Goal: Task Accomplishment & Management: Manage account settings

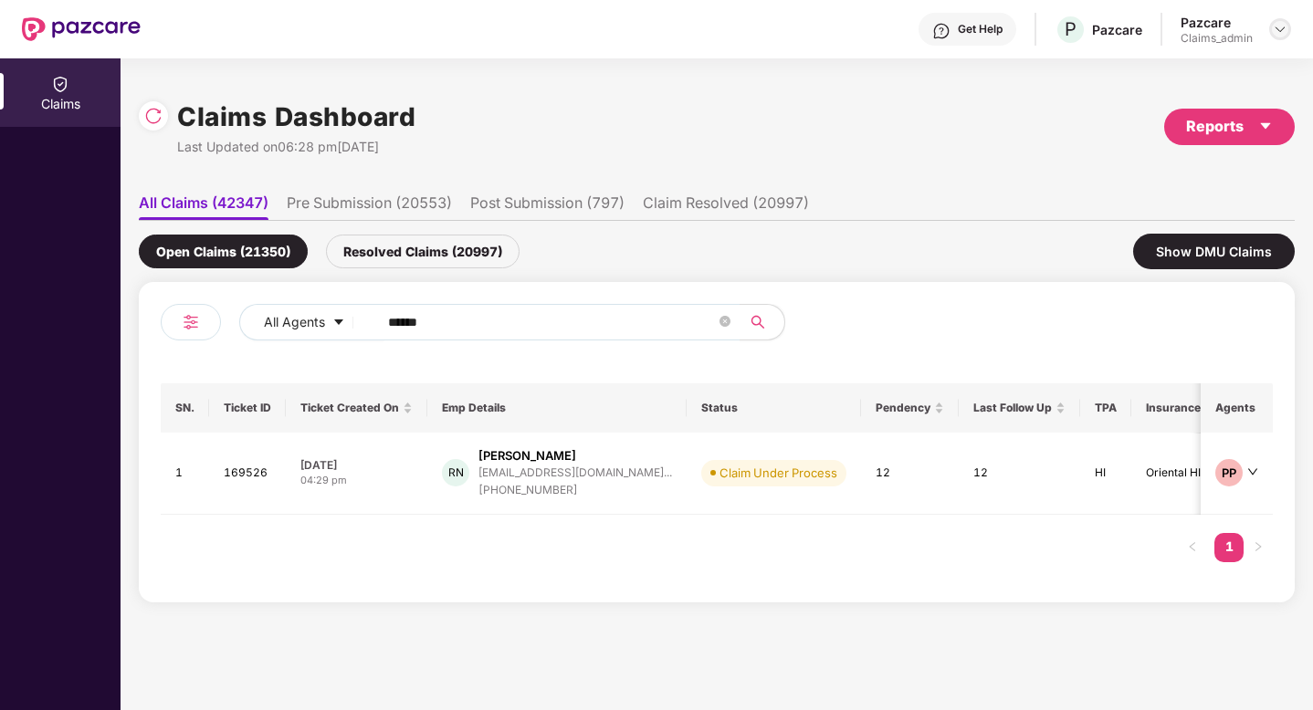
click at [1286, 26] on img at bounding box center [1280, 29] width 15 height 15
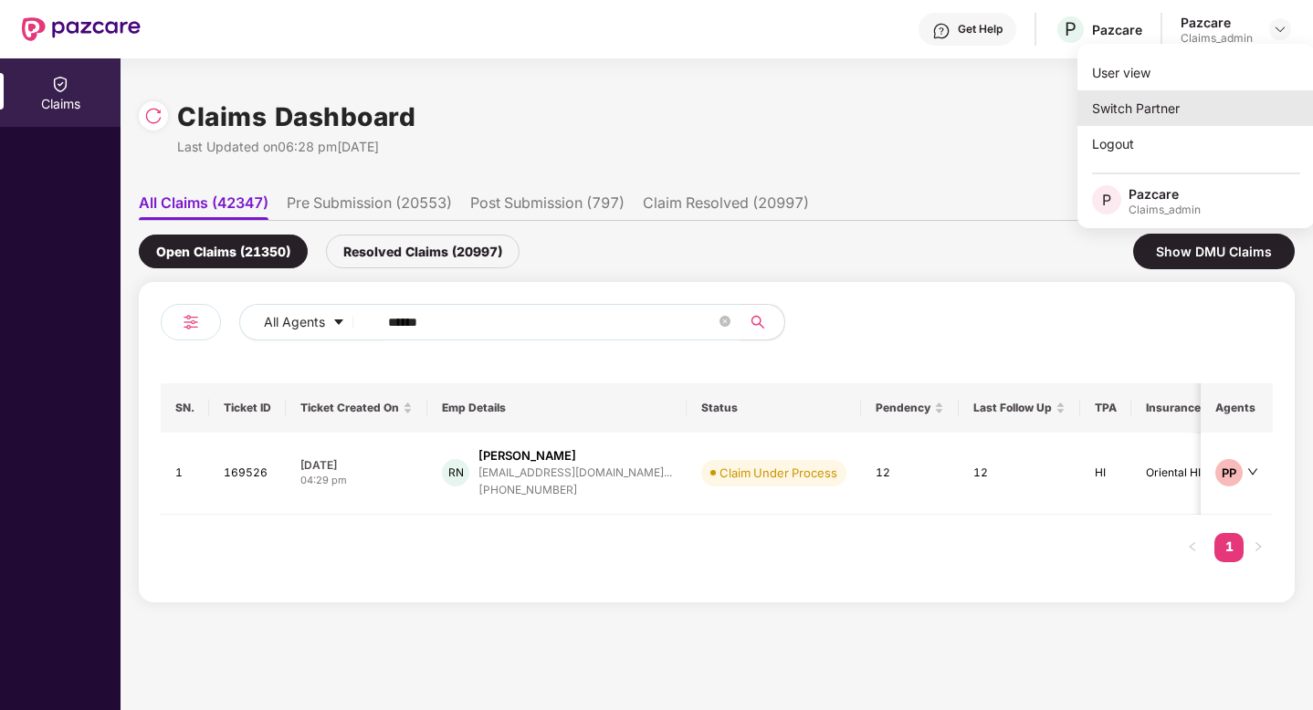
click at [1191, 94] on div "Switch Partner" at bounding box center [1195, 108] width 237 height 36
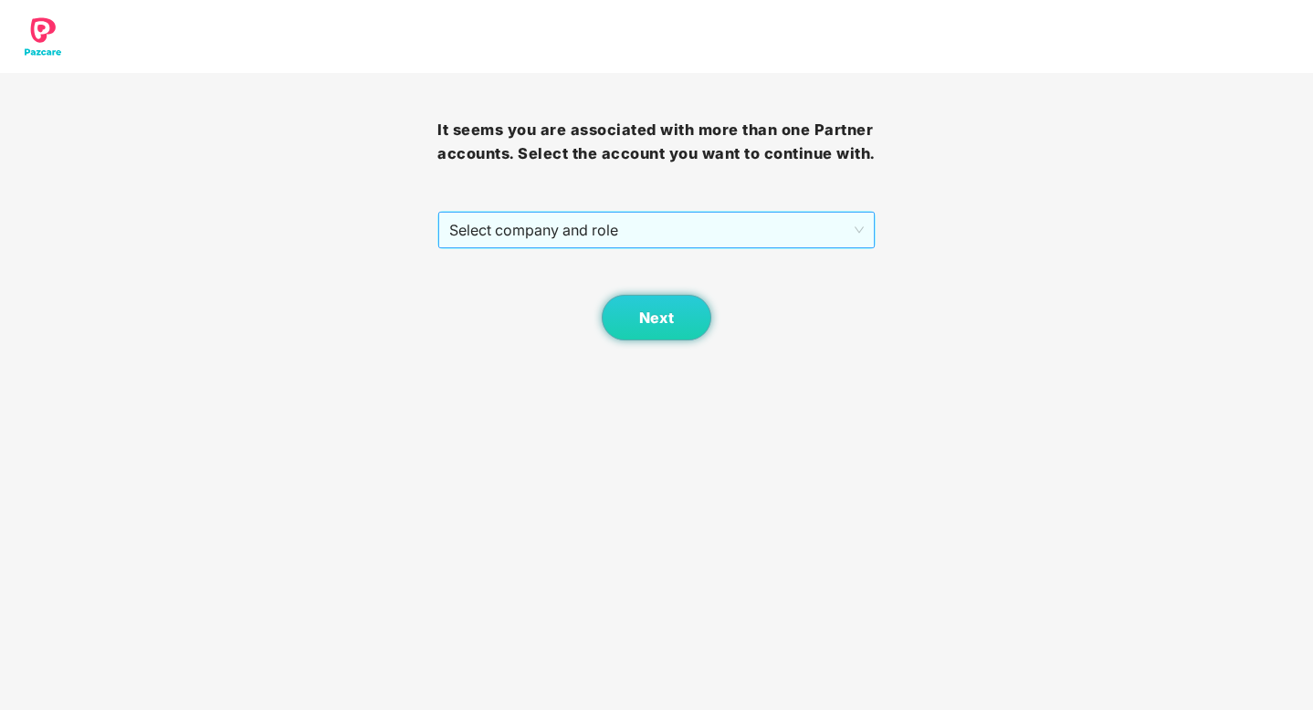
click at [603, 222] on span "Select company and role" at bounding box center [656, 230] width 414 height 35
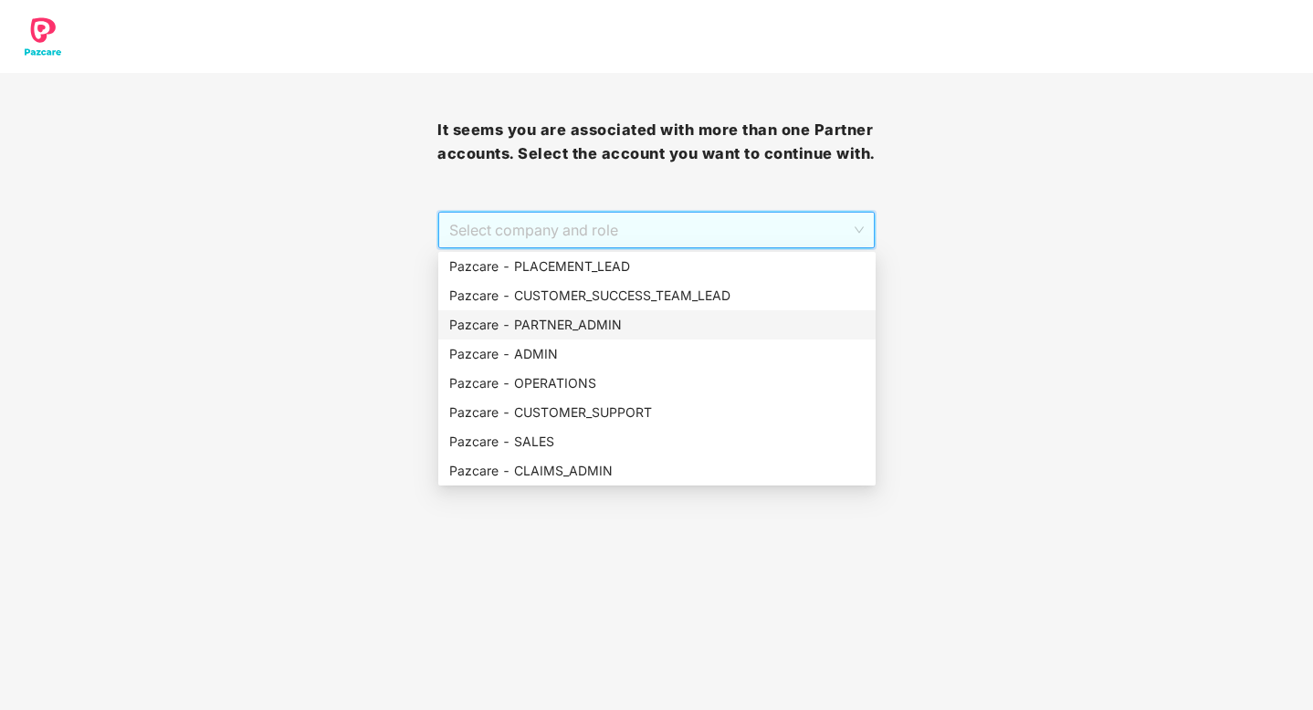
click at [576, 319] on div "Pazcare - PARTNER_ADMIN" at bounding box center [656, 325] width 415 height 20
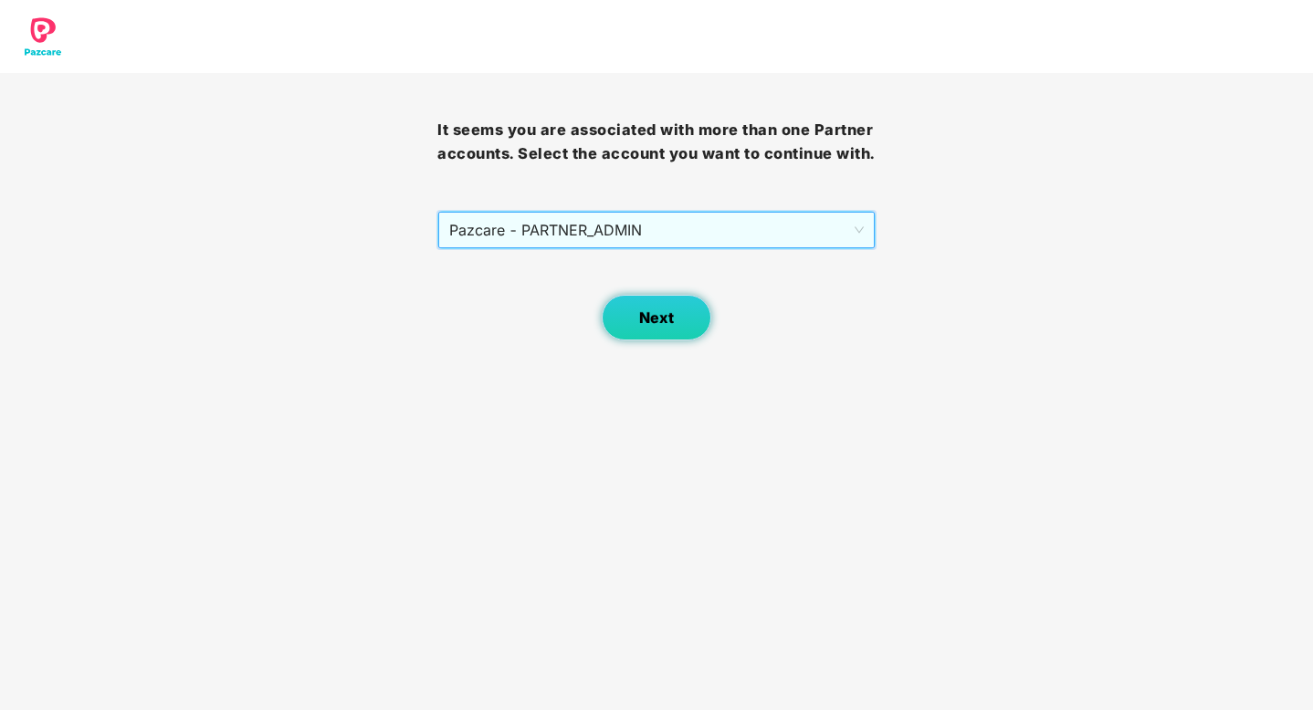
click at [675, 322] on button "Next" at bounding box center [657, 318] width 110 height 46
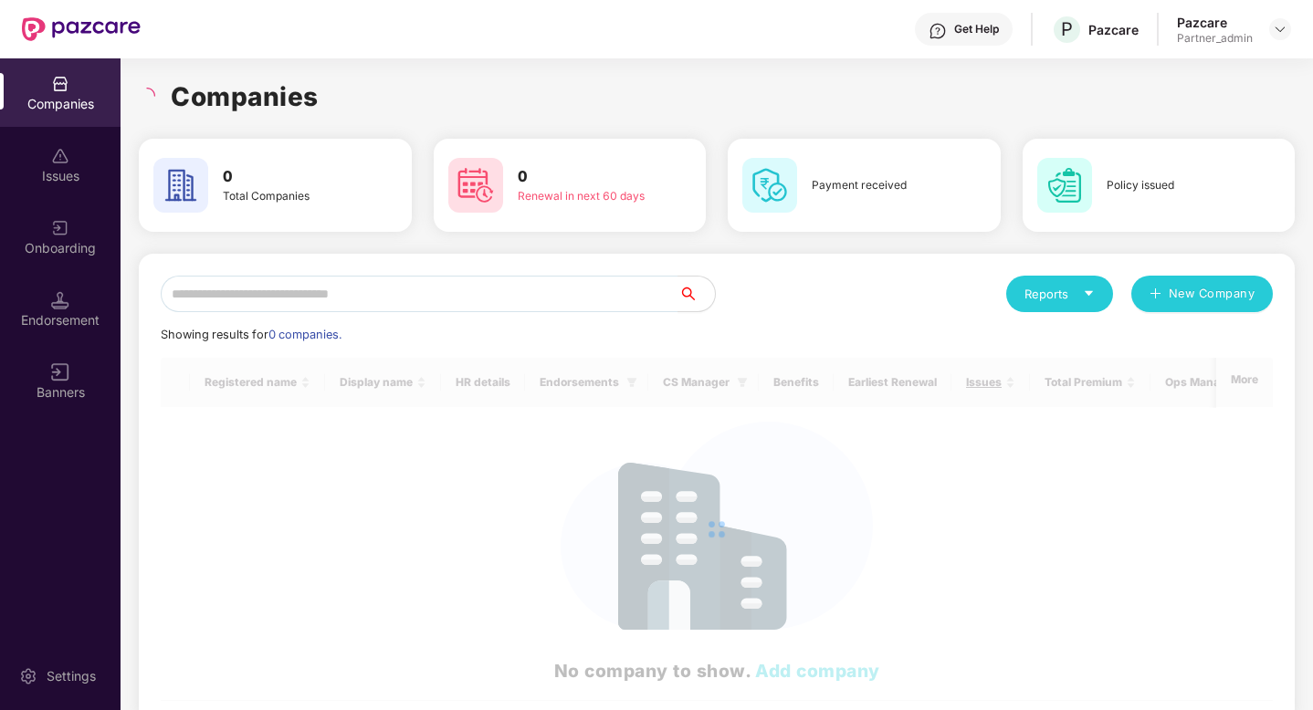
click at [56, 326] on div "Endorsement" at bounding box center [60, 320] width 121 height 18
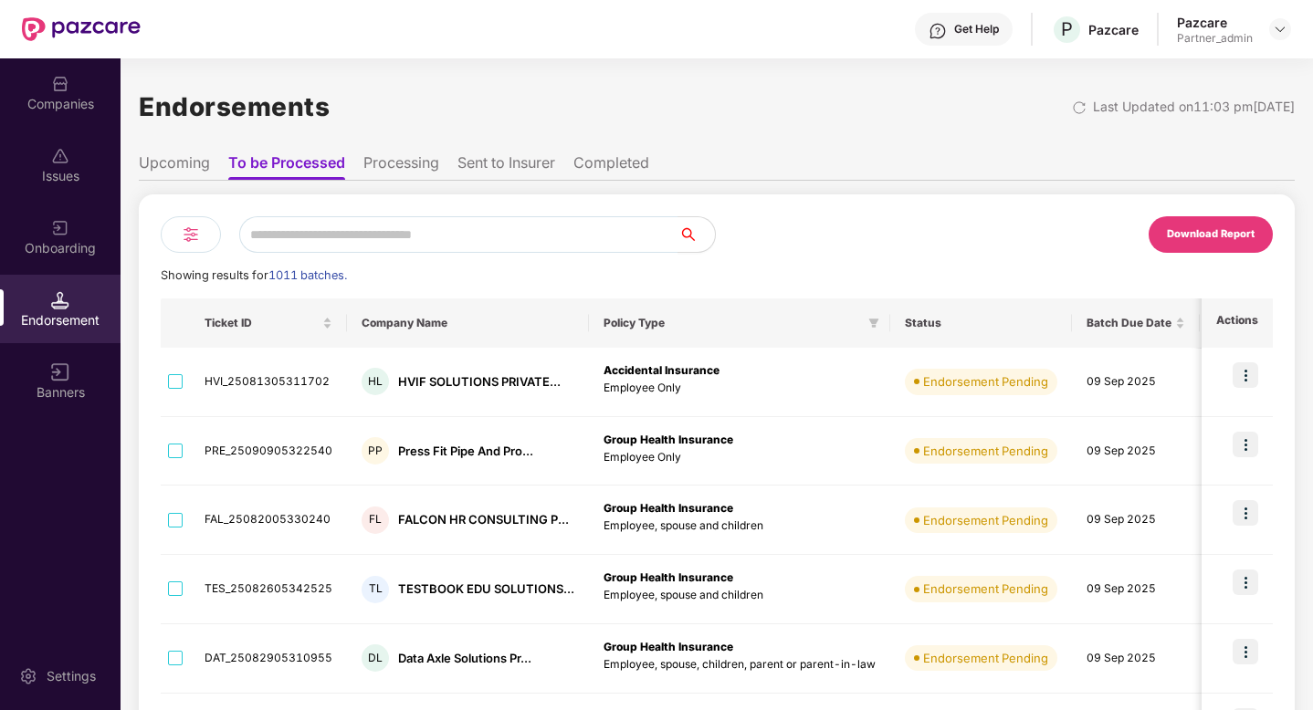
click at [1031, 119] on div "Endorsements Last Updated on 11:03 pm[DATE]" at bounding box center [717, 107] width 1156 height 57
click at [1072, 100] on div at bounding box center [1082, 106] width 21 height 18
click at [1218, 241] on div "Download Report" at bounding box center [1211, 234] width 88 height 16
click at [1033, 142] on div "Endorsements Last Updated on 11:03 pm[DATE] Upcoming To be Processed Processing…" at bounding box center [717, 603] width 1156 height 1048
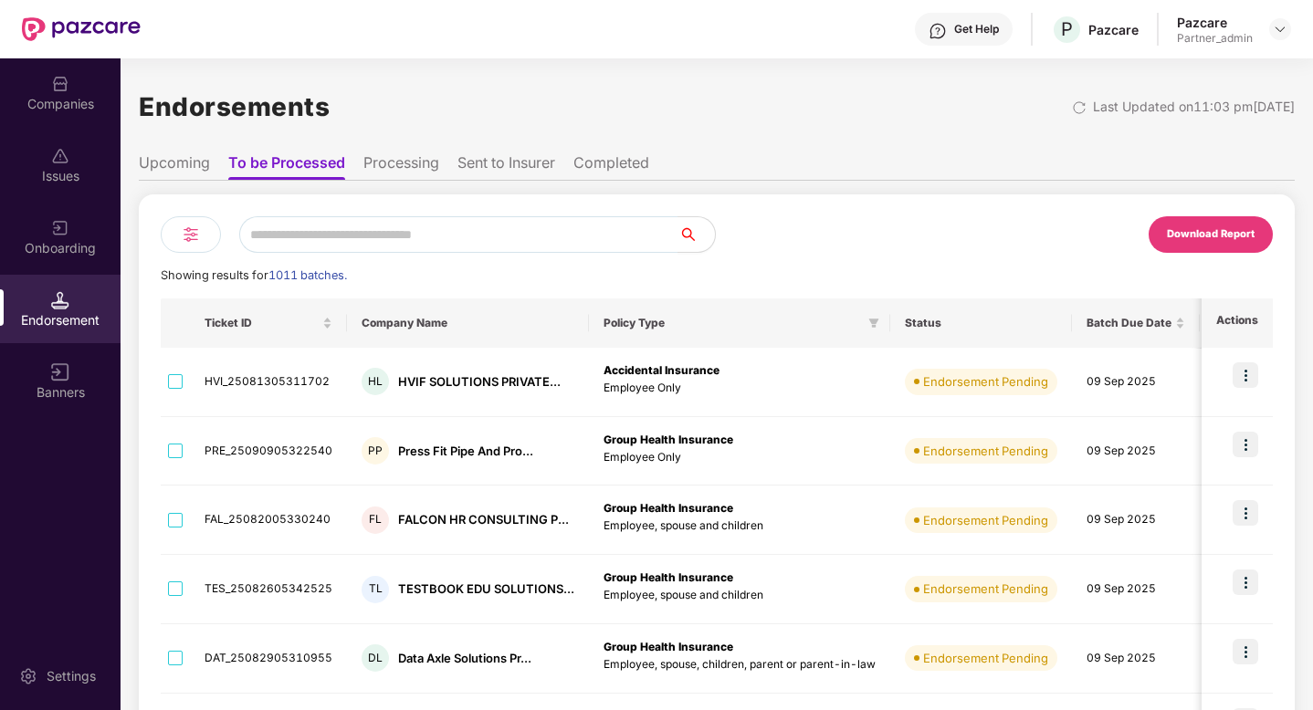
click at [177, 231] on div at bounding box center [191, 234] width 60 height 37
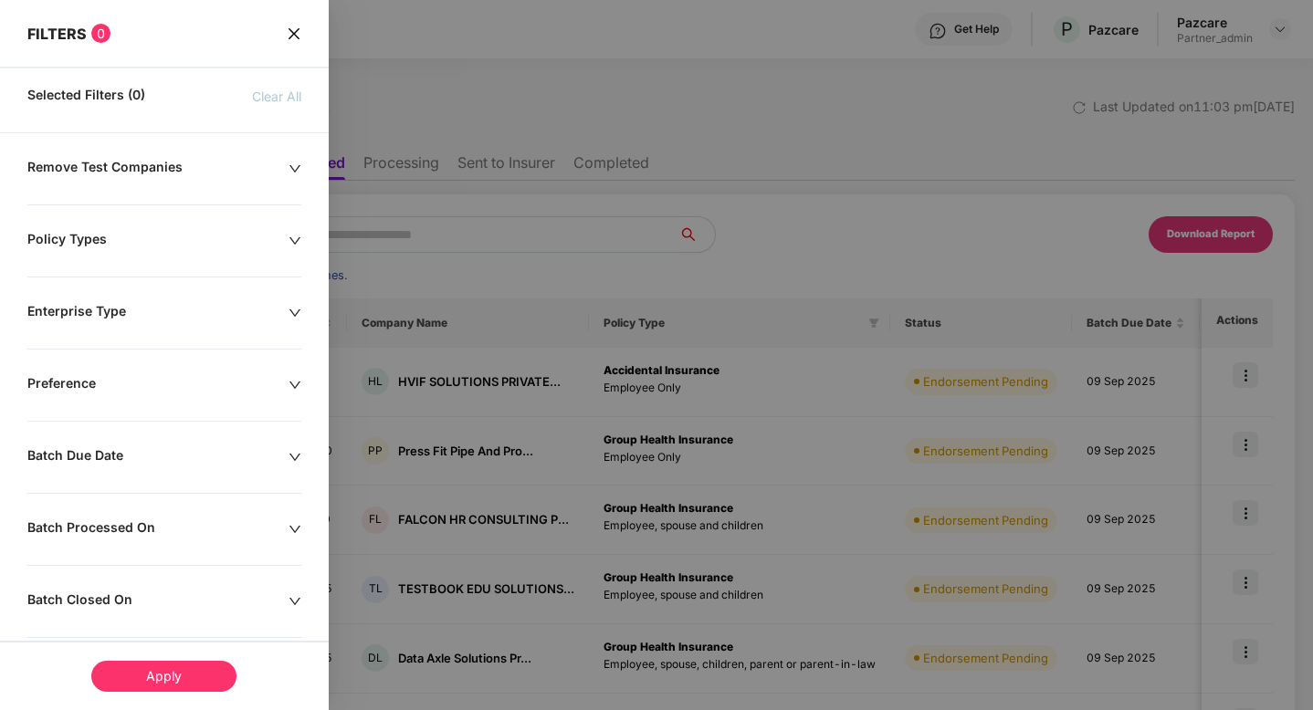
click at [200, 457] on div "Batch Due Date" at bounding box center [157, 457] width 261 height 20
click at [133, 514] on div at bounding box center [88, 513] width 103 height 20
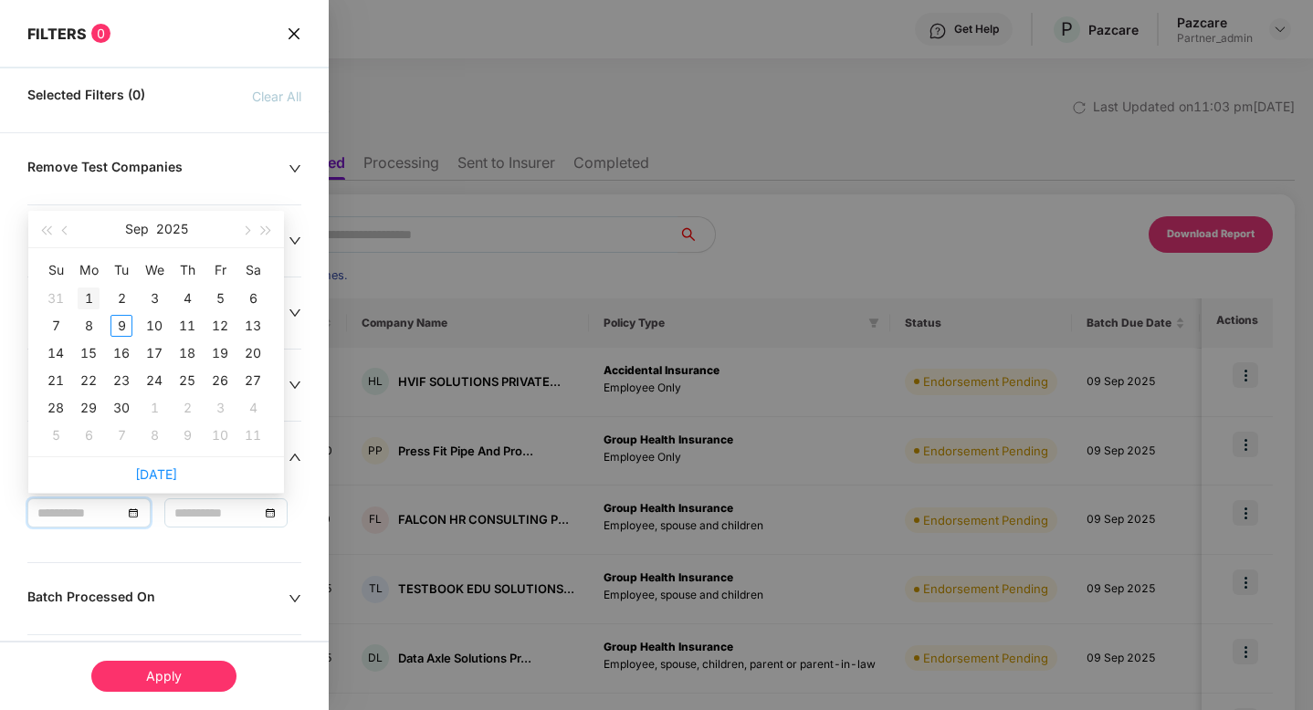
type input "**********"
click at [85, 303] on div "1" at bounding box center [89, 299] width 22 height 22
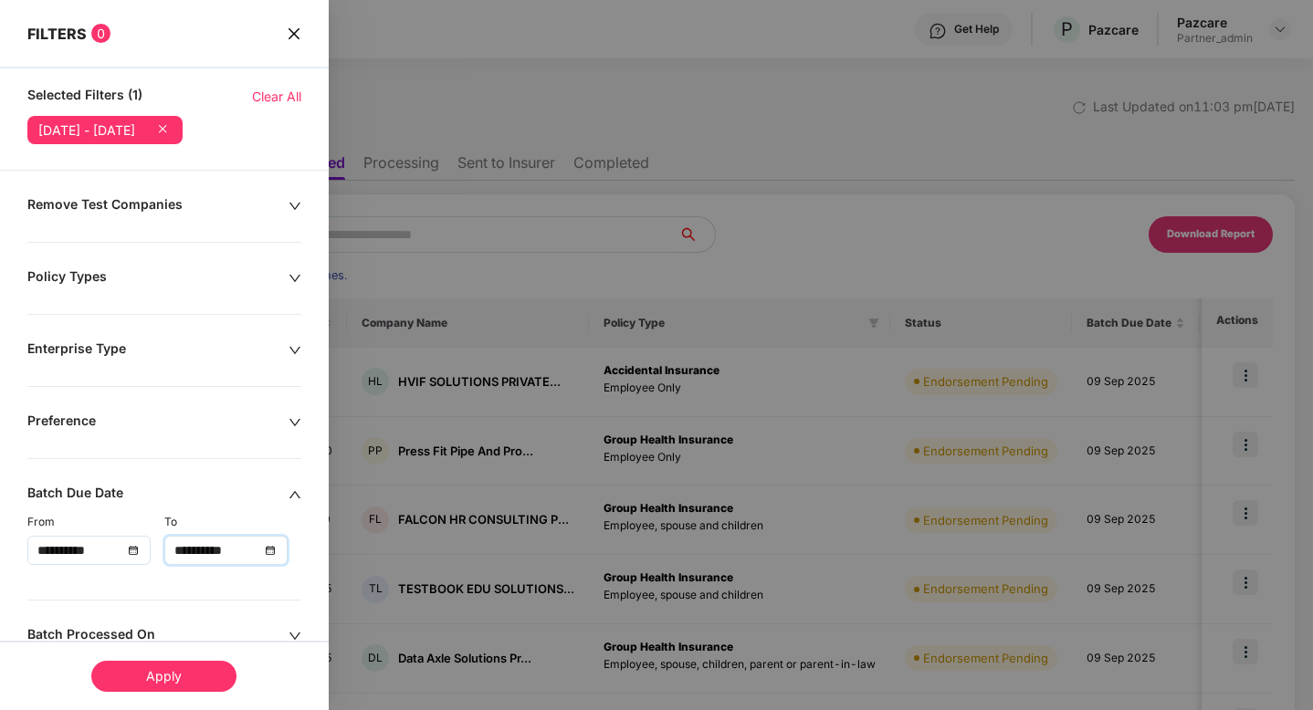
click at [218, 553] on input "**********" at bounding box center [216, 551] width 85 height 20
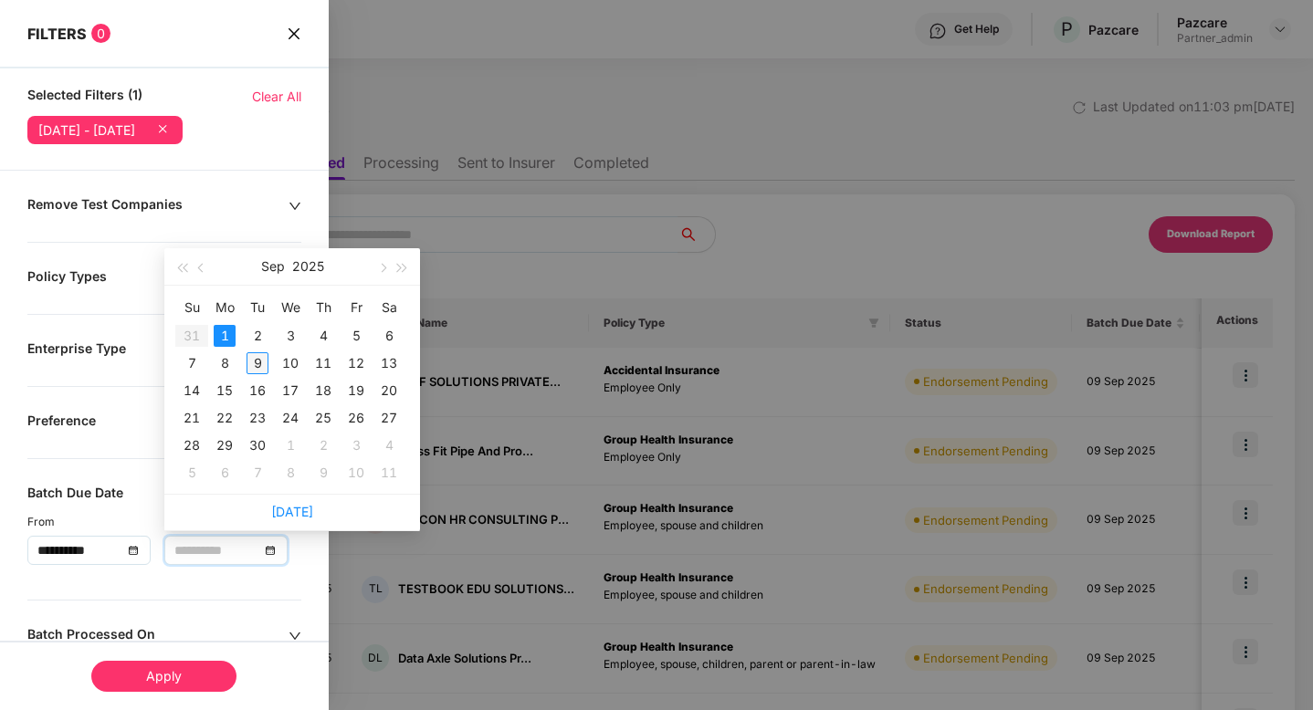
click at [257, 360] on div "9" at bounding box center [258, 363] width 22 height 22
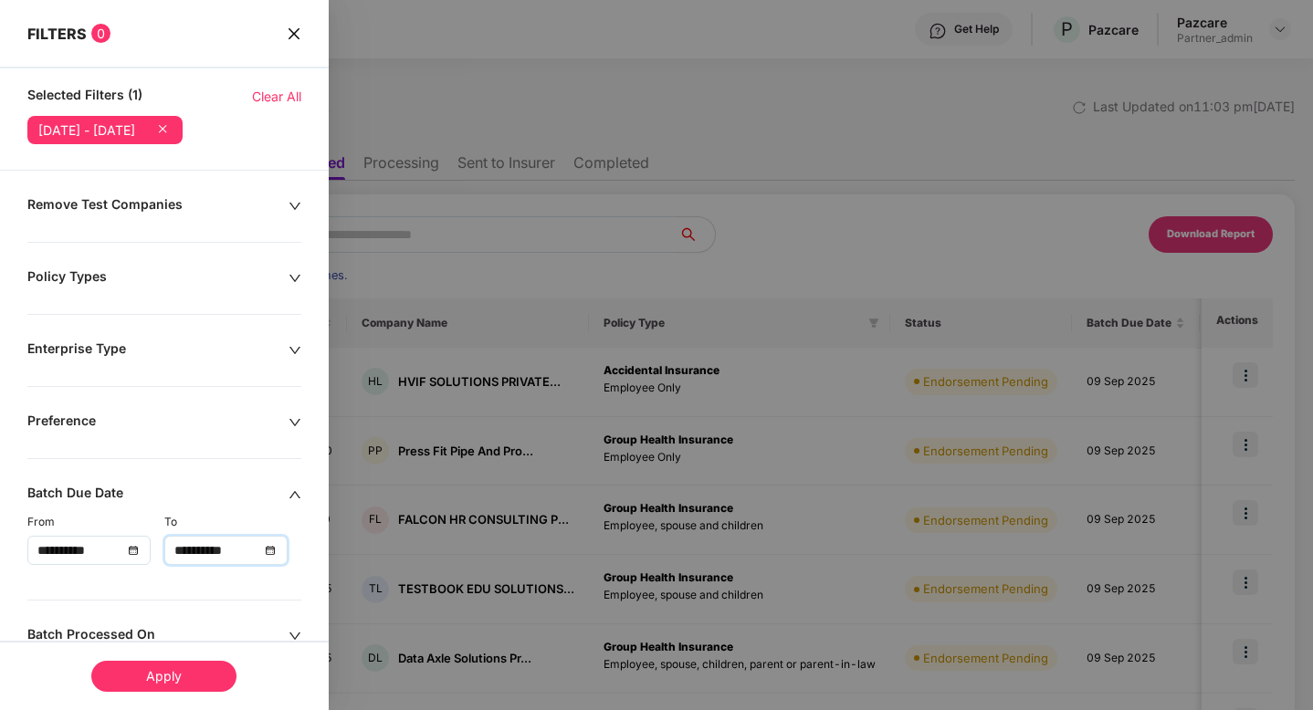
click at [253, 555] on input "**********" at bounding box center [216, 551] width 85 height 20
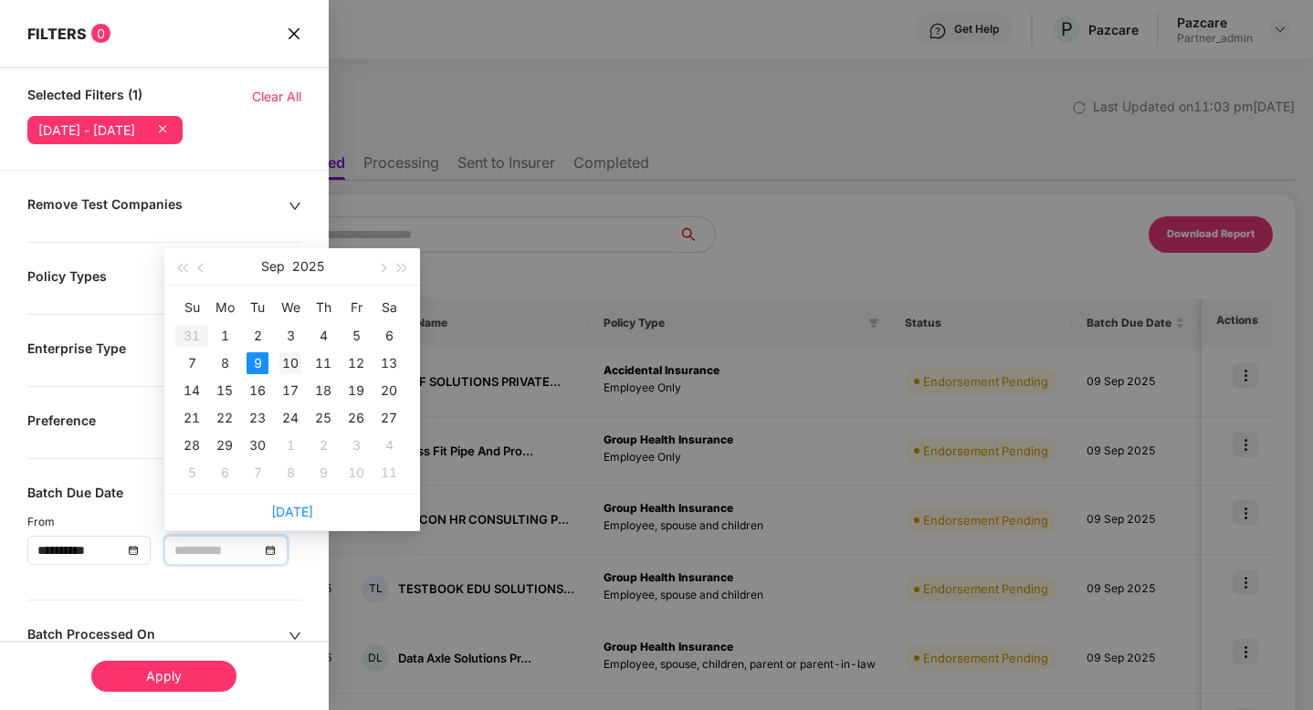
type input "**********"
click at [291, 373] on div "10" at bounding box center [290, 363] width 22 height 22
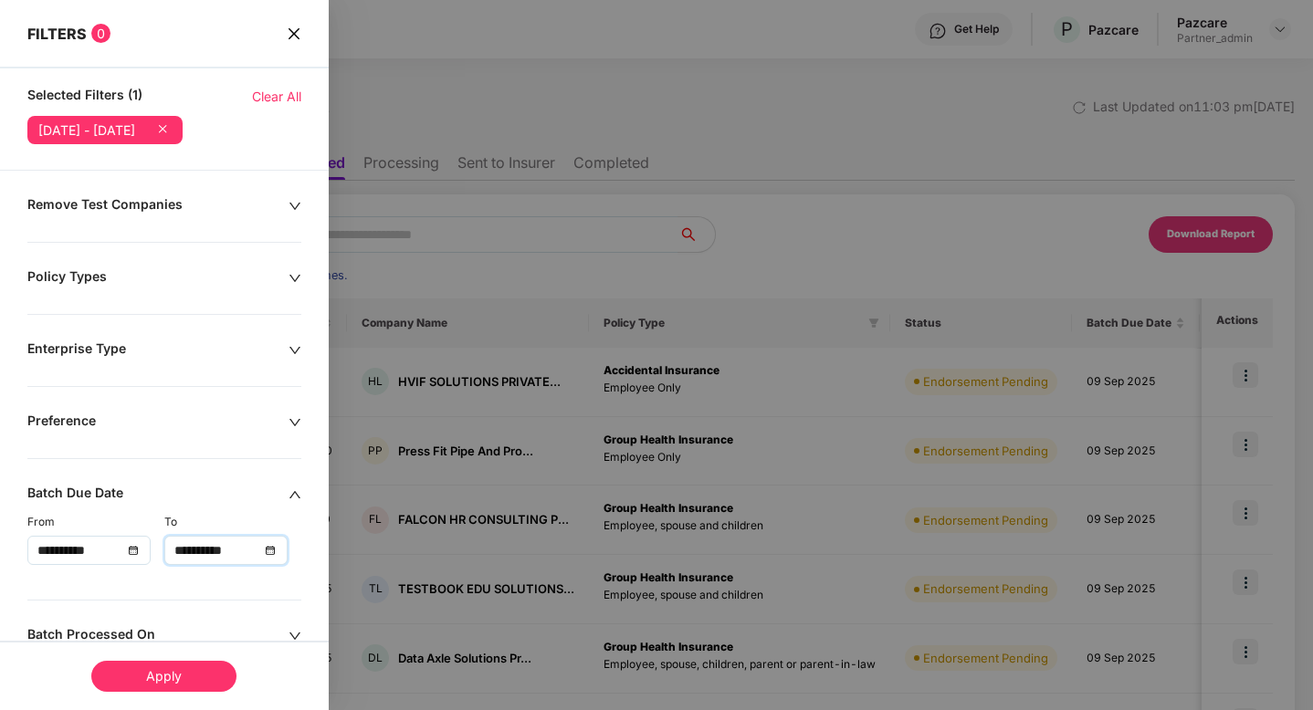
click at [187, 673] on div "Apply" at bounding box center [163, 676] width 145 height 31
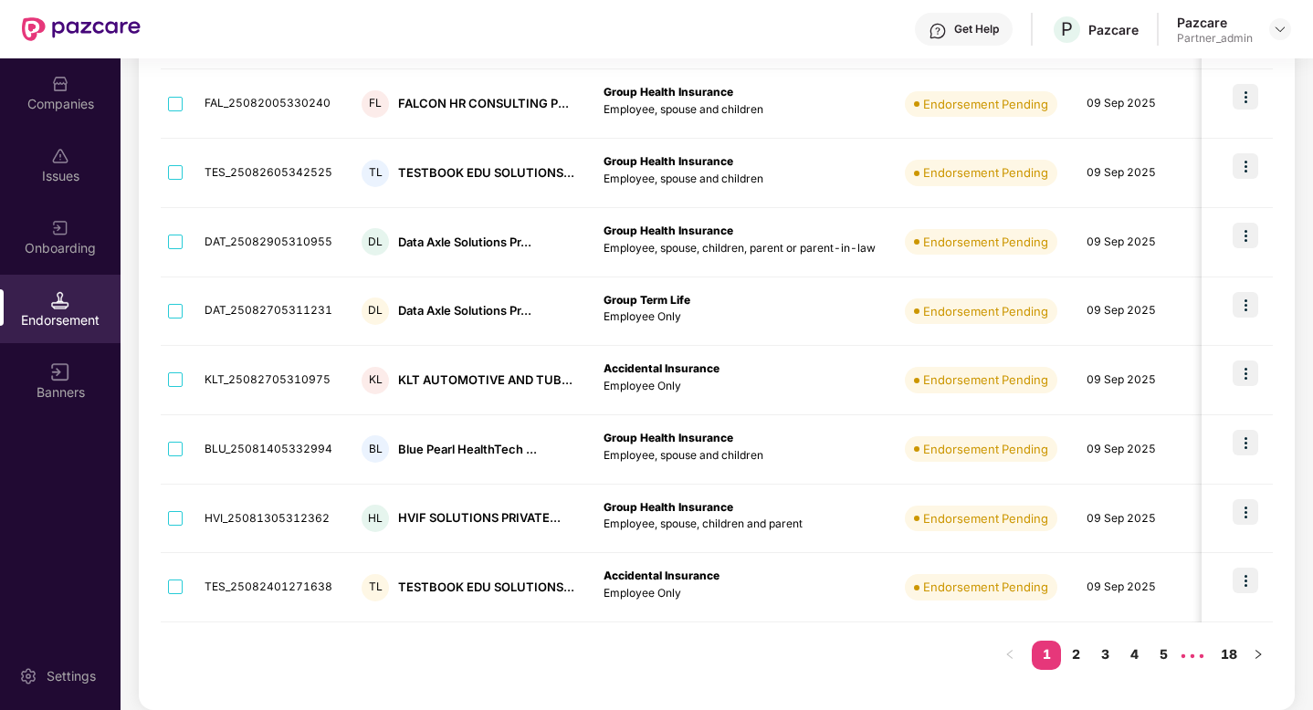
scroll to position [0, 0]
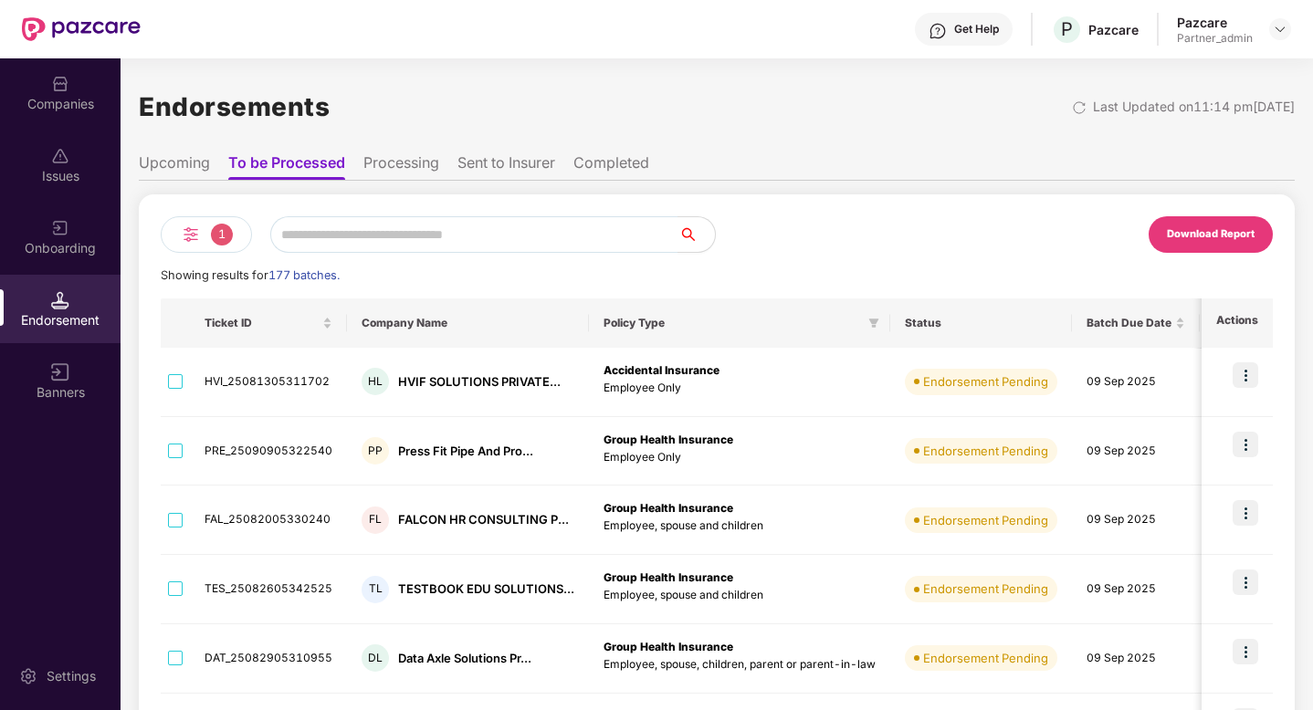
click at [175, 159] on li "Upcoming" at bounding box center [174, 166] width 71 height 26
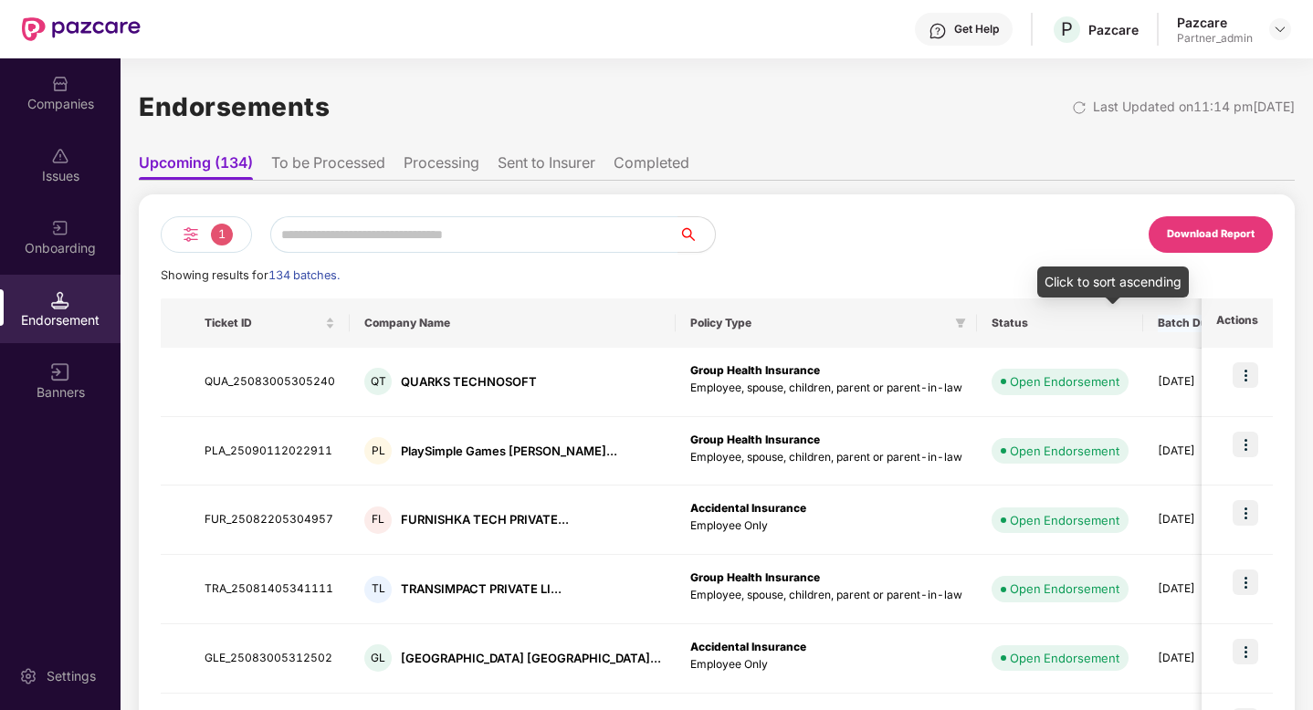
click at [1158, 329] on span "Batch Due Date" at bounding box center [1200, 323] width 85 height 15
click at [1158, 324] on span "Batch Due Date" at bounding box center [1200, 323] width 85 height 15
click at [1158, 318] on span "Batch Due Date" at bounding box center [1200, 323] width 85 height 15
click at [205, 233] on div "1" at bounding box center [206, 234] width 91 height 37
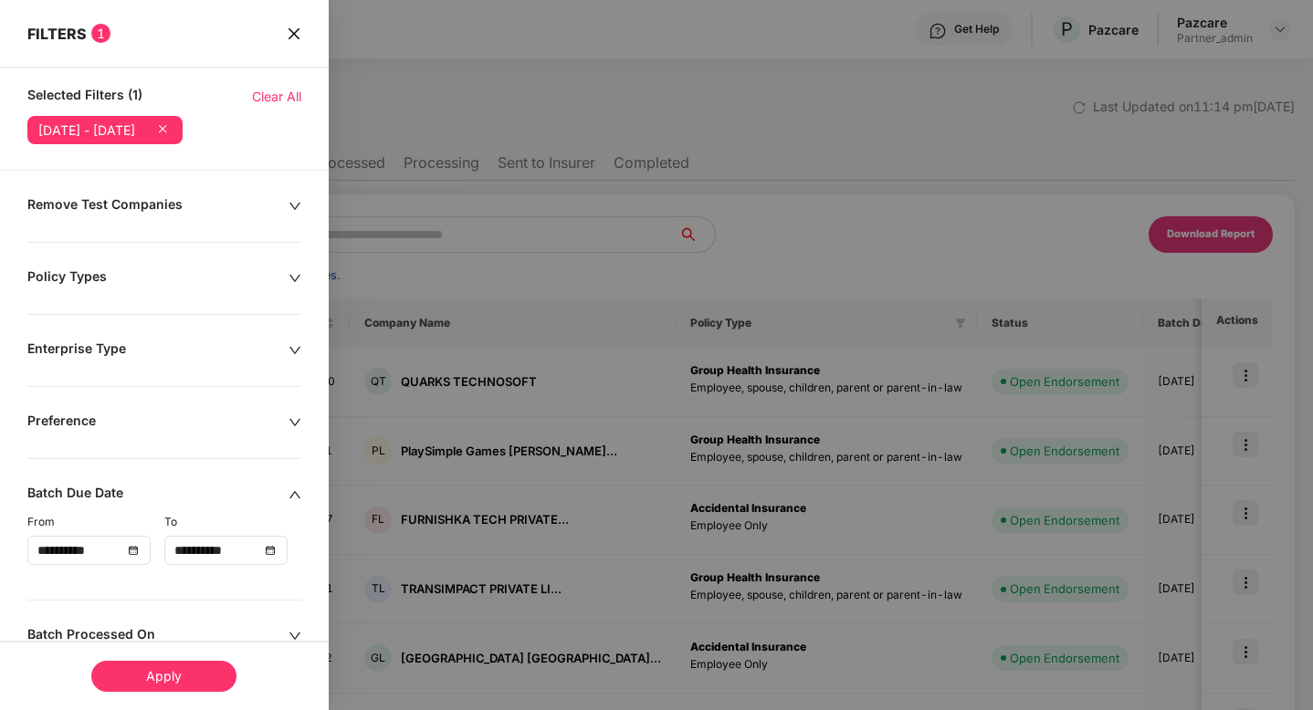
click at [268, 100] on span "Clear All" at bounding box center [276, 97] width 49 height 20
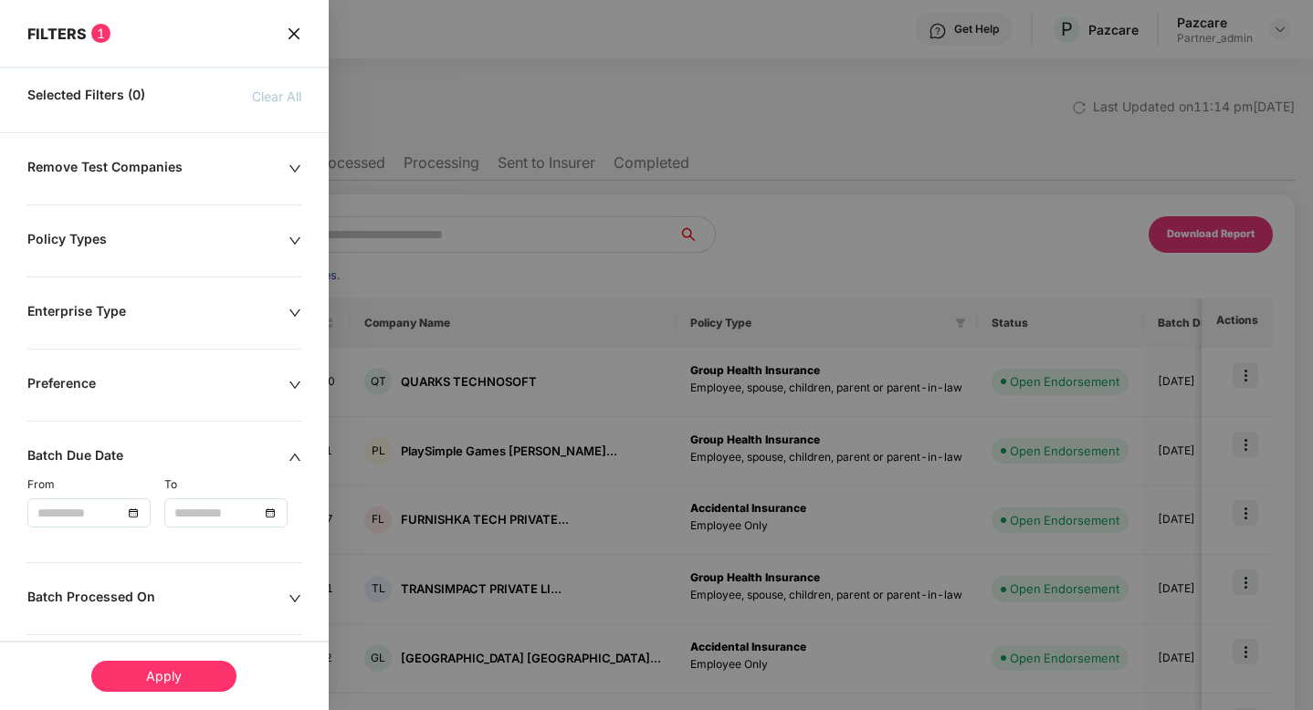
click at [160, 666] on div "Apply" at bounding box center [163, 676] width 145 height 31
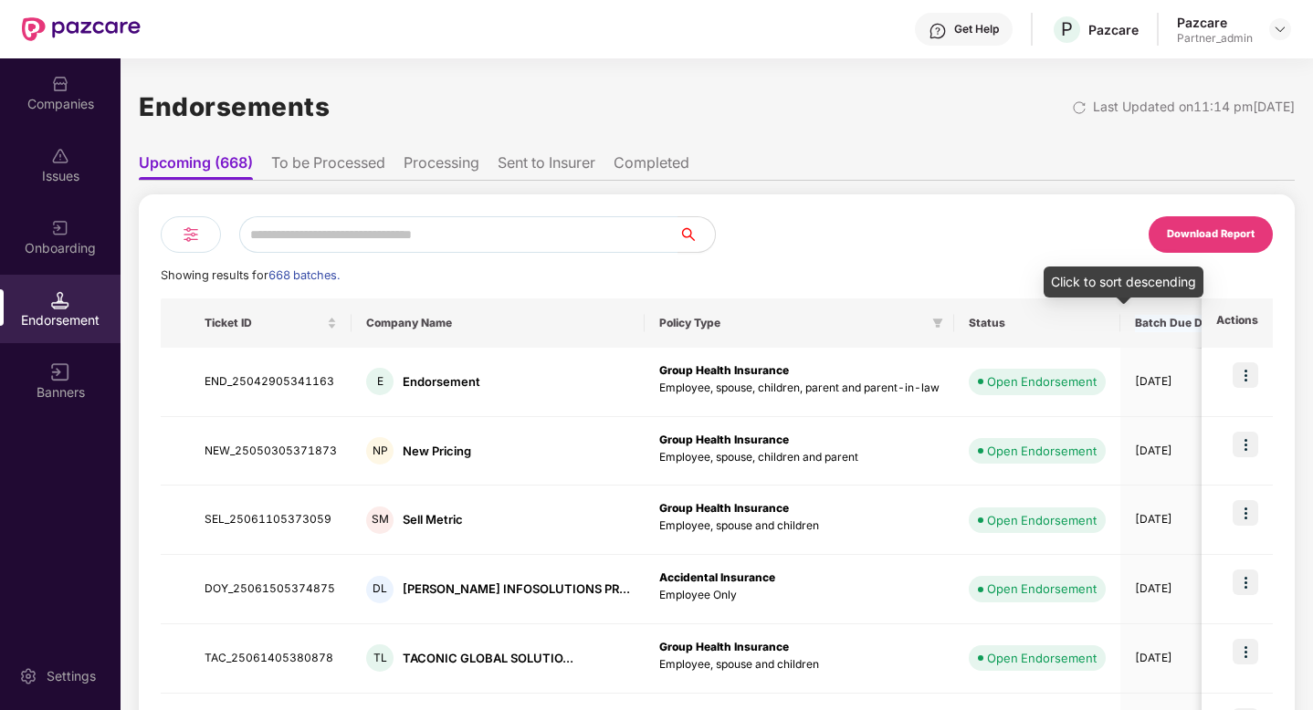
click at [1135, 324] on span "Batch Due Date" at bounding box center [1177, 323] width 85 height 15
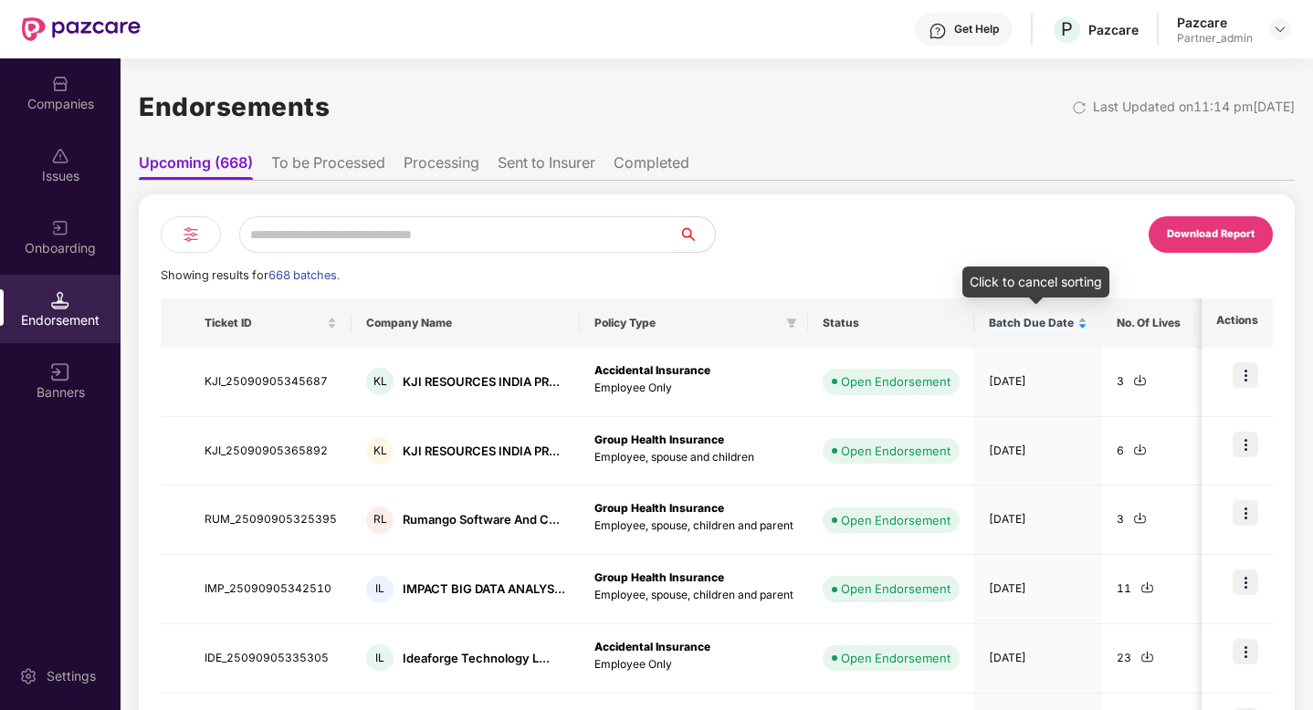
click at [1033, 322] on span "Batch Due Date" at bounding box center [1031, 323] width 85 height 15
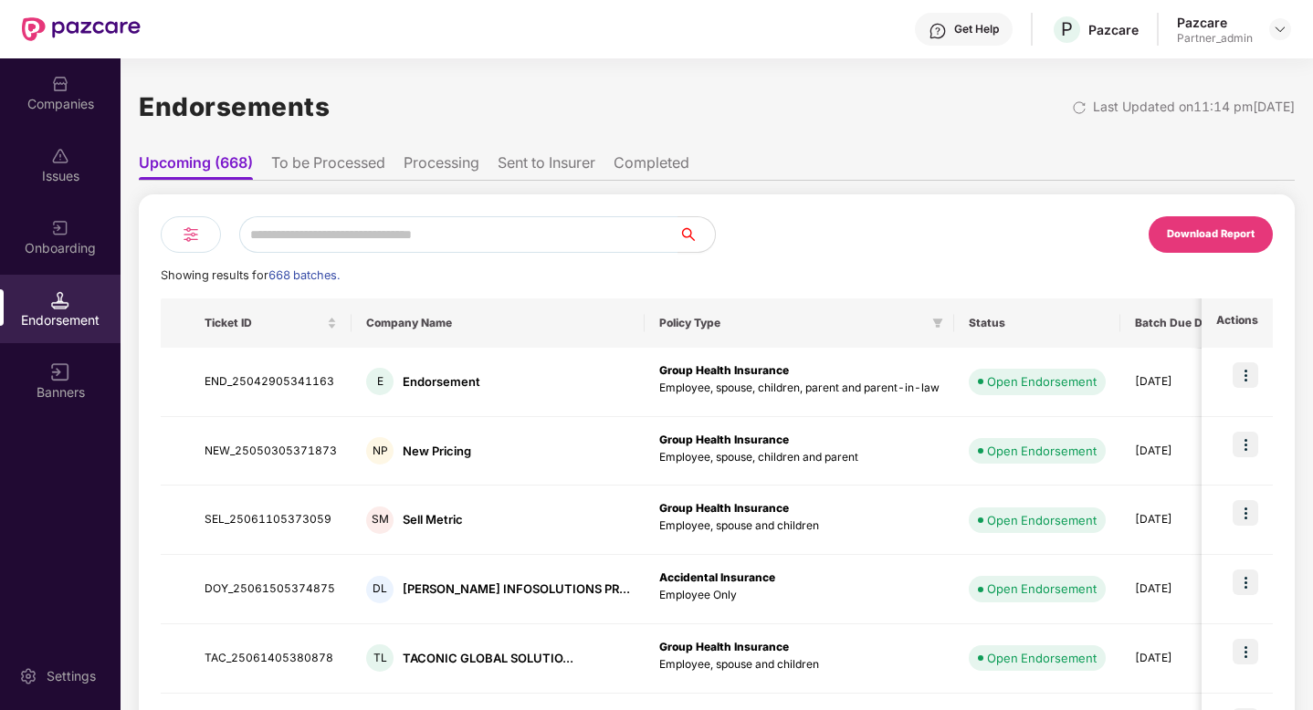
click at [332, 154] on li "To be Processed" at bounding box center [328, 166] width 114 height 26
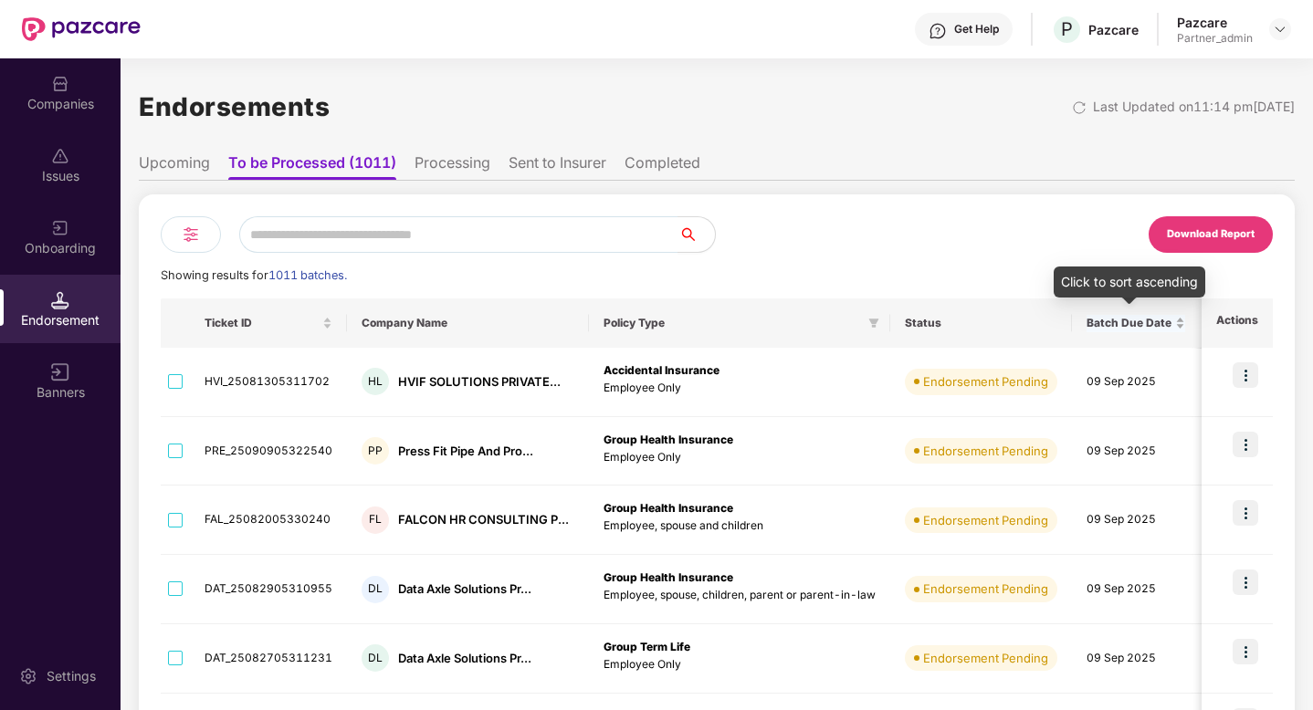
click at [1092, 329] on span "Batch Due Date" at bounding box center [1129, 323] width 85 height 15
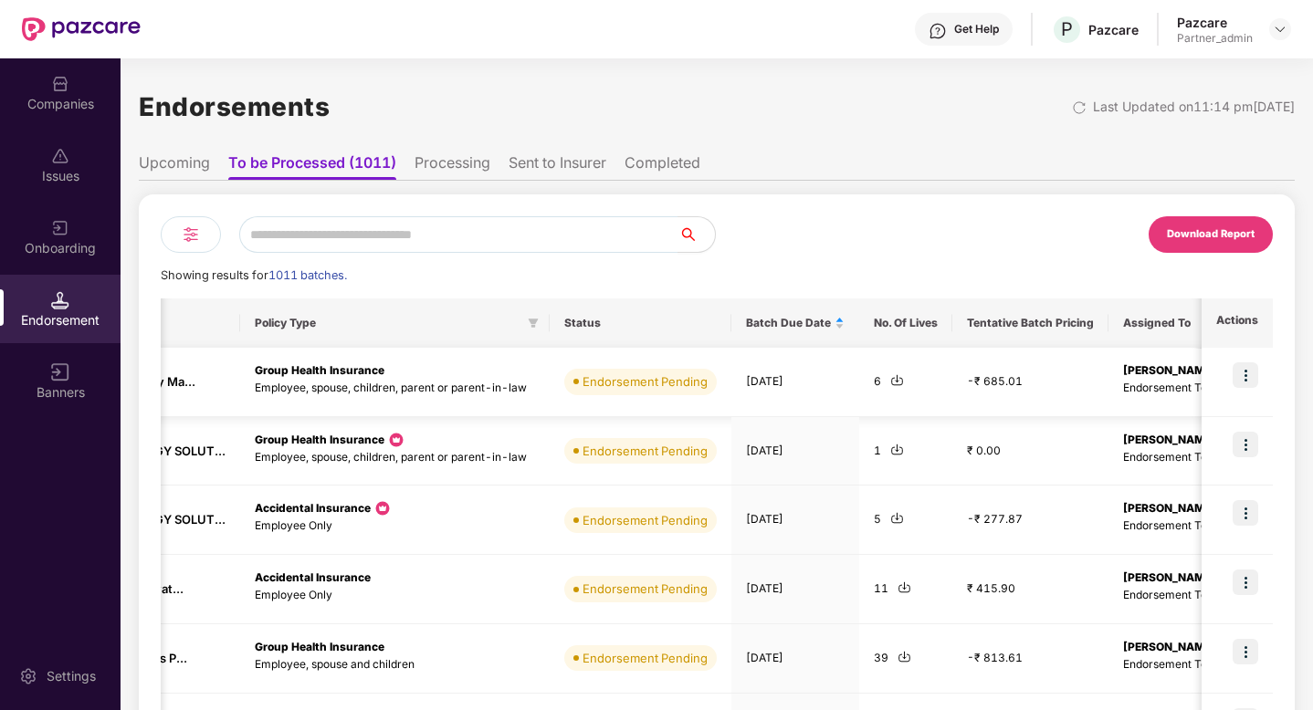
scroll to position [0, 385]
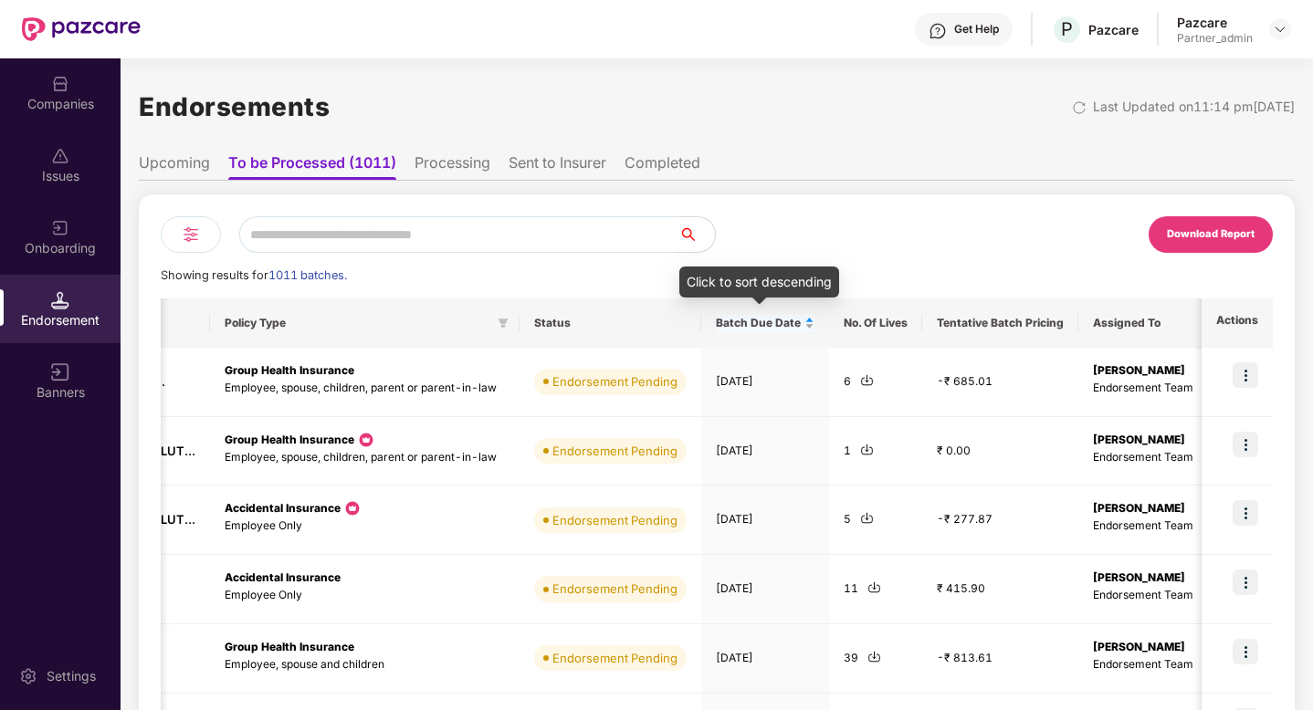
click at [772, 323] on span "Batch Due Date" at bounding box center [758, 323] width 85 height 15
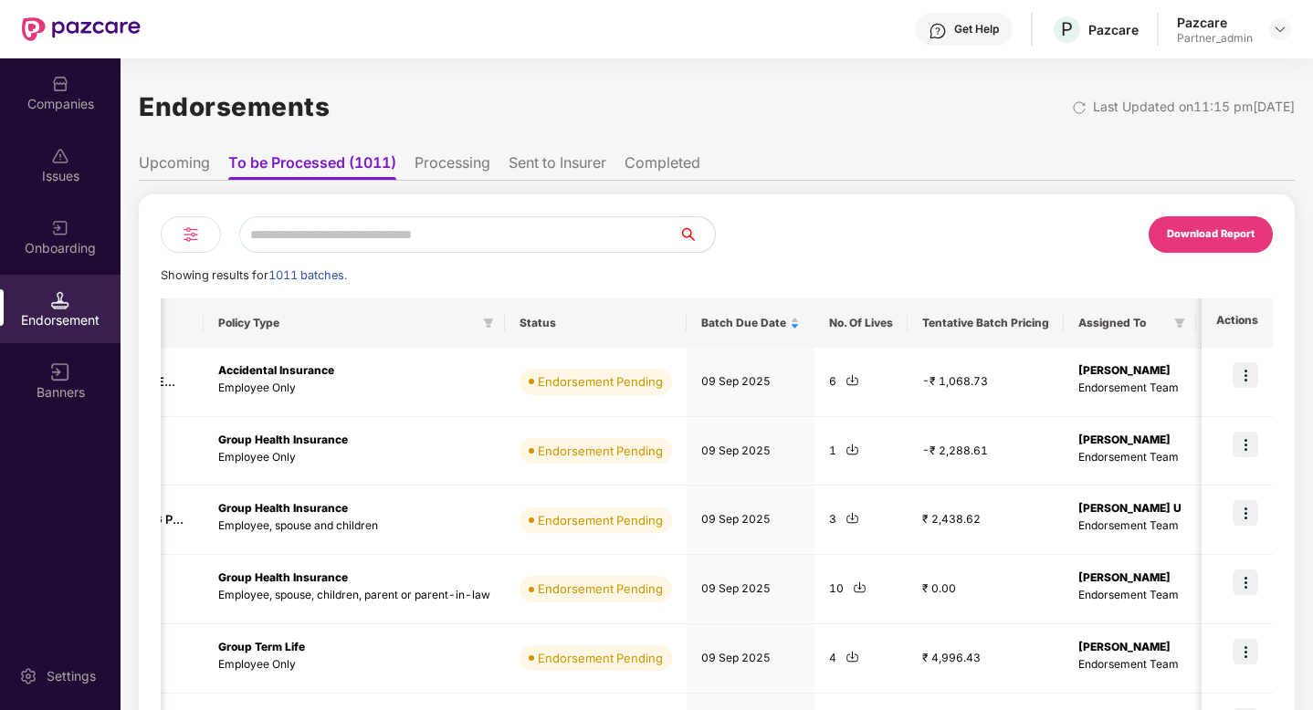
click at [436, 156] on li "Processing" at bounding box center [453, 166] width 76 height 26
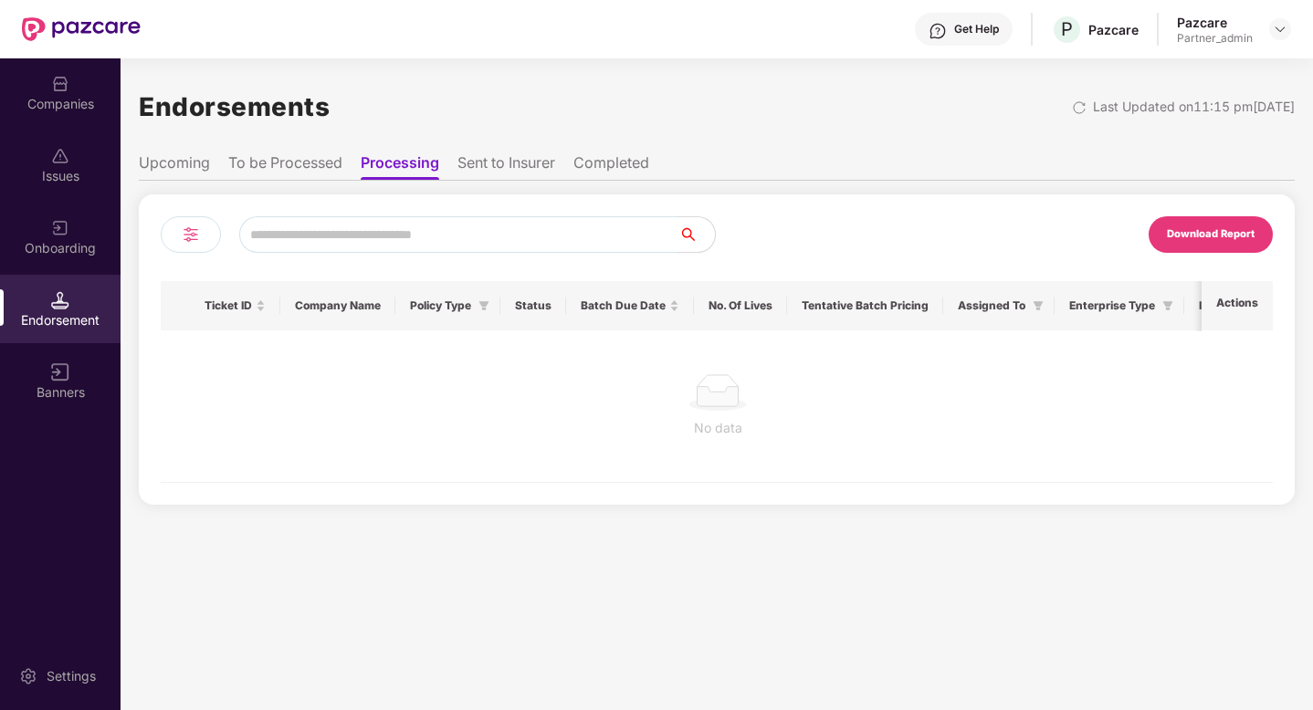
click at [436, 156] on li "Processing" at bounding box center [400, 166] width 79 height 26
click at [498, 166] on li "Sent to Insurer" at bounding box center [506, 166] width 98 height 26
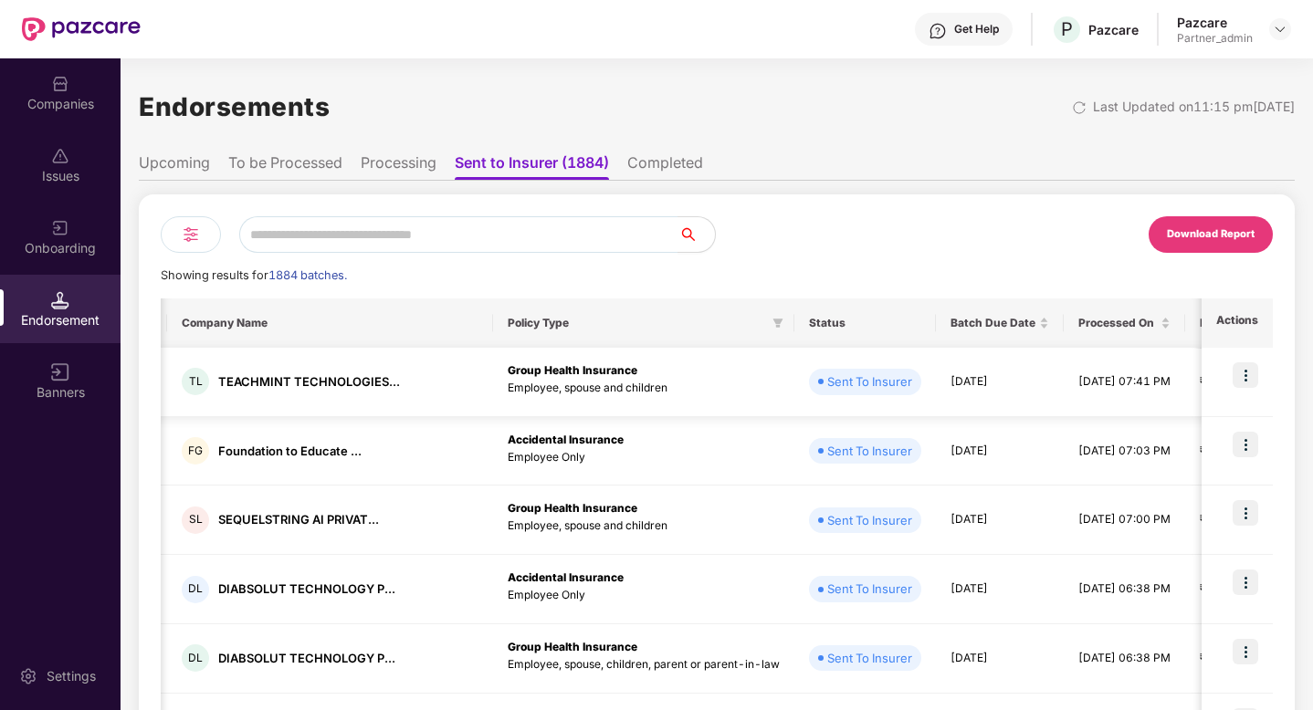
scroll to position [0, 179]
click at [953, 324] on span "Batch Due Date" at bounding box center [995, 323] width 85 height 15
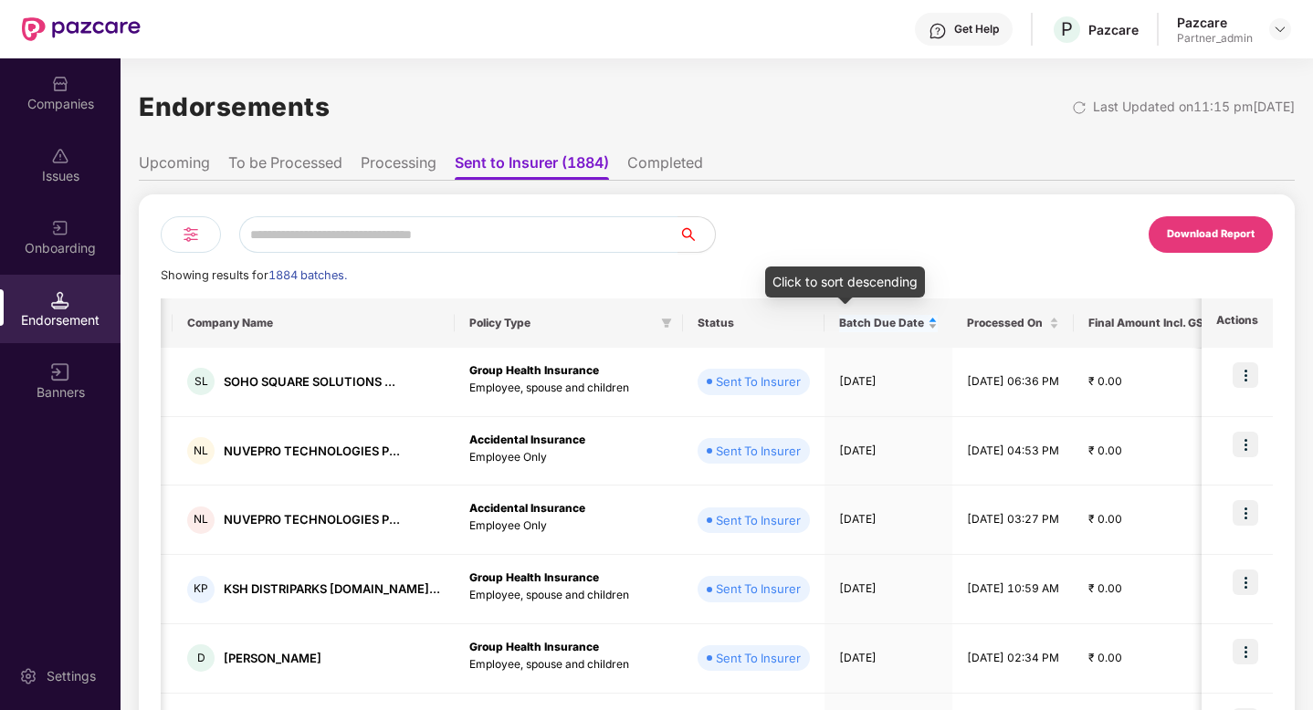
click at [843, 315] on div "Batch Due Date" at bounding box center [888, 323] width 99 height 17
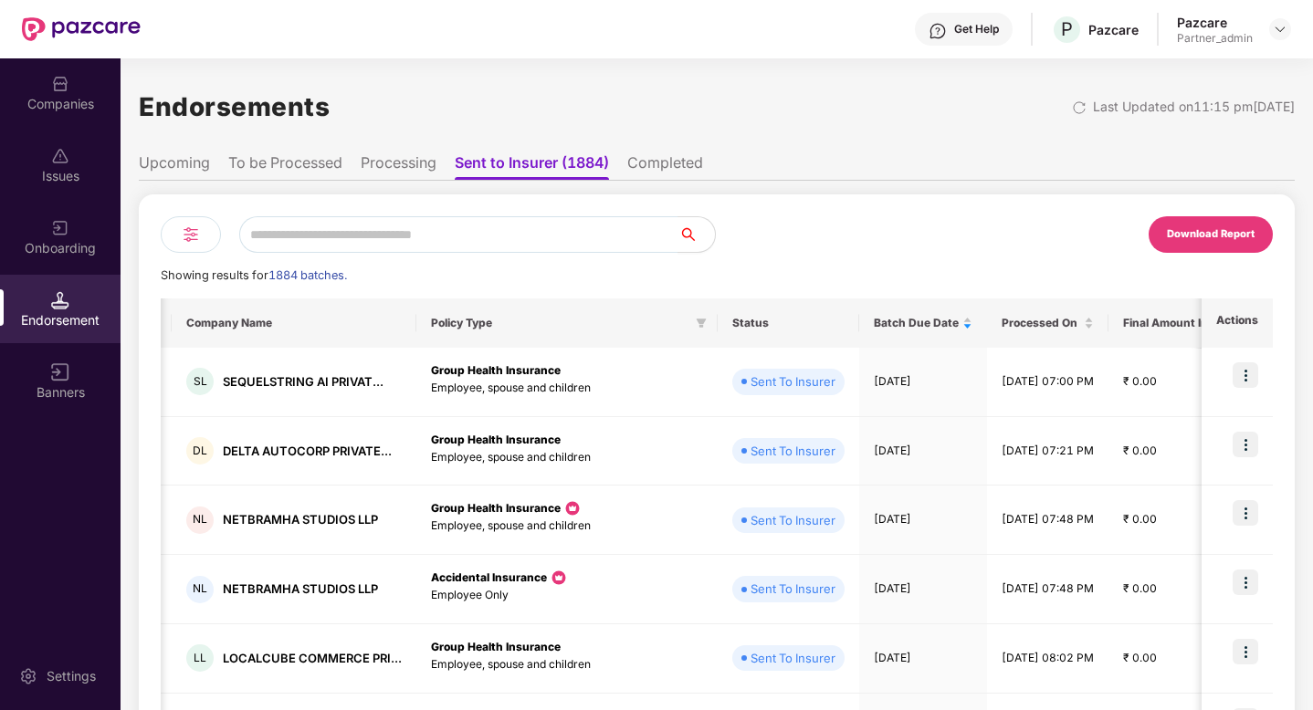
click at [647, 161] on li "Completed" at bounding box center [665, 166] width 76 height 26
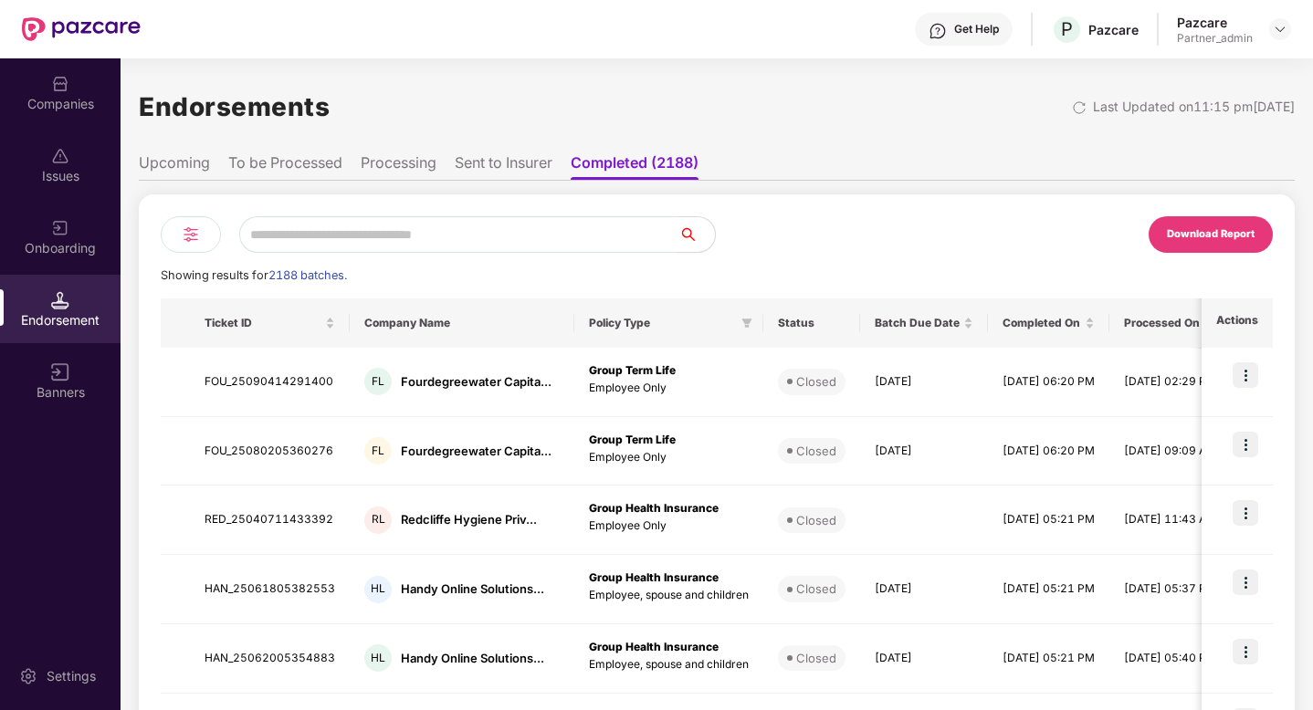
click at [188, 228] on img at bounding box center [191, 235] width 22 height 22
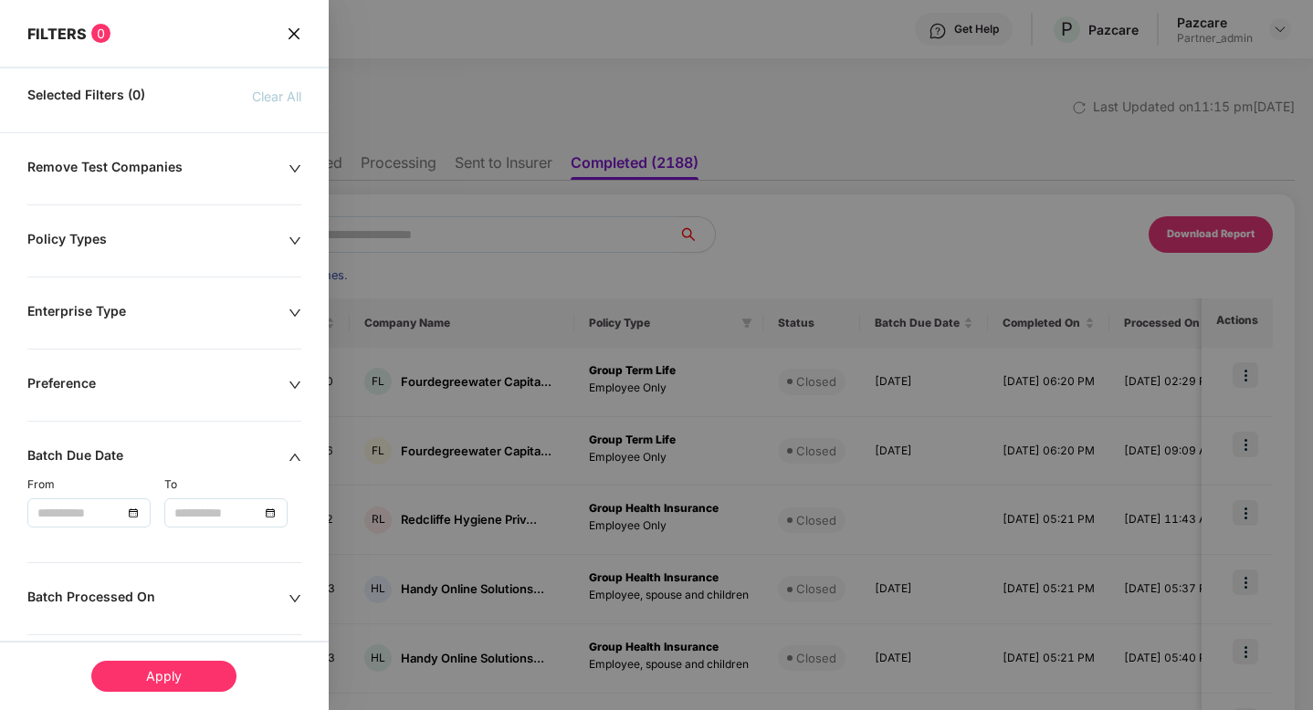
click at [200, 172] on div "Remove Test Companies" at bounding box center [157, 169] width 261 height 20
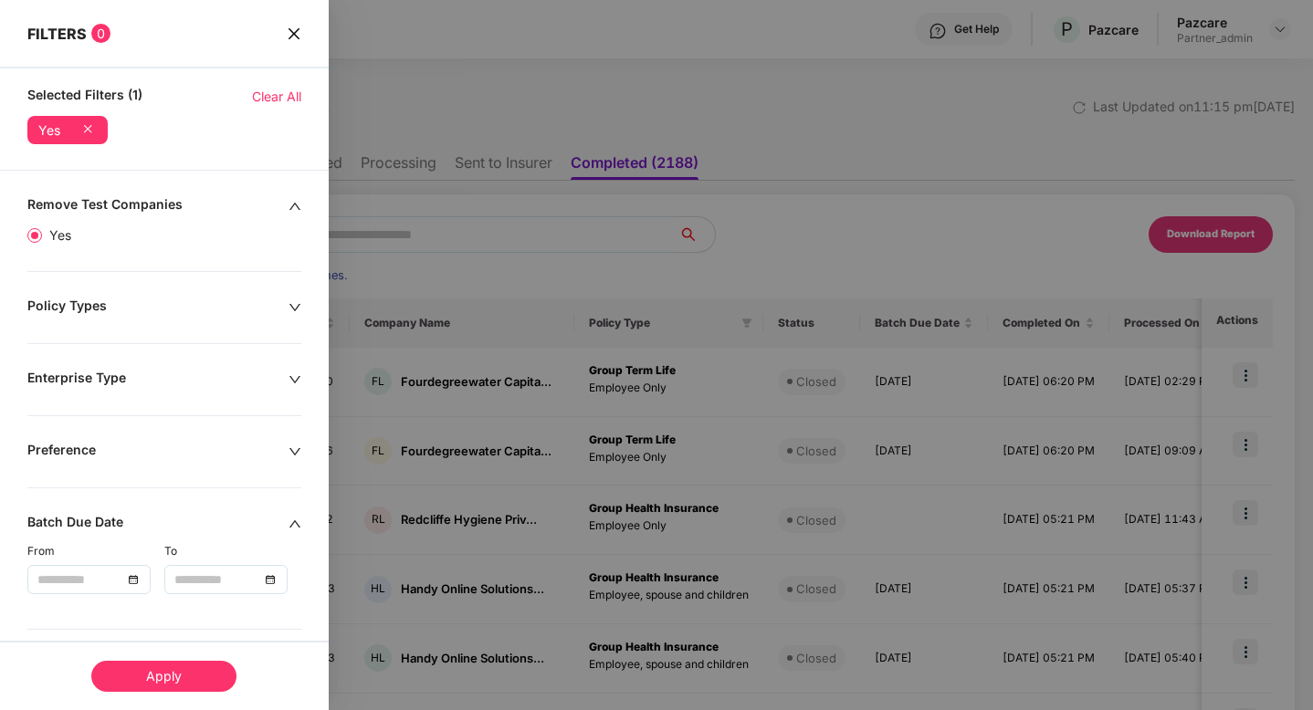
click at [160, 681] on div "Apply" at bounding box center [163, 676] width 145 height 31
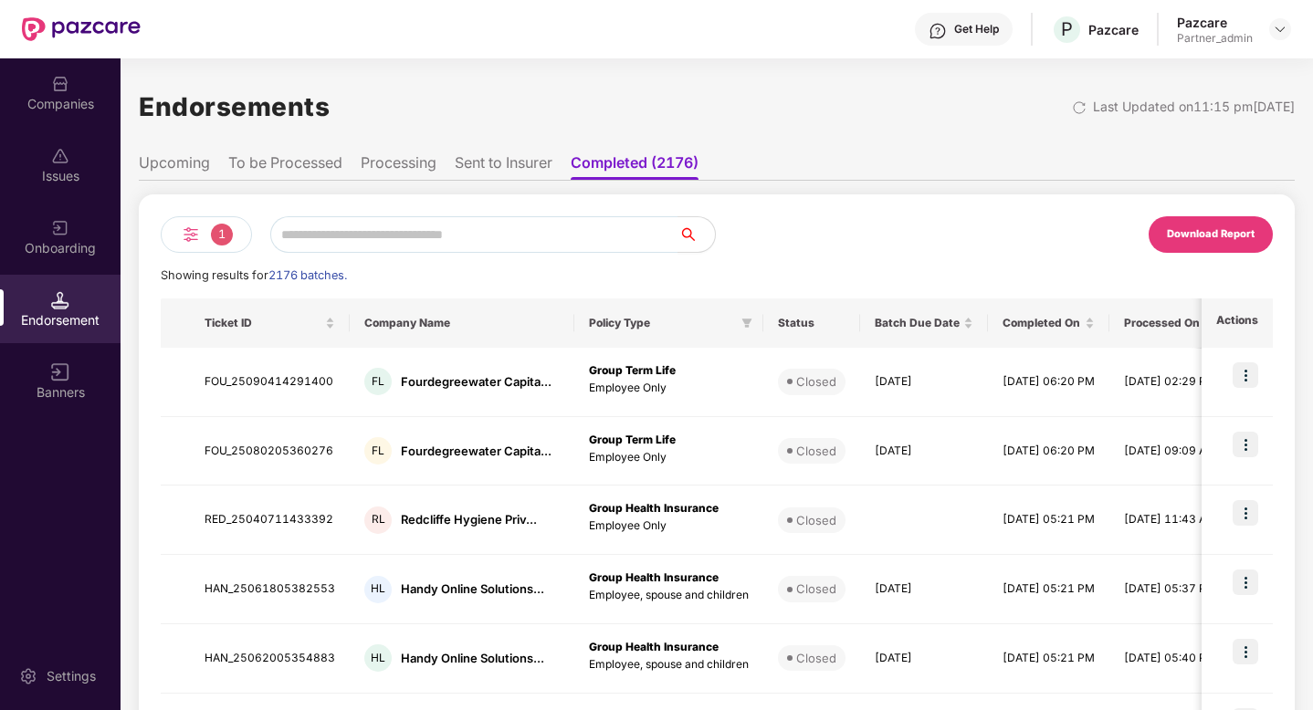
click at [193, 235] on img at bounding box center [191, 235] width 22 height 22
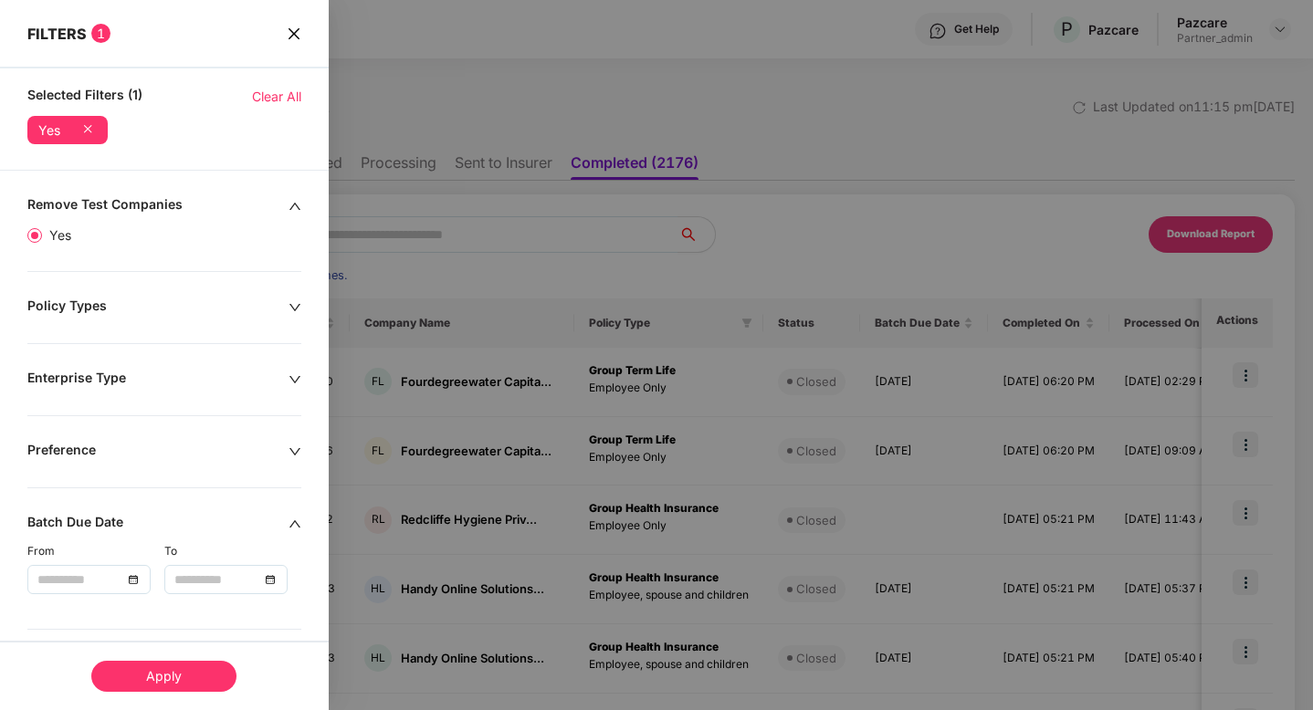
click at [240, 293] on div "Remove Test Companies Yes Policy Types Enterprise Type Preference Batch Due Dat…" at bounding box center [164, 678] width 329 height 965
click at [282, 310] on div "Policy Types" at bounding box center [157, 308] width 261 height 20
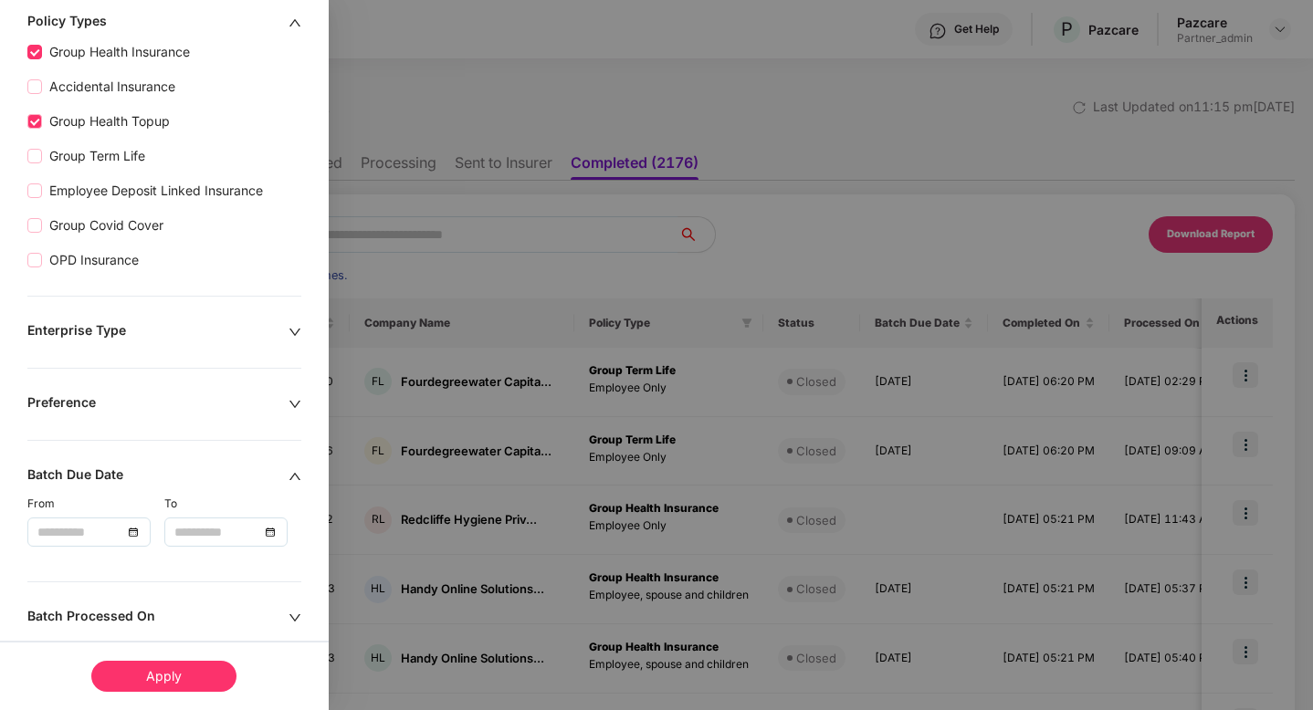
scroll to position [362, 0]
click at [125, 527] on div at bounding box center [88, 530] width 103 height 20
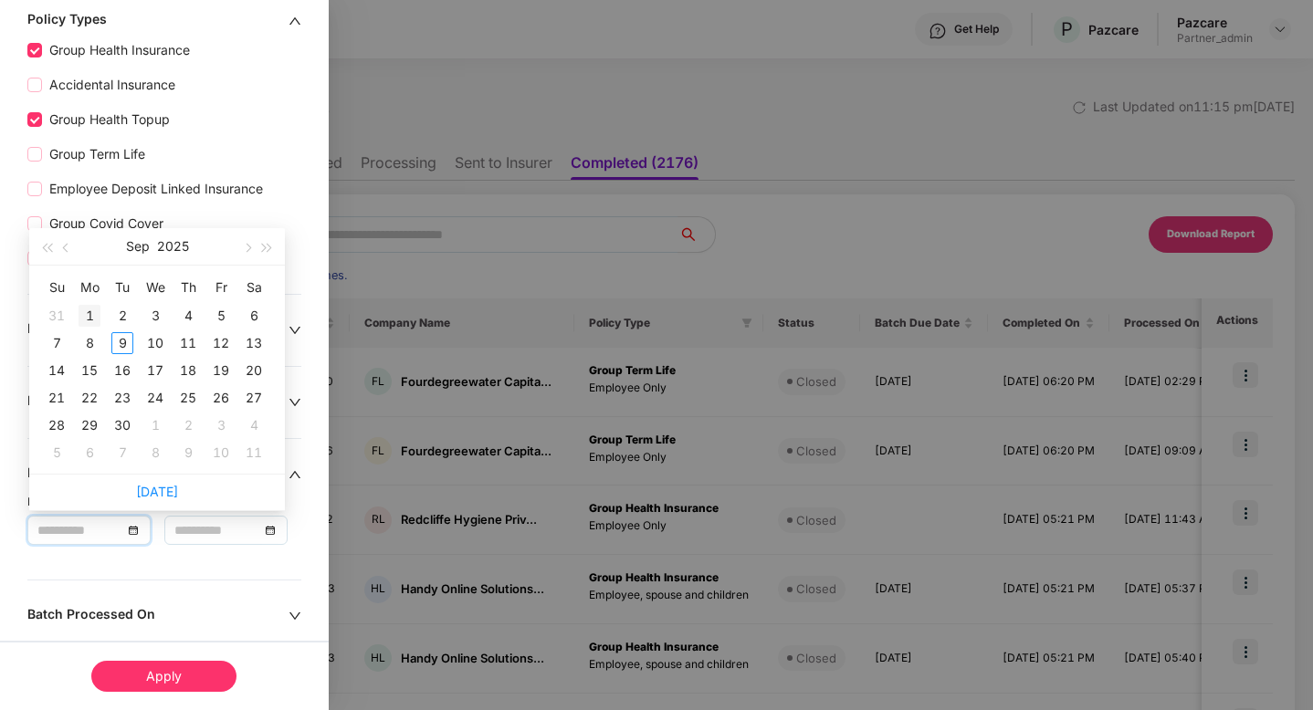
type input "**********"
click at [70, 255] on button "button" at bounding box center [67, 246] width 20 height 37
type input "**********"
click at [220, 314] on div "1" at bounding box center [221, 316] width 22 height 22
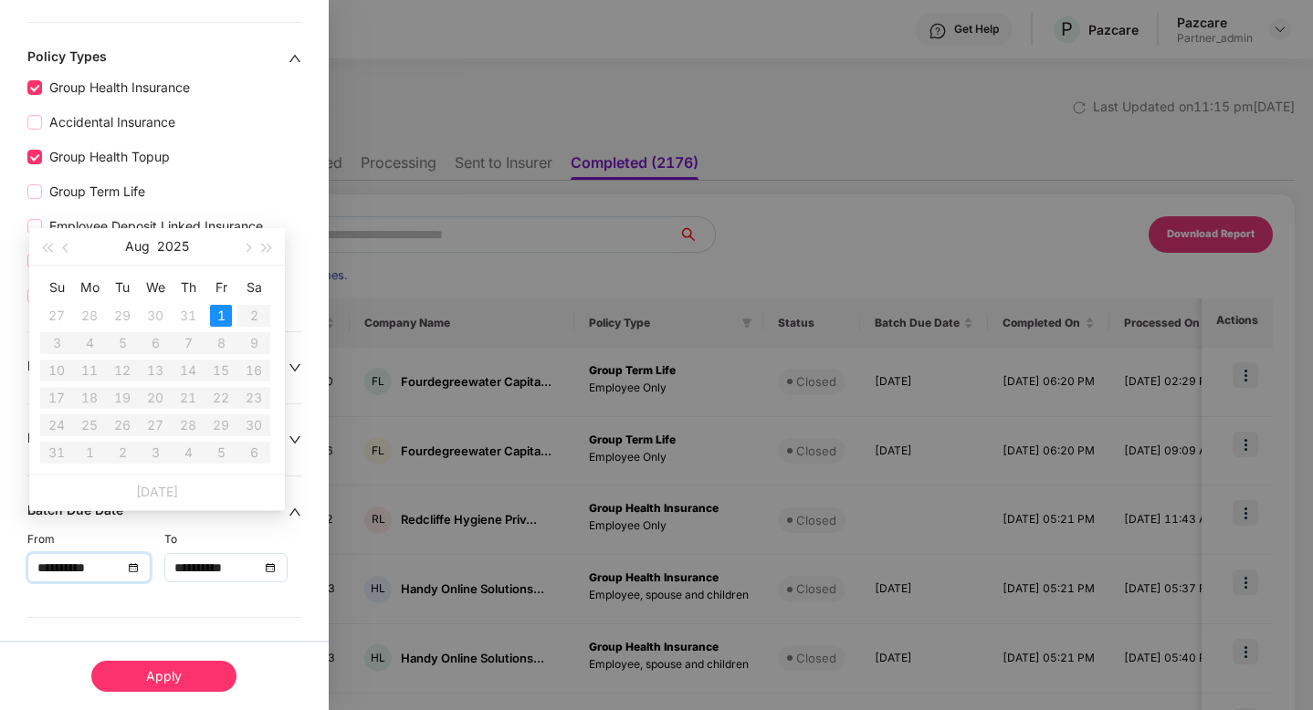
scroll to position [399, 0]
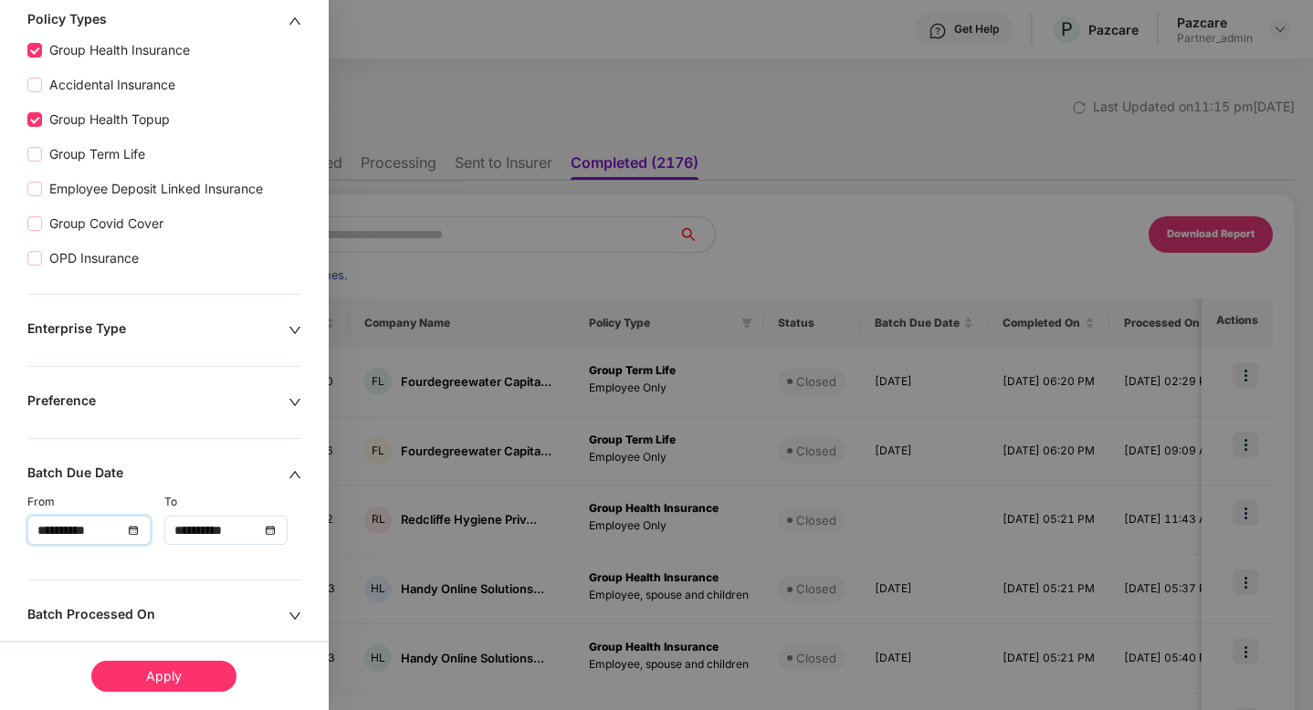
click at [264, 530] on div "**********" at bounding box center [225, 530] width 103 height 20
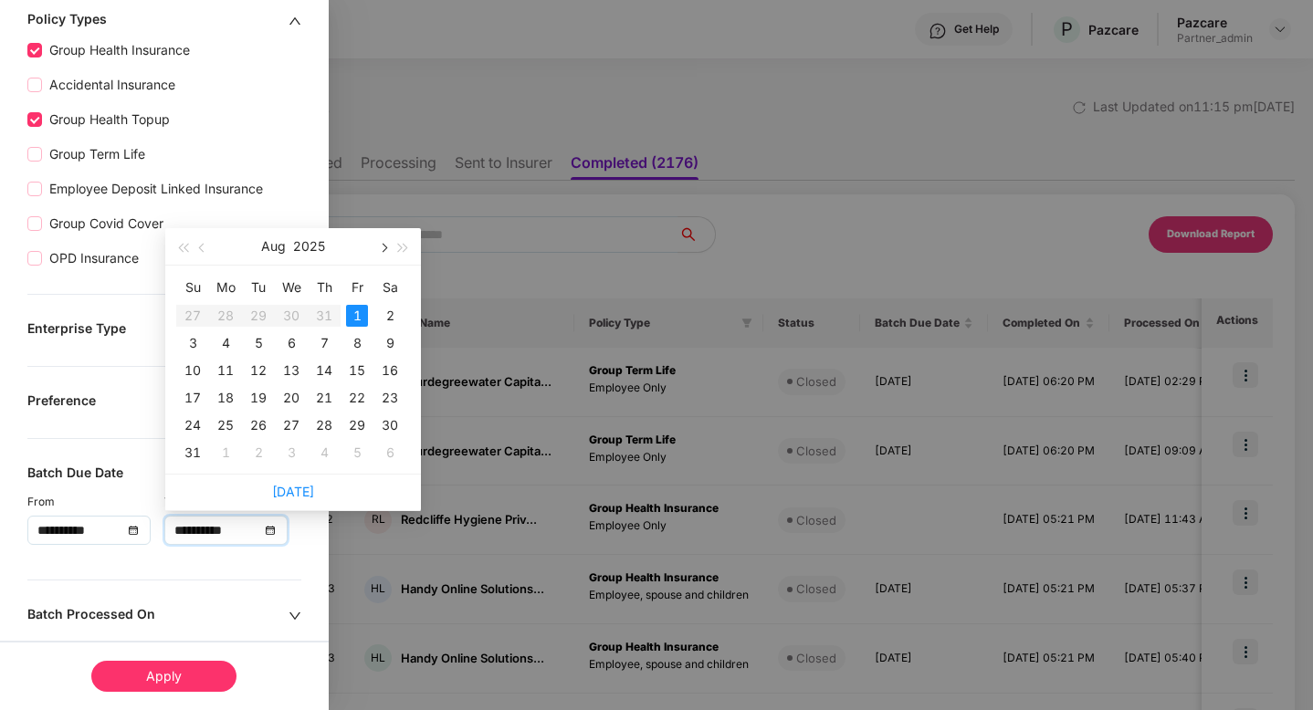
click at [376, 256] on button "button" at bounding box center [383, 246] width 20 height 37
type input "**********"
click at [290, 343] on div "10" at bounding box center [291, 343] width 22 height 22
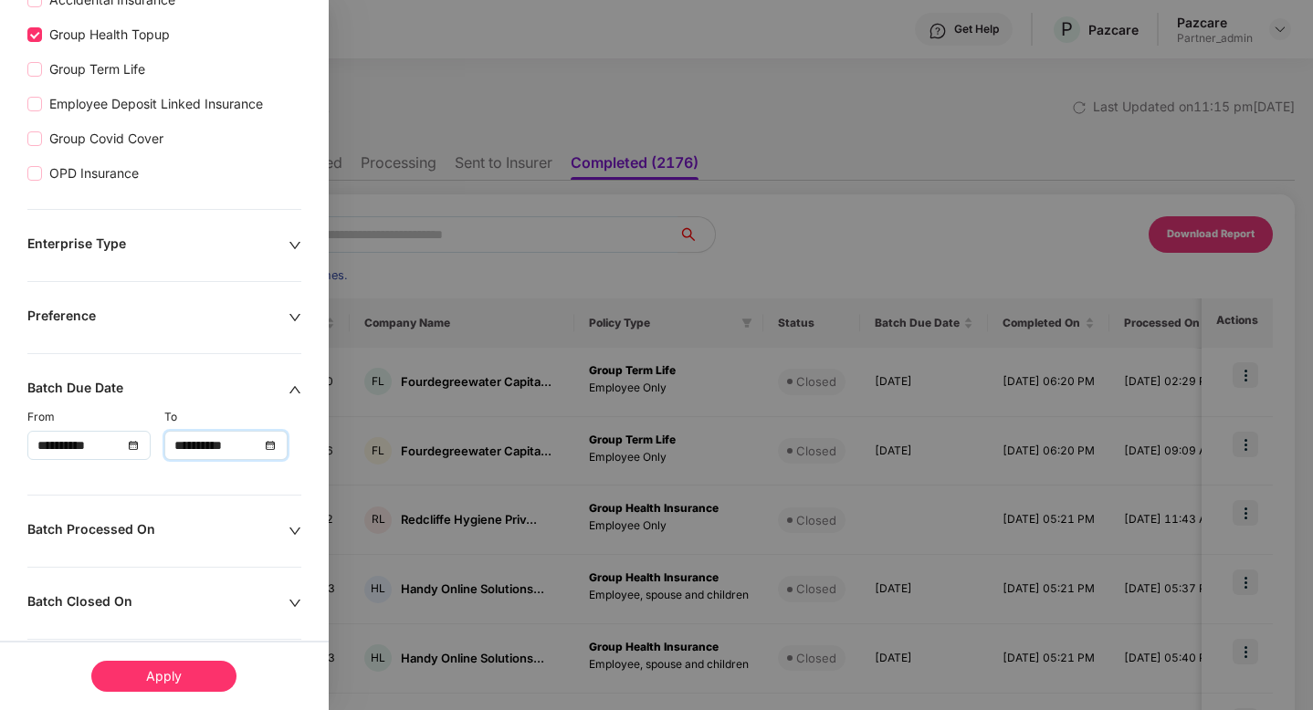
scroll to position [495, 0]
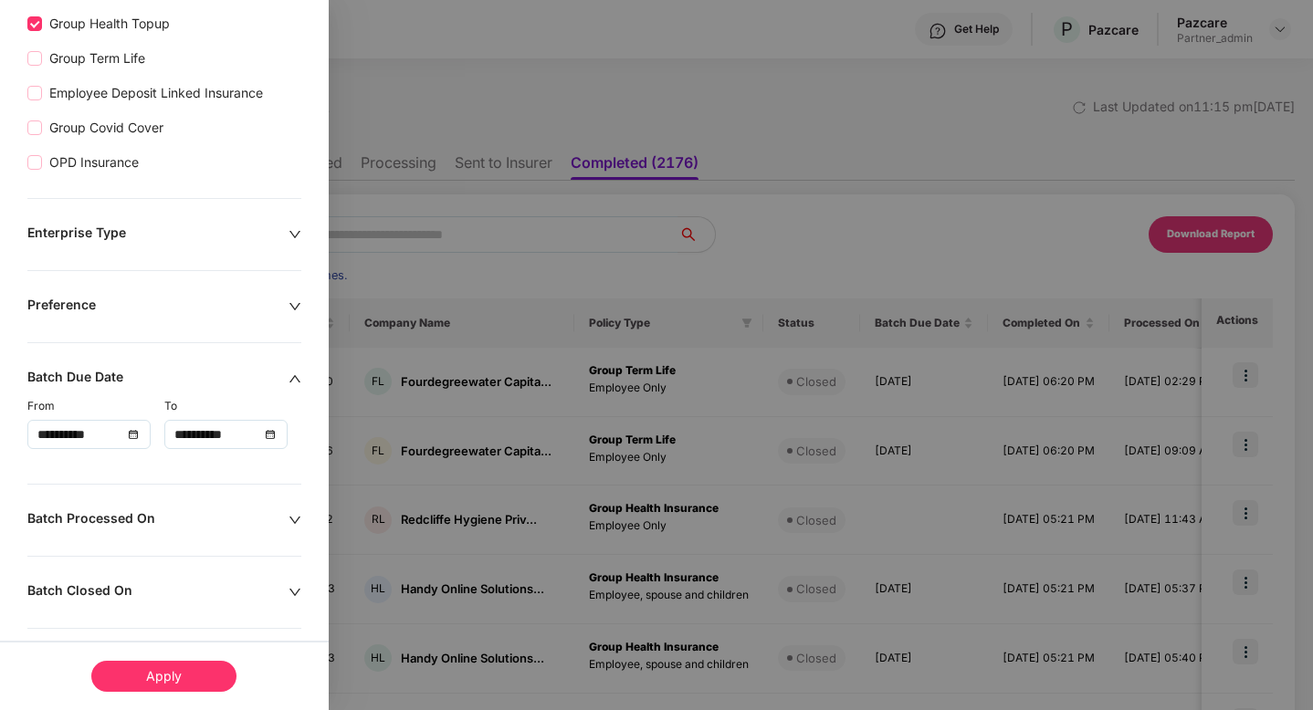
click at [186, 675] on div "Apply" at bounding box center [163, 676] width 145 height 31
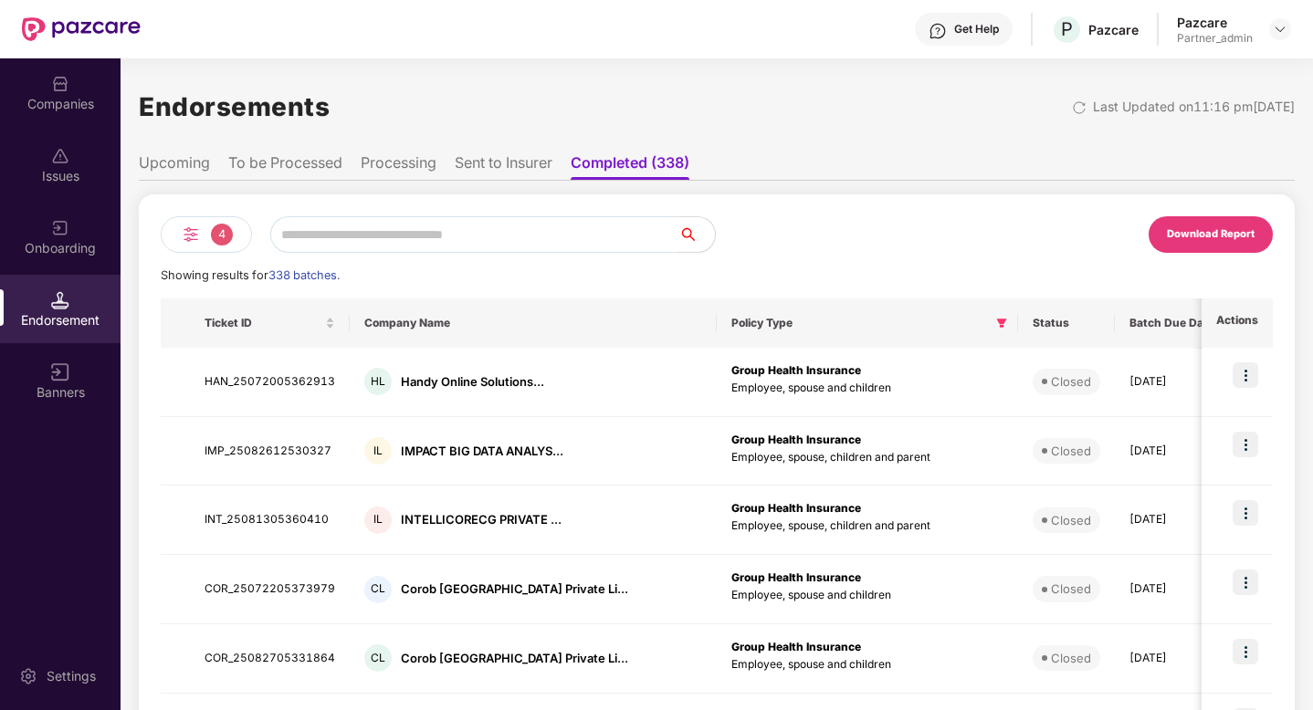
click at [487, 173] on li "Sent to Insurer" at bounding box center [504, 166] width 98 height 26
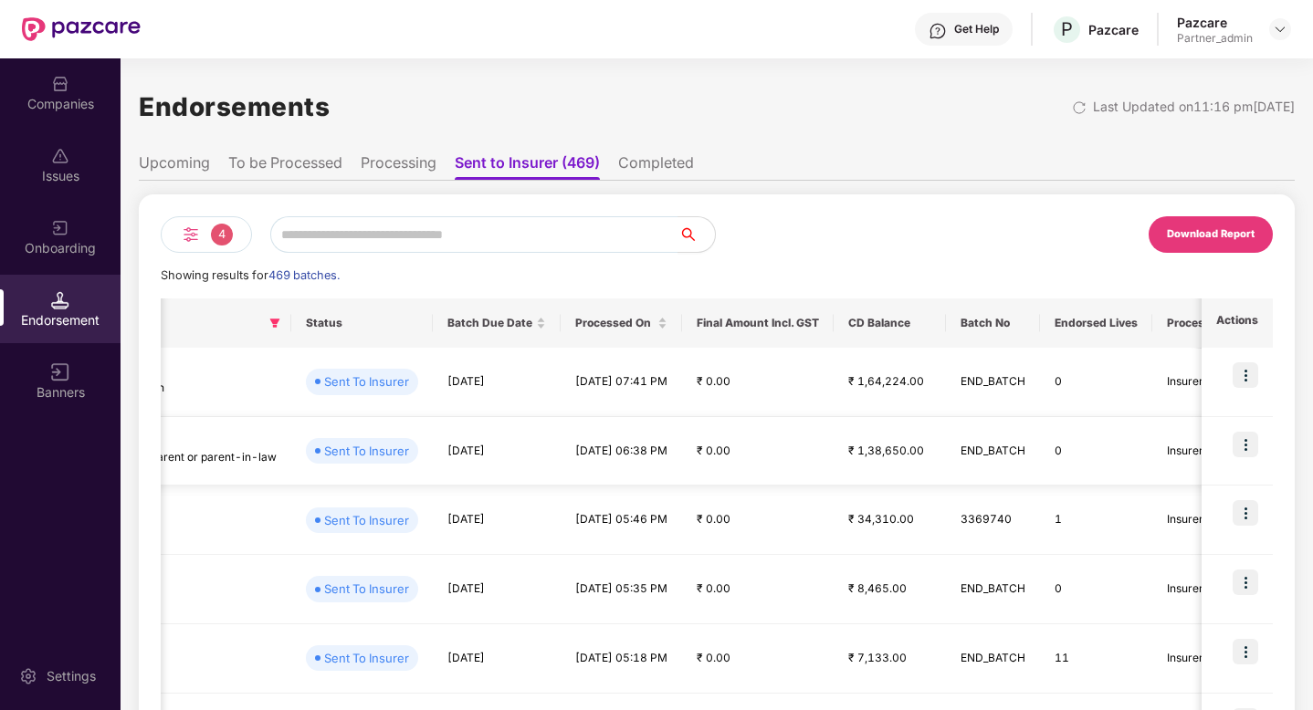
scroll to position [0, 961]
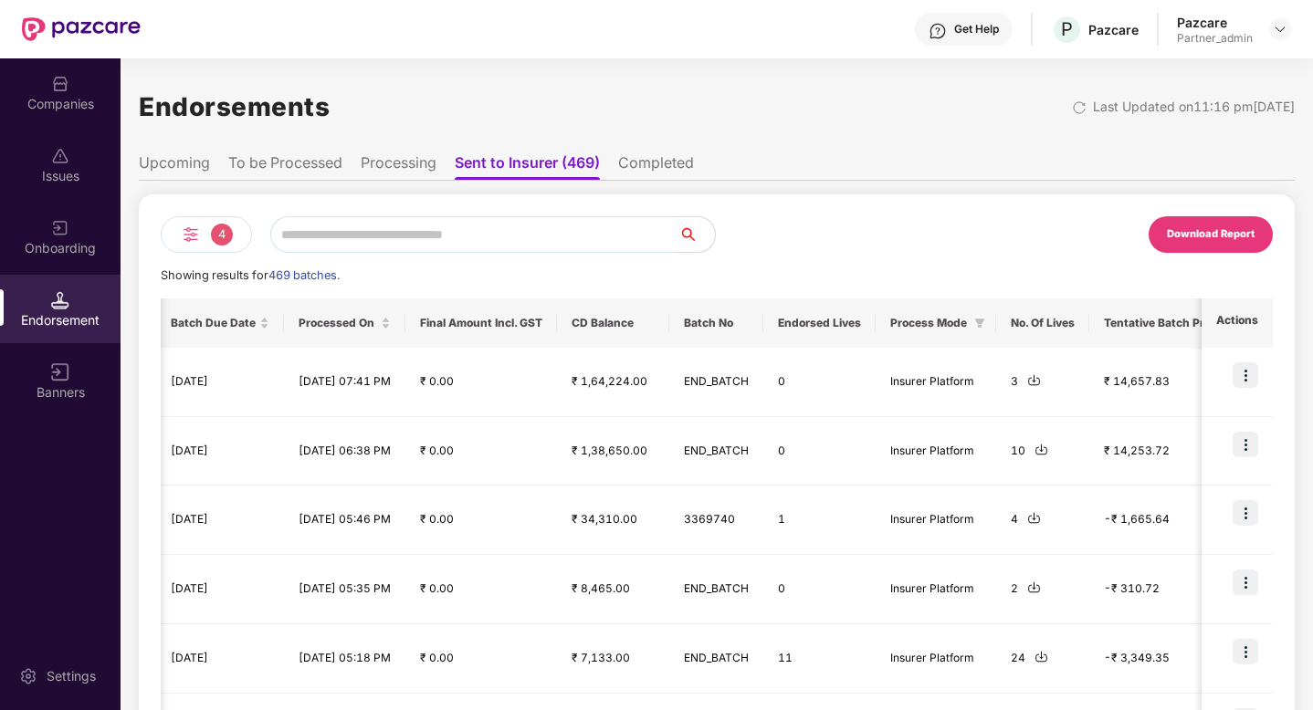
click at [306, 158] on li "To be Processed" at bounding box center [285, 166] width 114 height 26
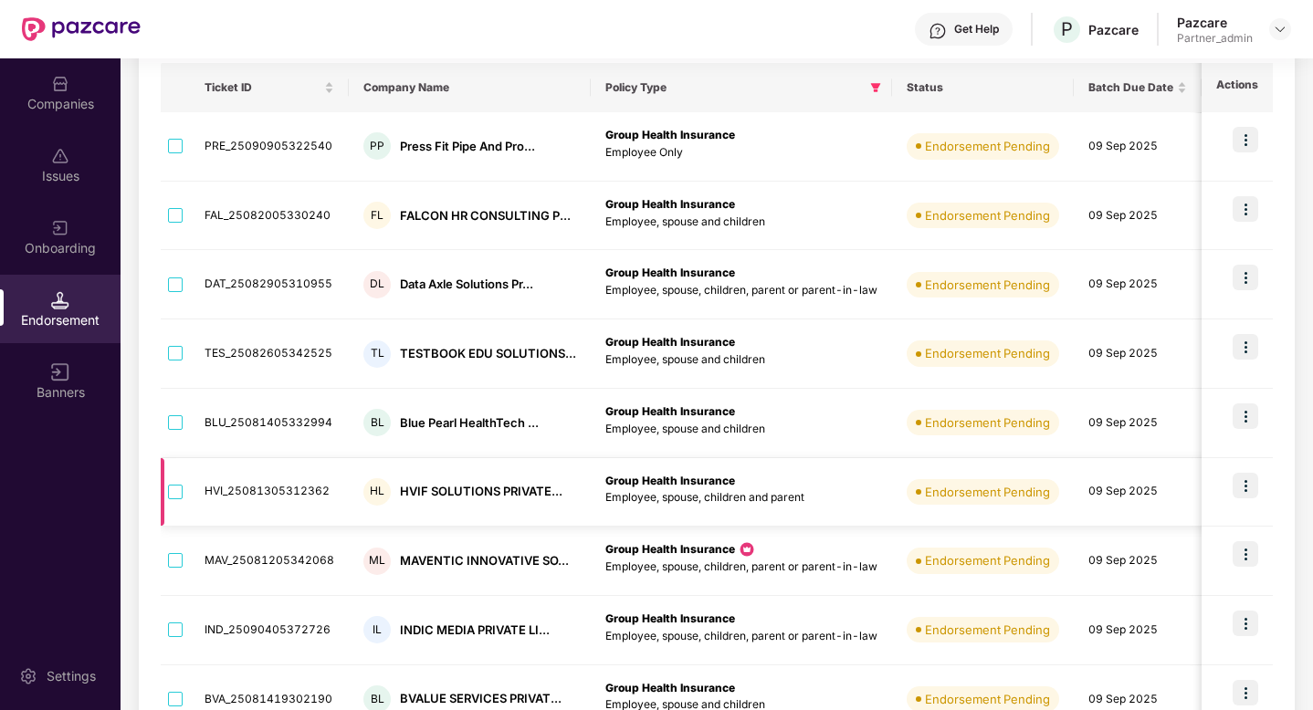
scroll to position [240, 0]
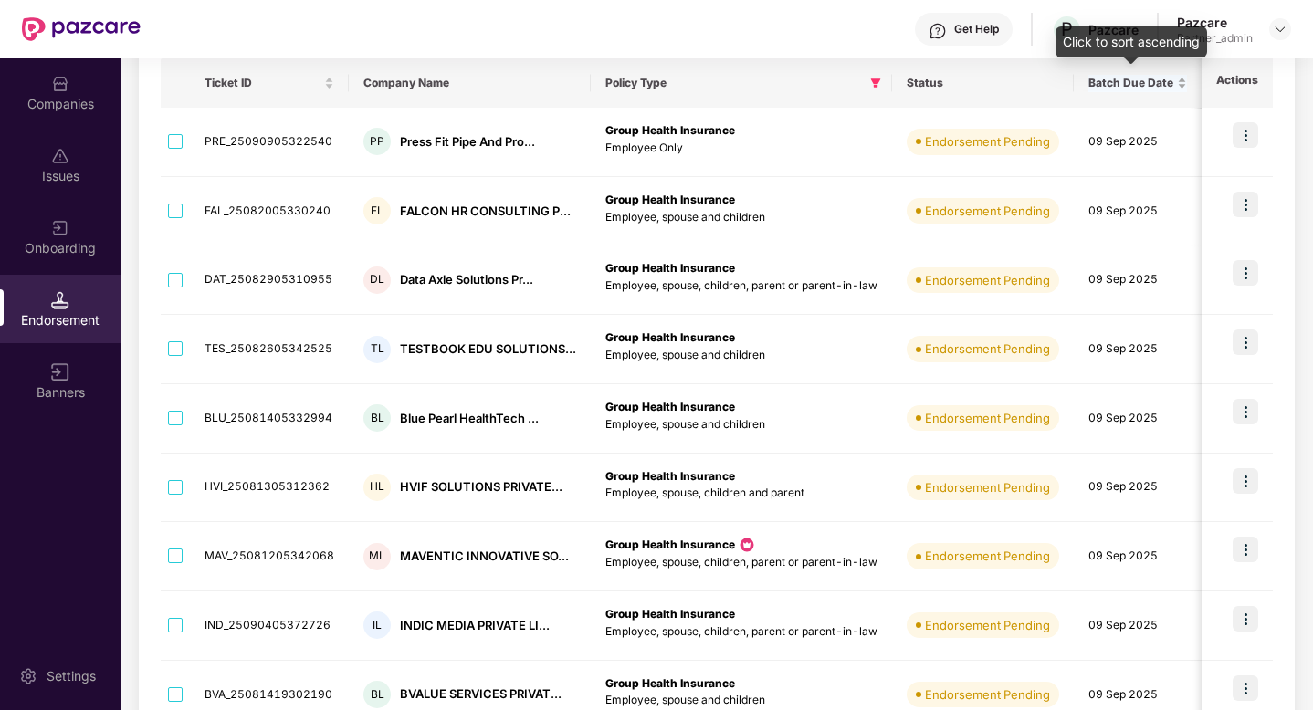
click at [1121, 89] on span "Batch Due Date" at bounding box center [1130, 83] width 85 height 15
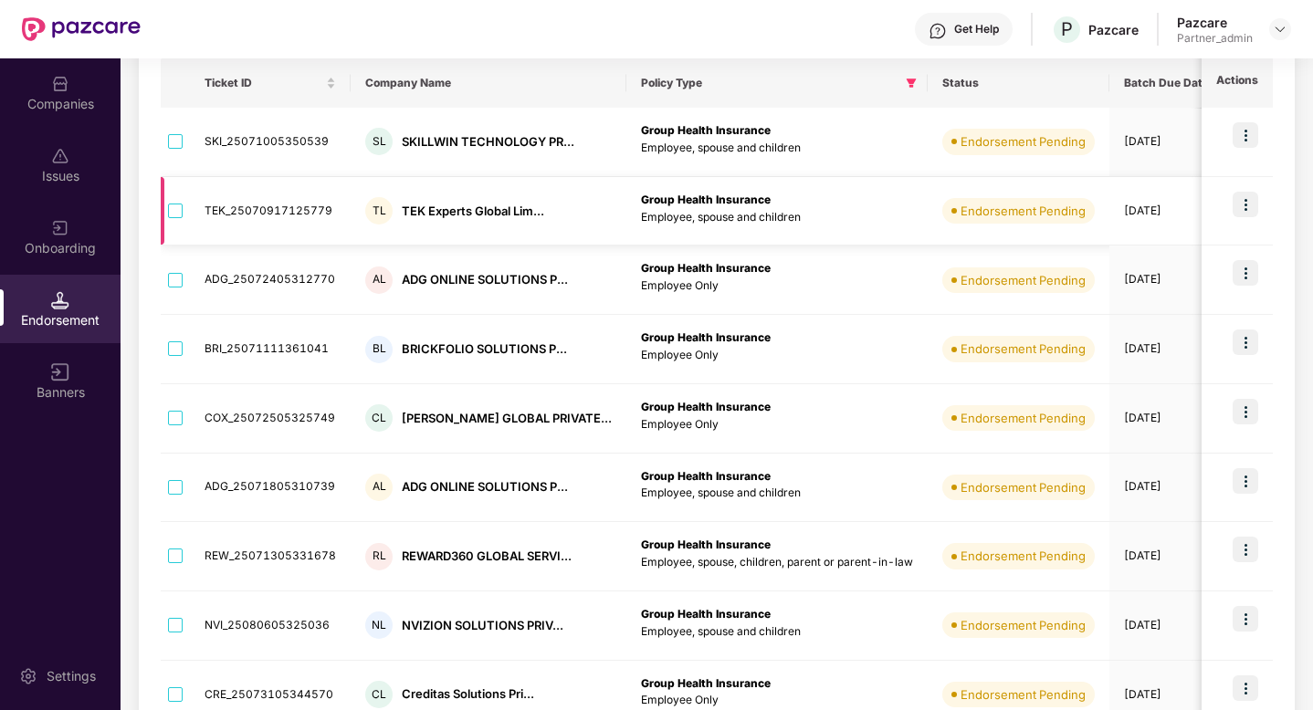
scroll to position [0, 0]
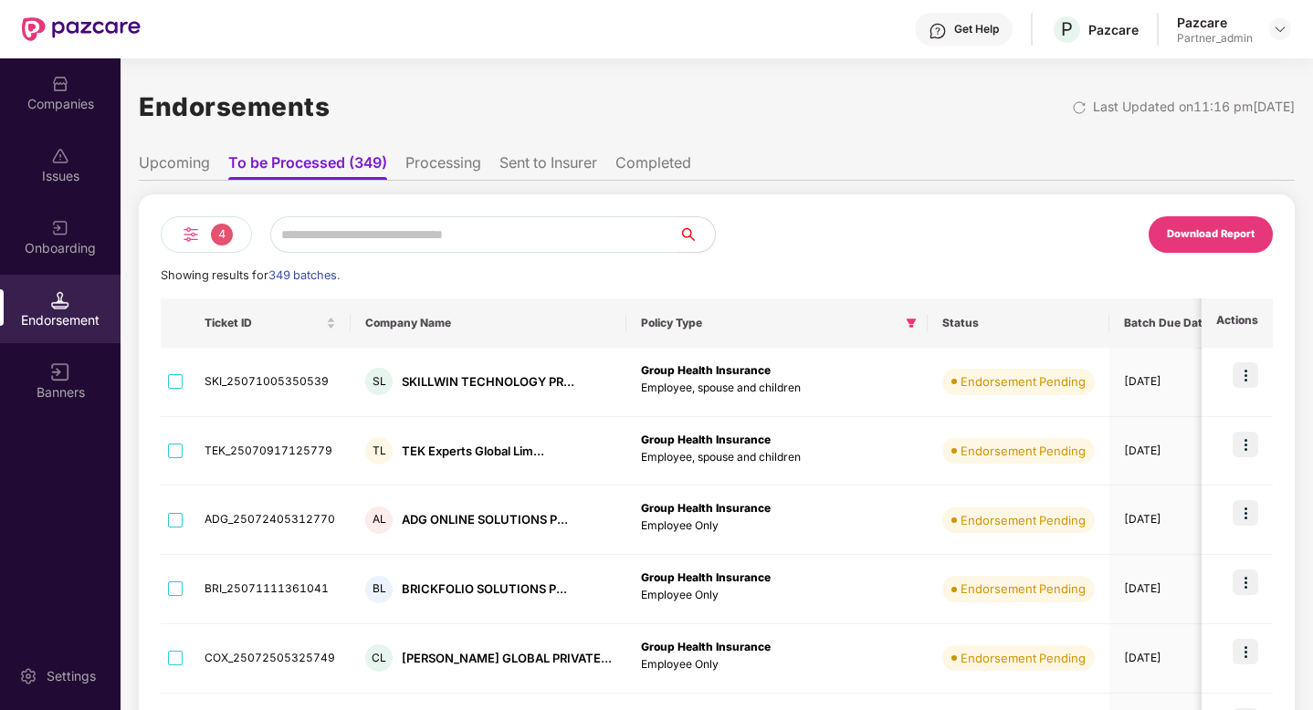
click at [1022, 110] on div "Endorsements Last Updated on 11:16 pm[DATE]" at bounding box center [717, 107] width 1156 height 57
click at [1072, 109] on img at bounding box center [1079, 107] width 15 height 15
click at [183, 237] on img at bounding box center [191, 235] width 22 height 22
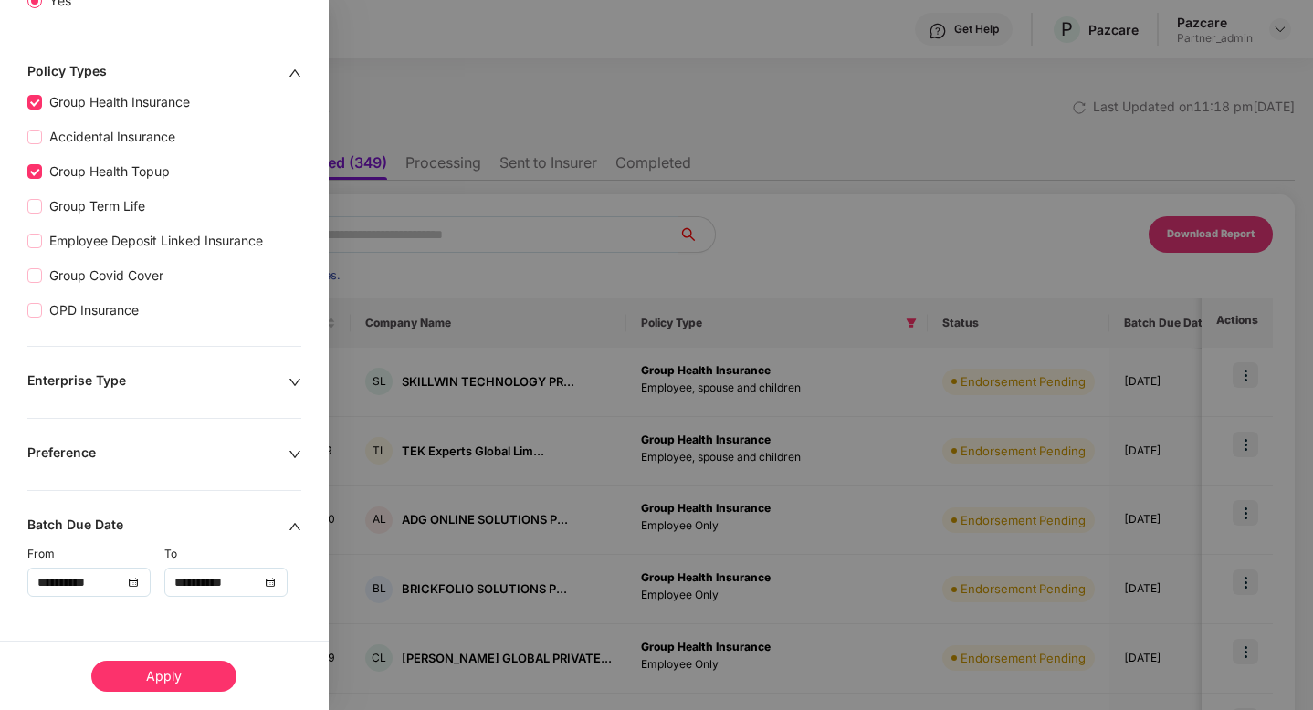
scroll to position [437, 0]
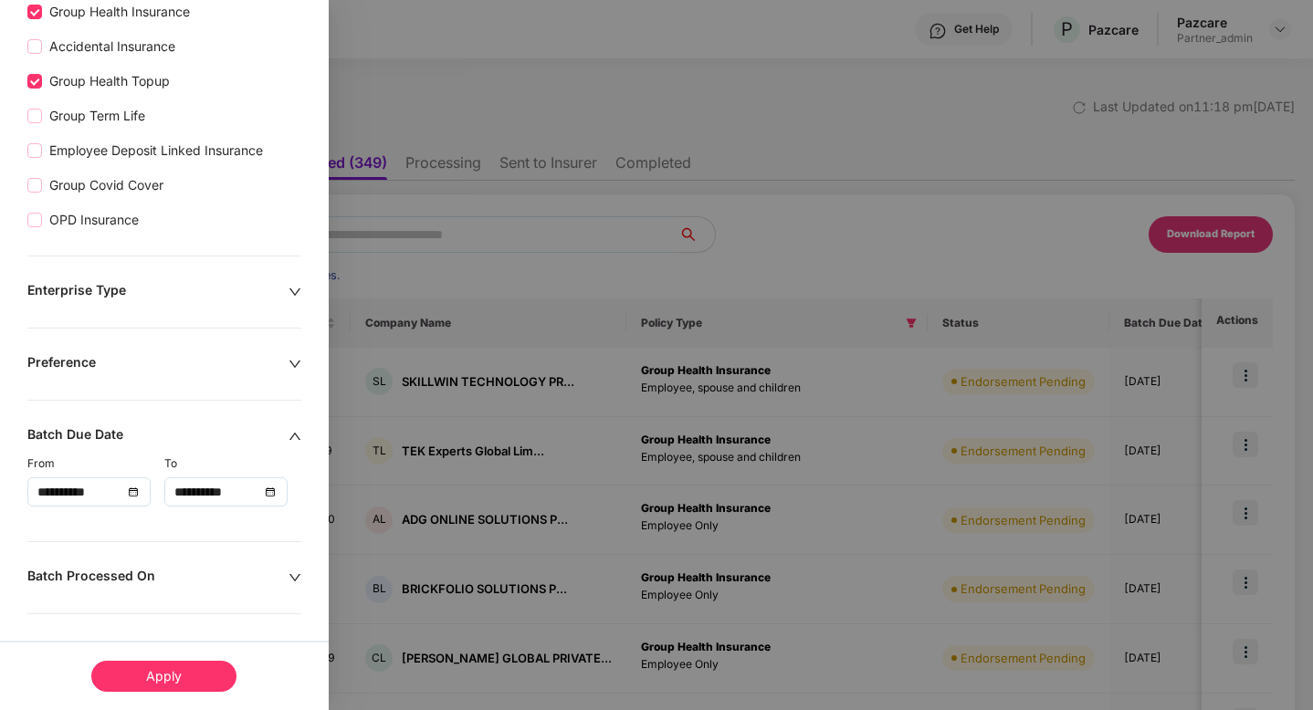
click at [190, 354] on div "Preference" at bounding box center [157, 364] width 261 height 20
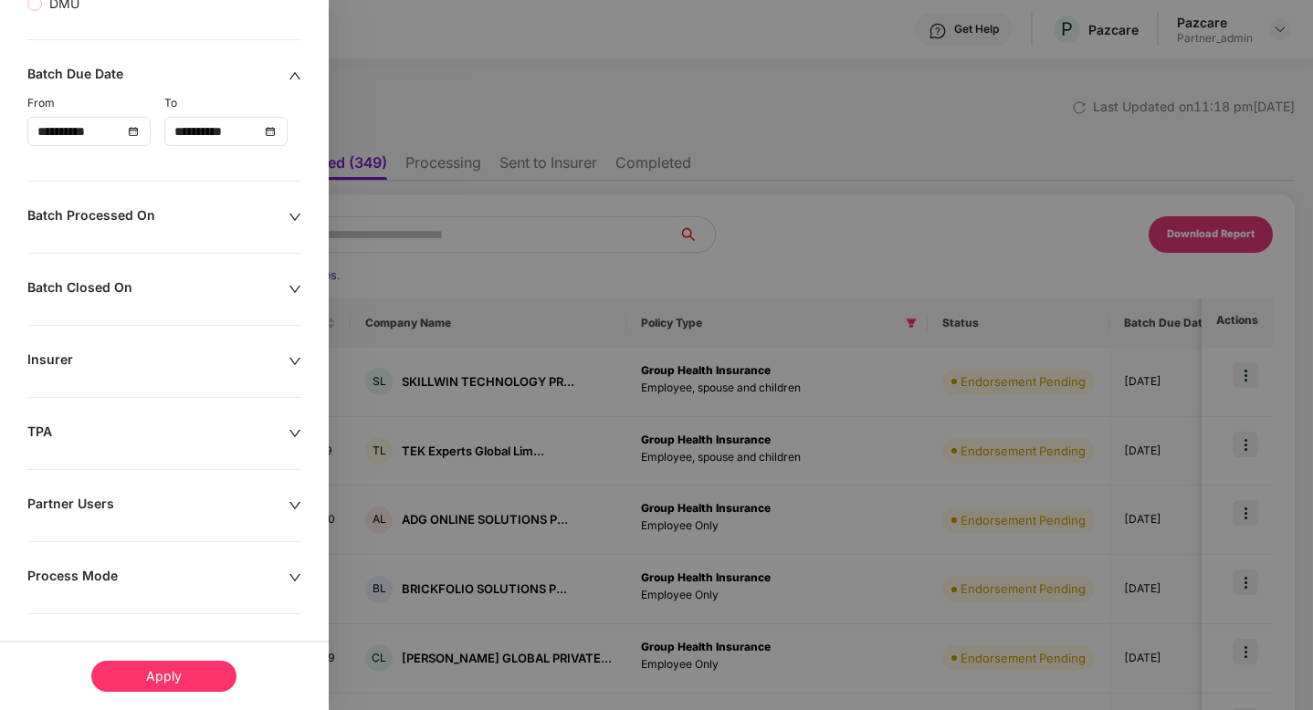
scroll to position [830, 0]
click at [165, 497] on div "Partner Users" at bounding box center [157, 503] width 261 height 20
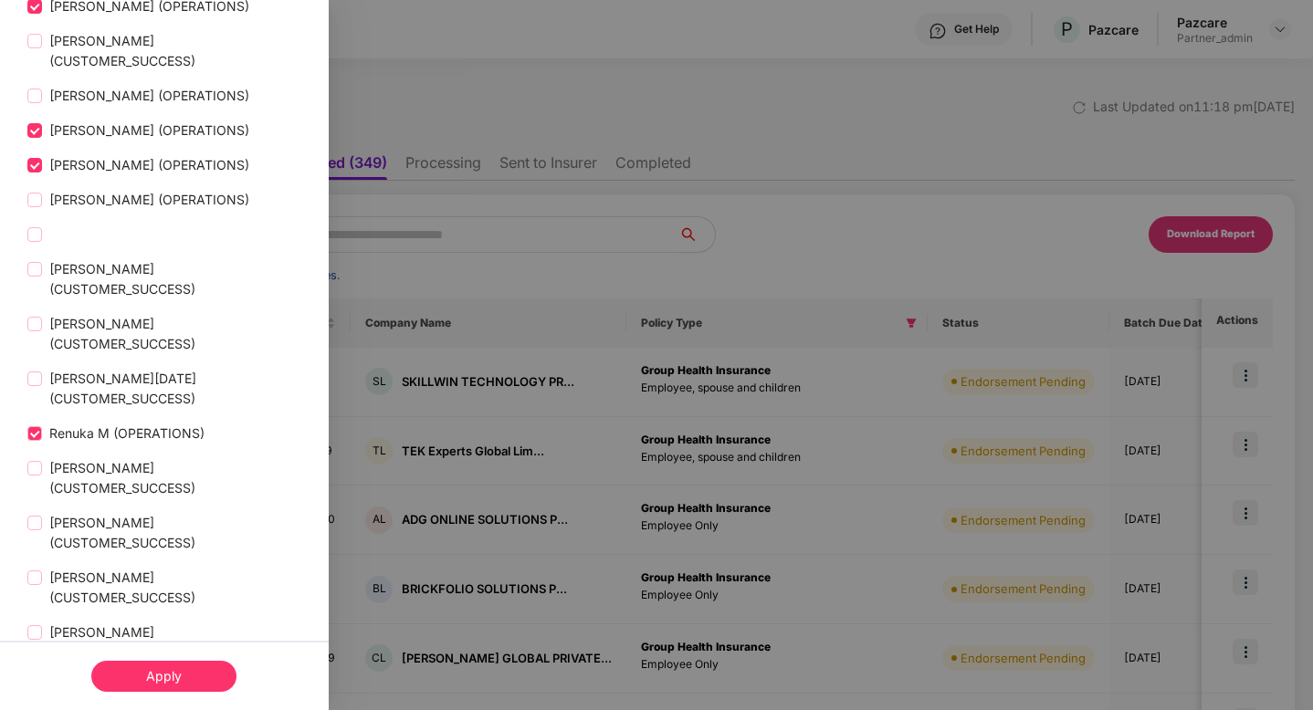
scroll to position [2947, 0]
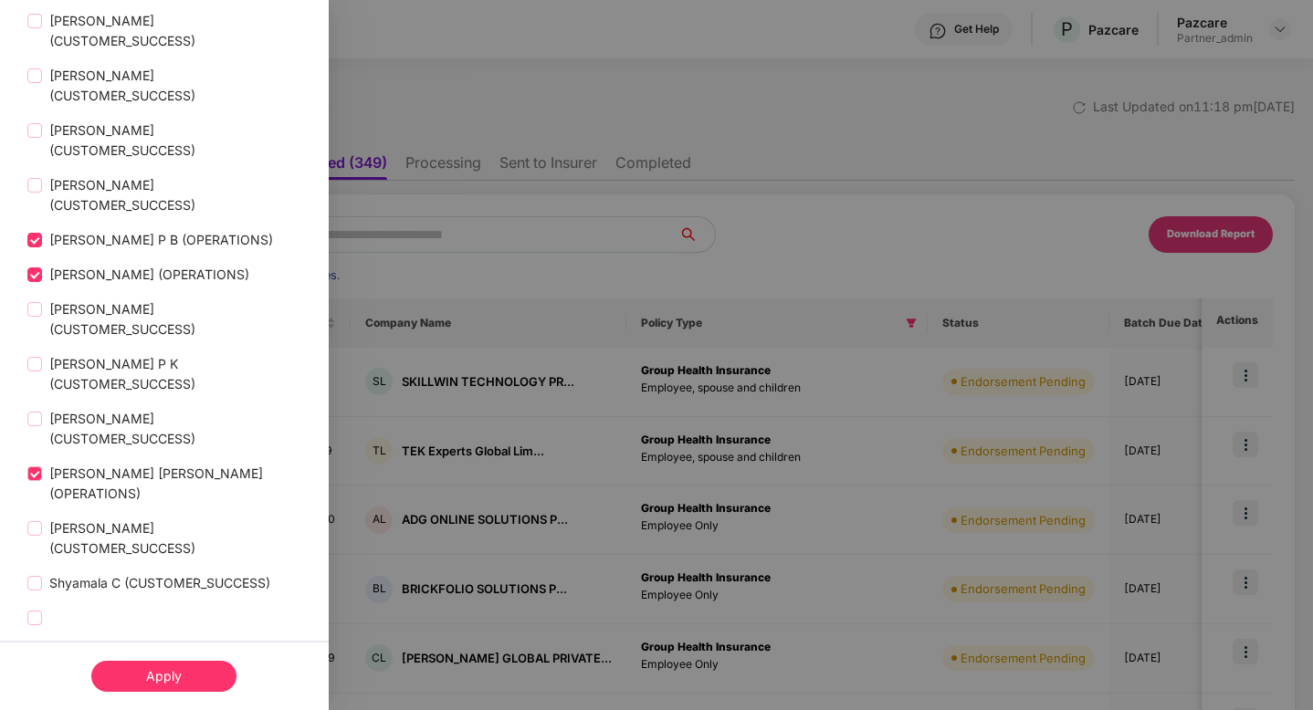
scroll to position [3599, 0]
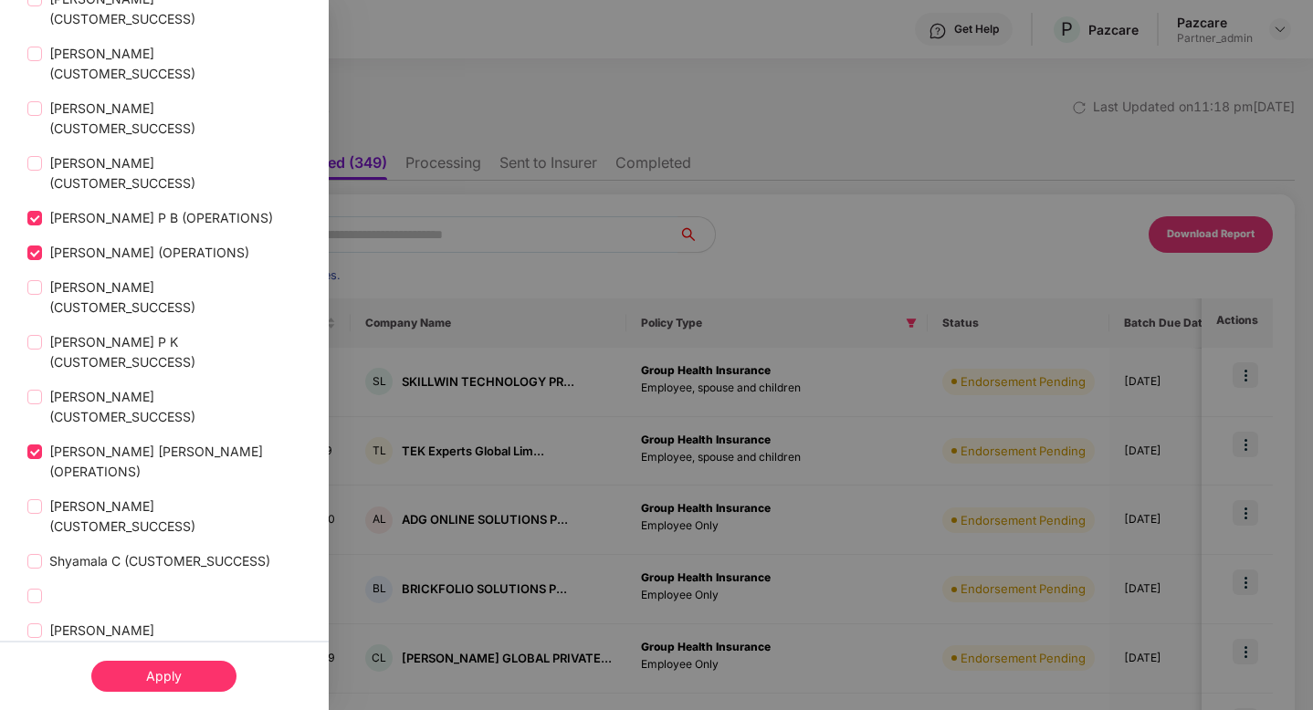
scroll to position [3672, 0]
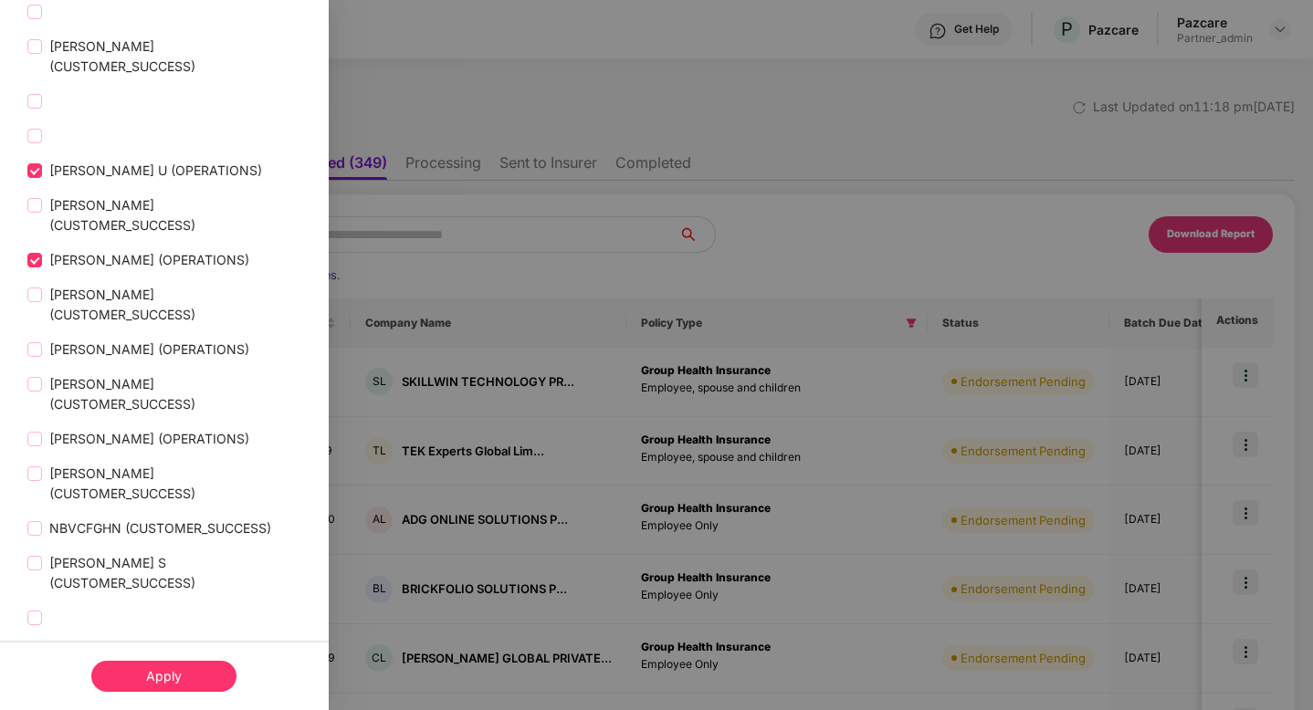
scroll to position [4434, 0]
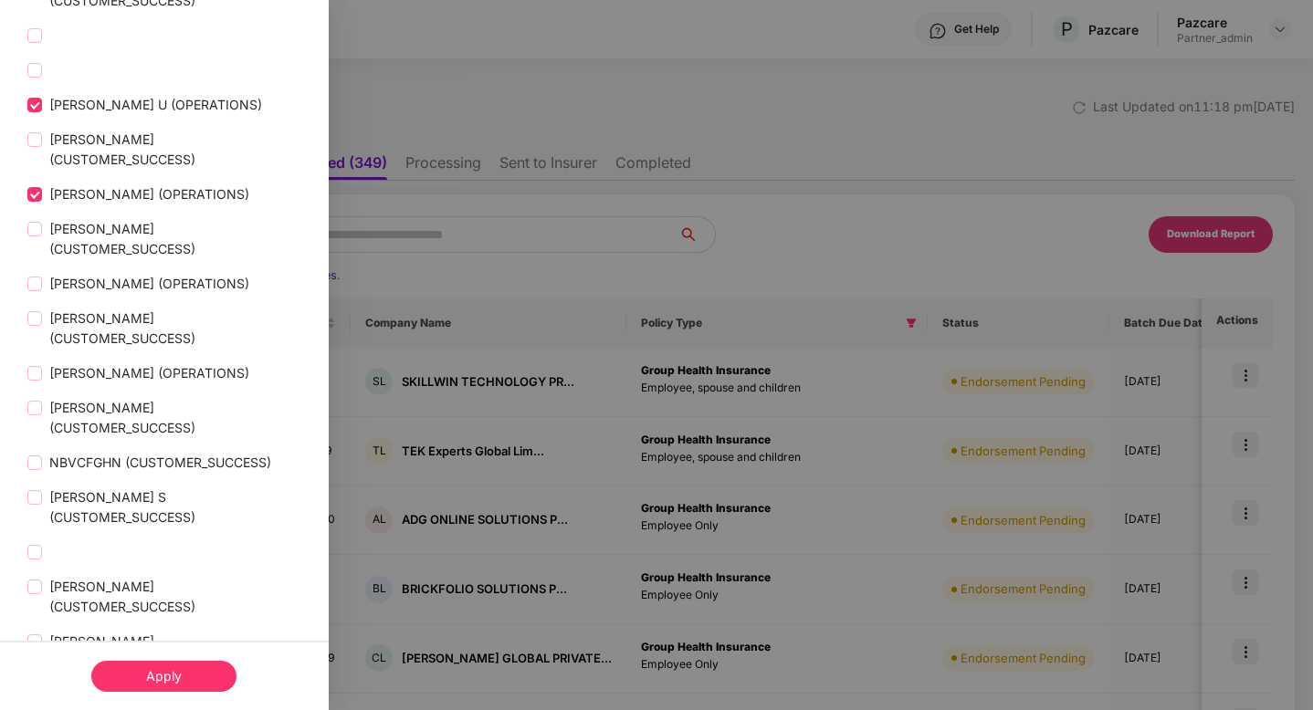
click at [143, 688] on div "Apply" at bounding box center [163, 676] width 145 height 31
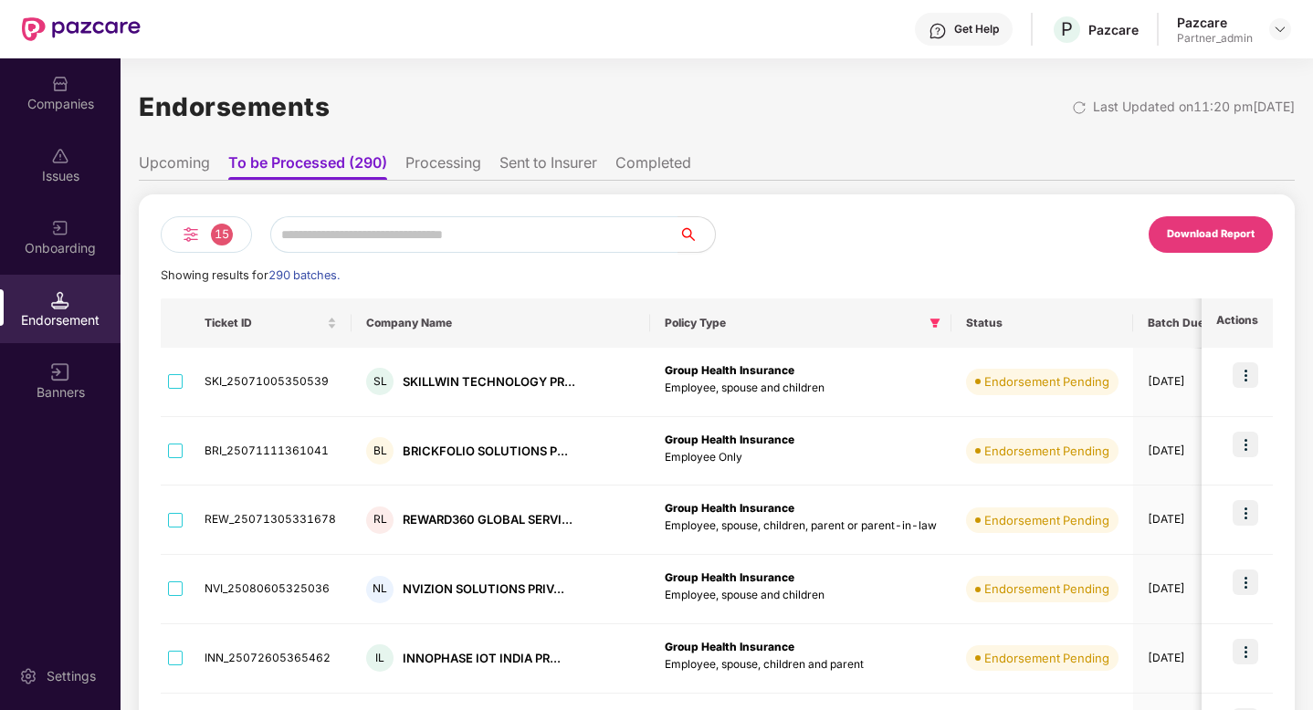
click at [205, 225] on div "15" at bounding box center [206, 234] width 91 height 37
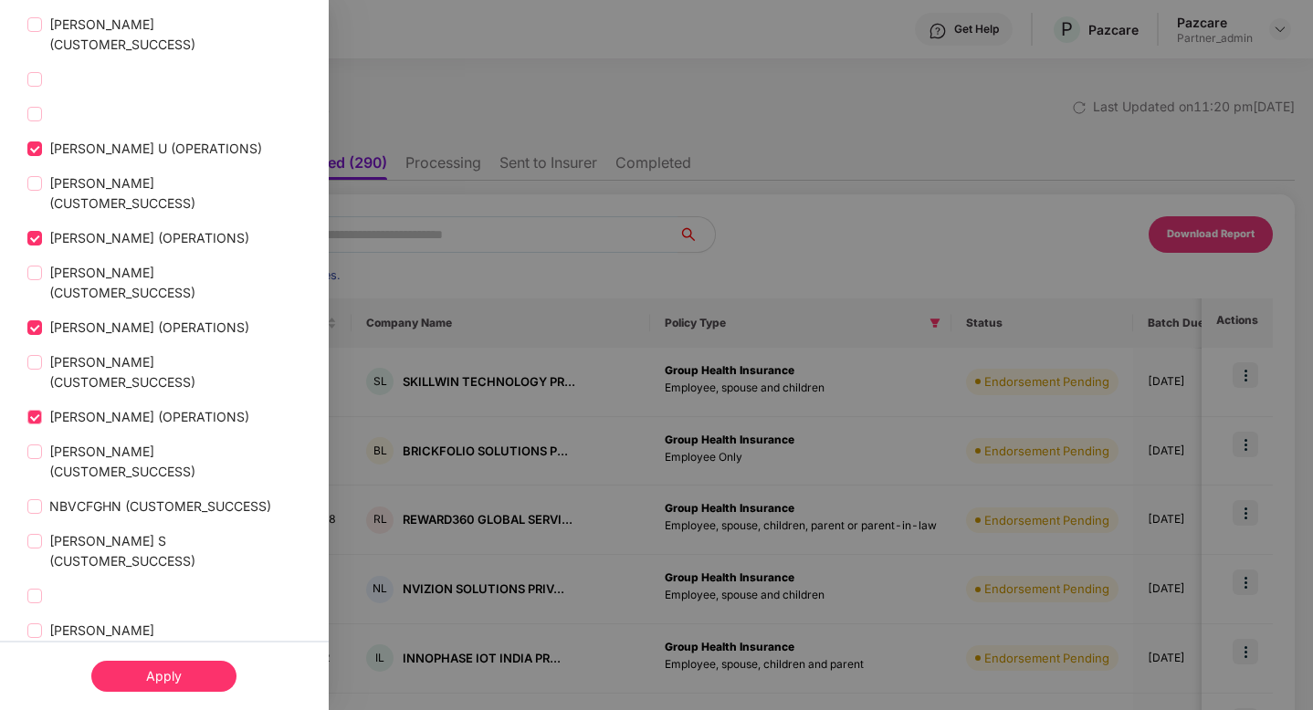
scroll to position [4509, 0]
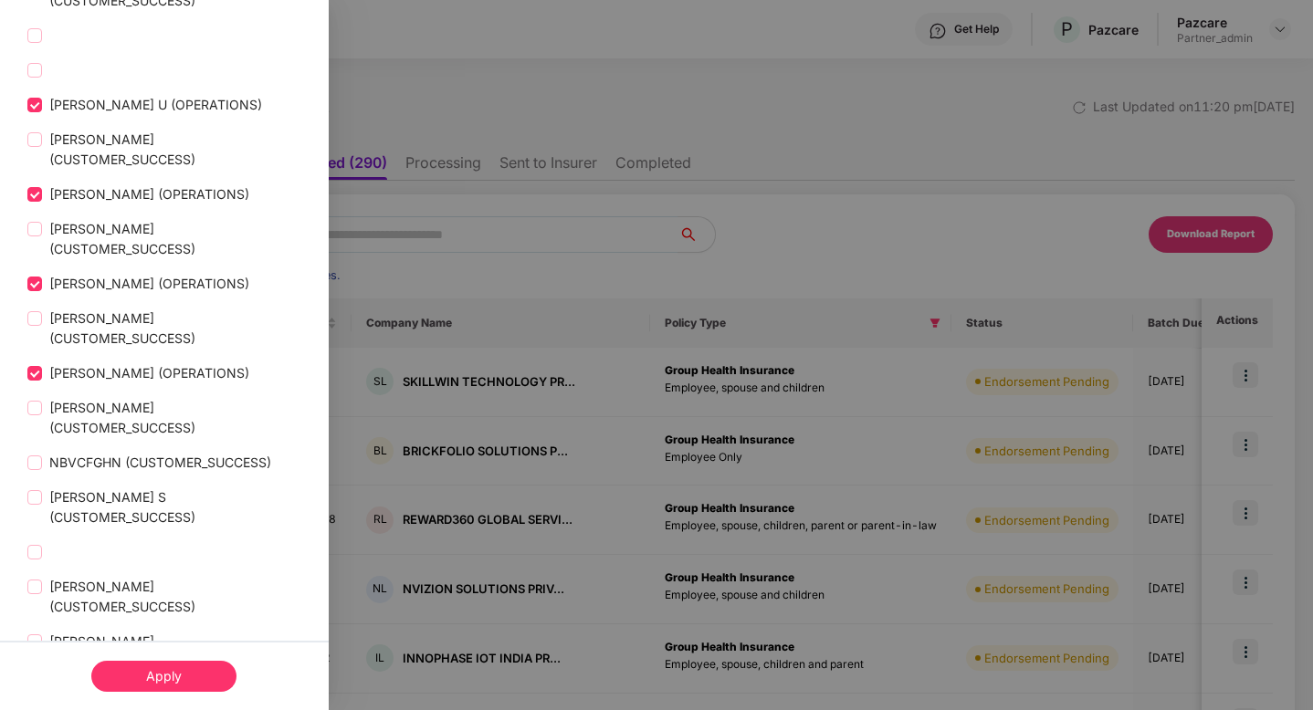
click at [171, 673] on div "Apply" at bounding box center [163, 676] width 145 height 31
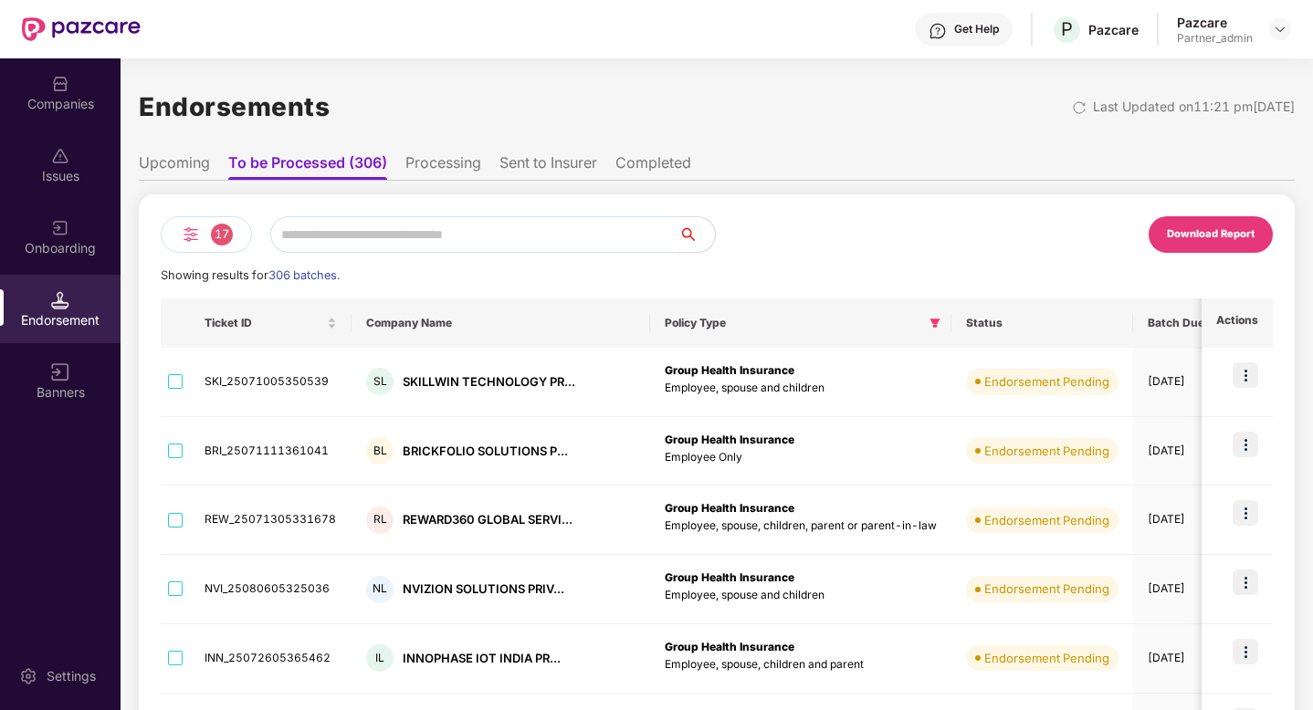
click at [180, 160] on li "Upcoming" at bounding box center [174, 166] width 71 height 26
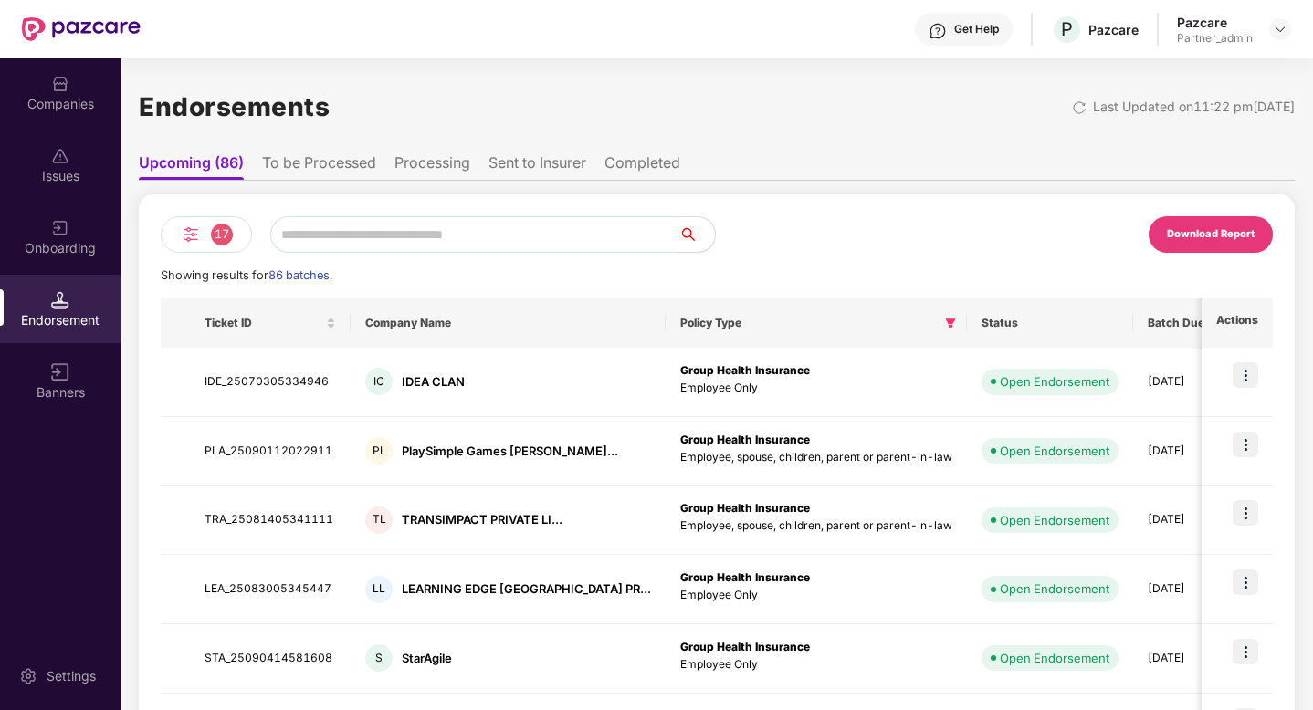
click at [201, 234] on div "17" at bounding box center [206, 234] width 91 height 37
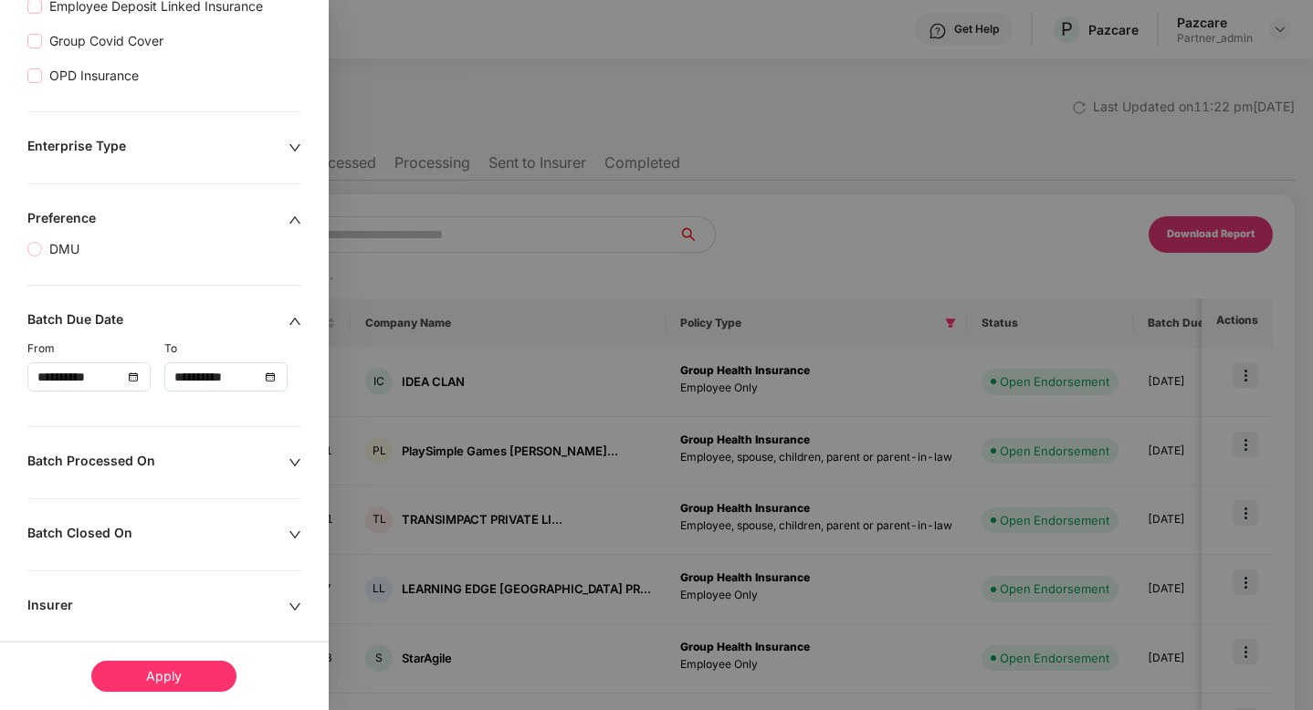
scroll to position [1177, 0]
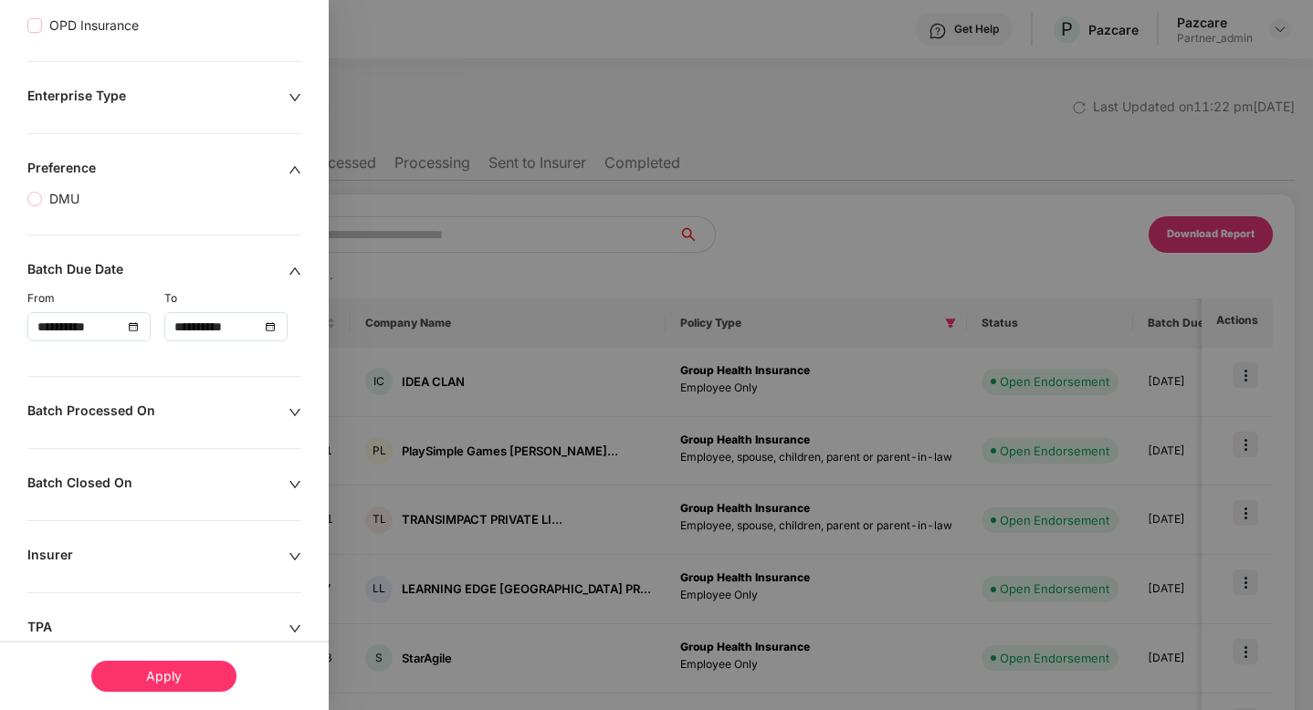
click at [452, 58] on div at bounding box center [656, 355] width 1313 height 710
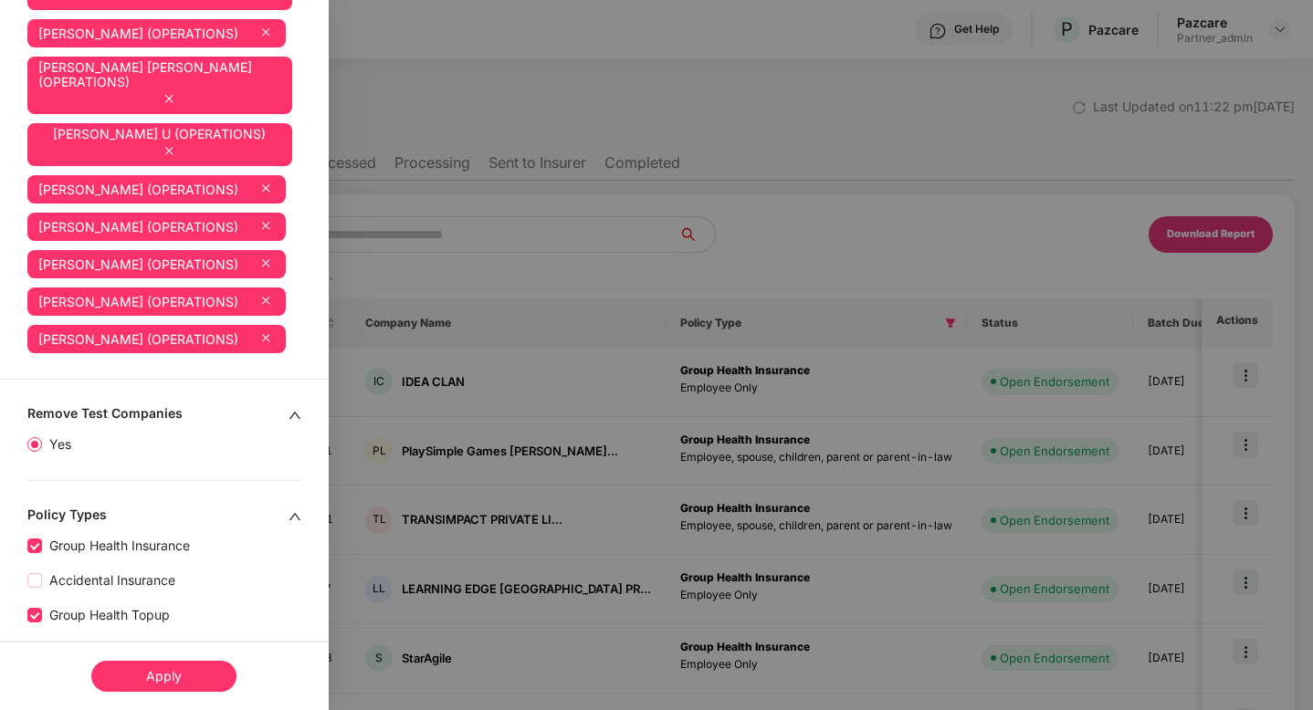
scroll to position [0, 0]
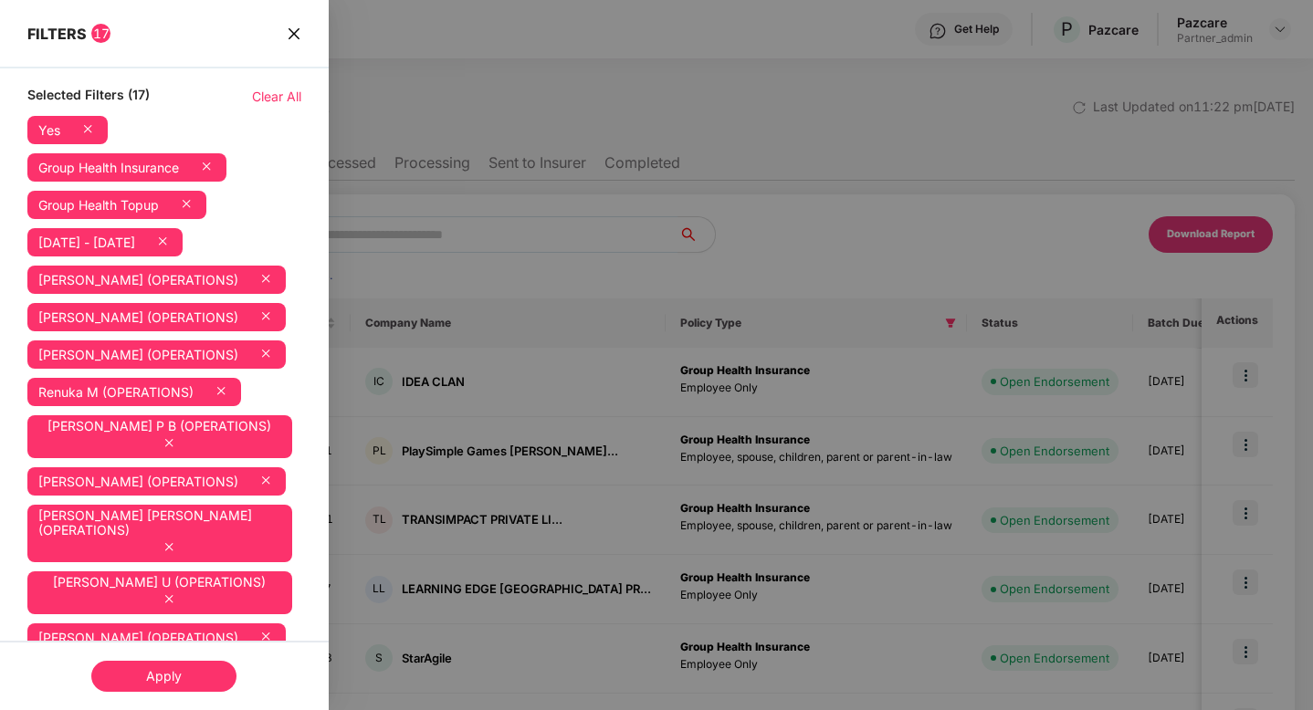
click at [293, 30] on icon "close" at bounding box center [294, 33] width 15 height 15
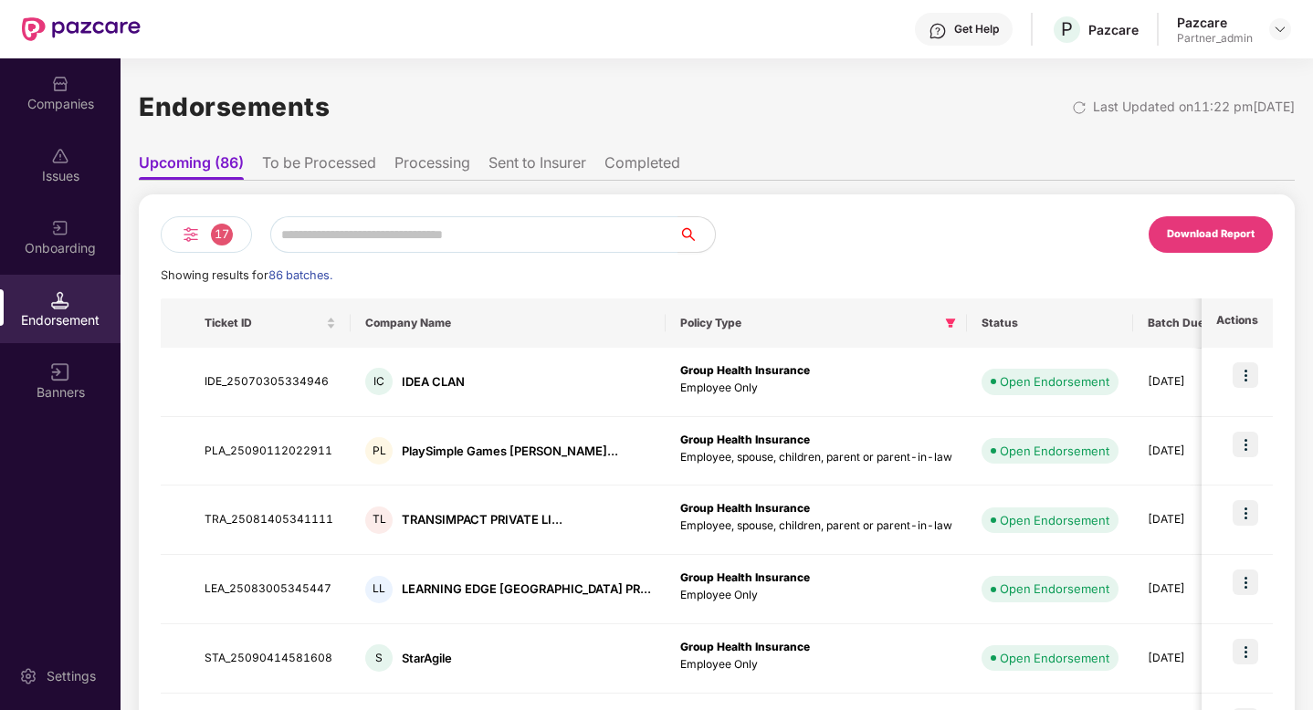
click at [320, 156] on li "To be Processed" at bounding box center [319, 166] width 114 height 26
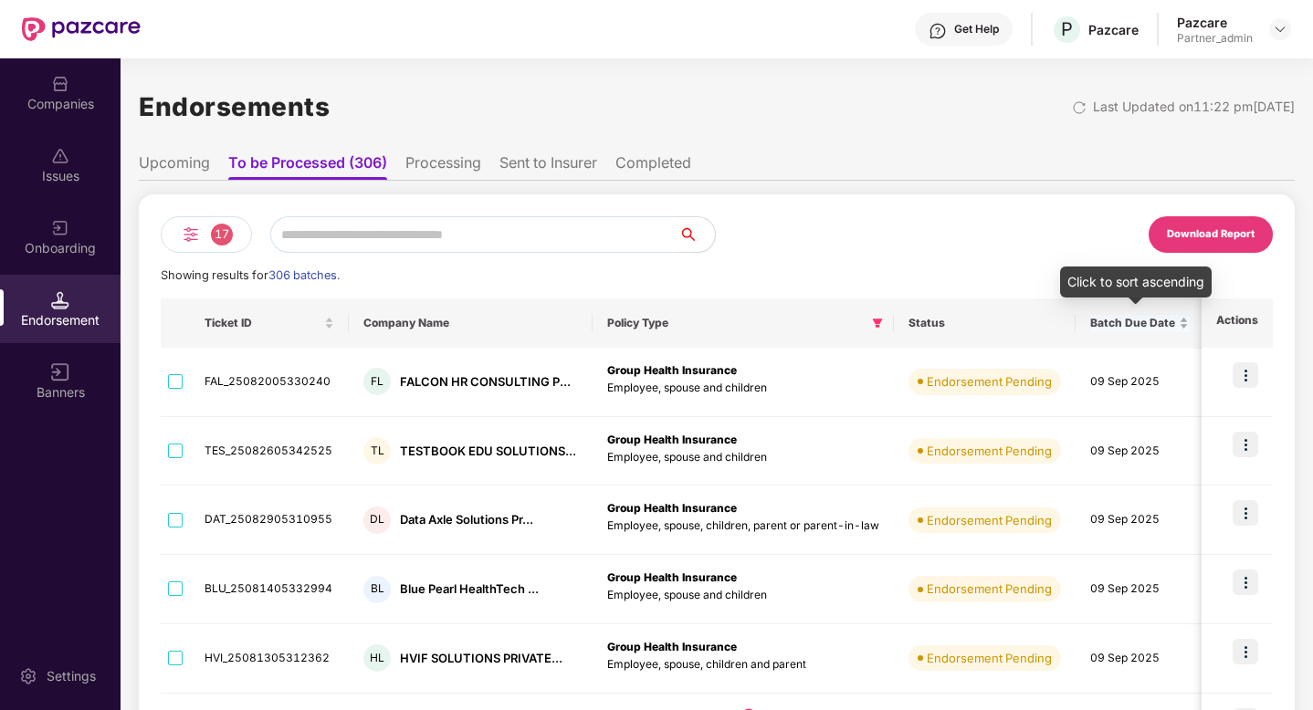
click at [1117, 326] on span "Batch Due Date" at bounding box center [1132, 323] width 85 height 15
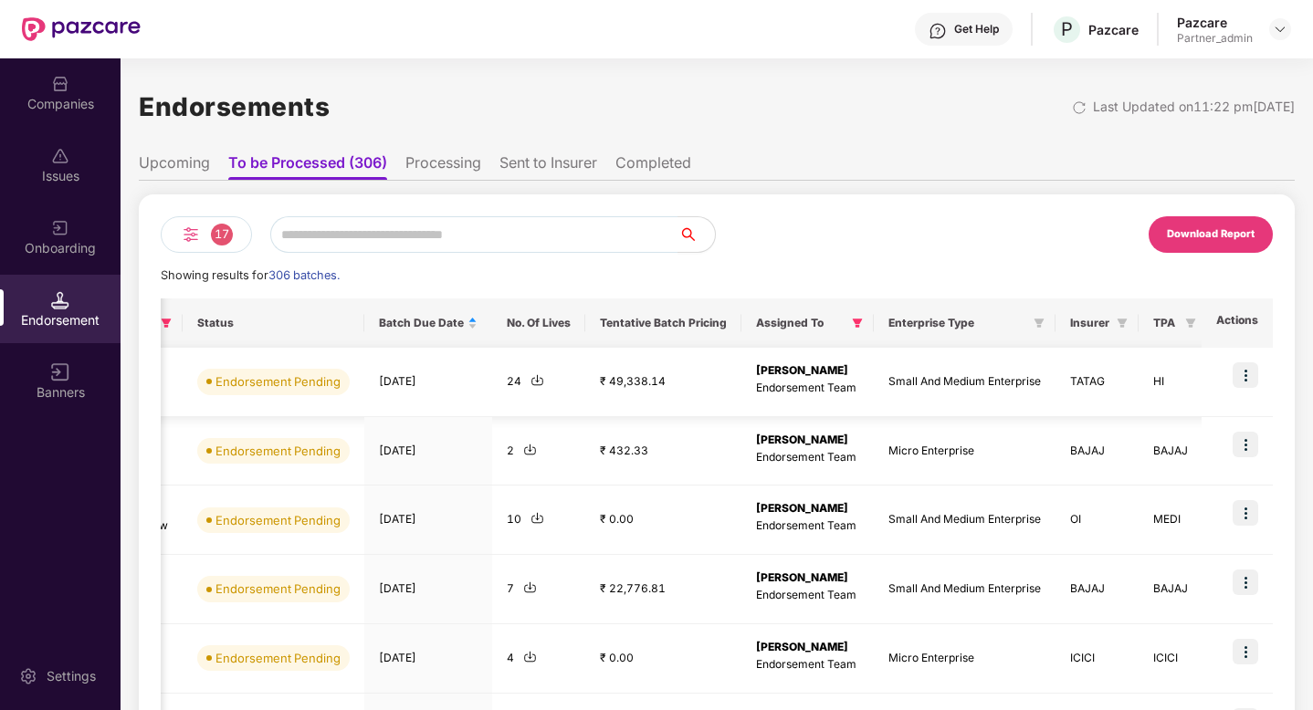
scroll to position [0, 831]
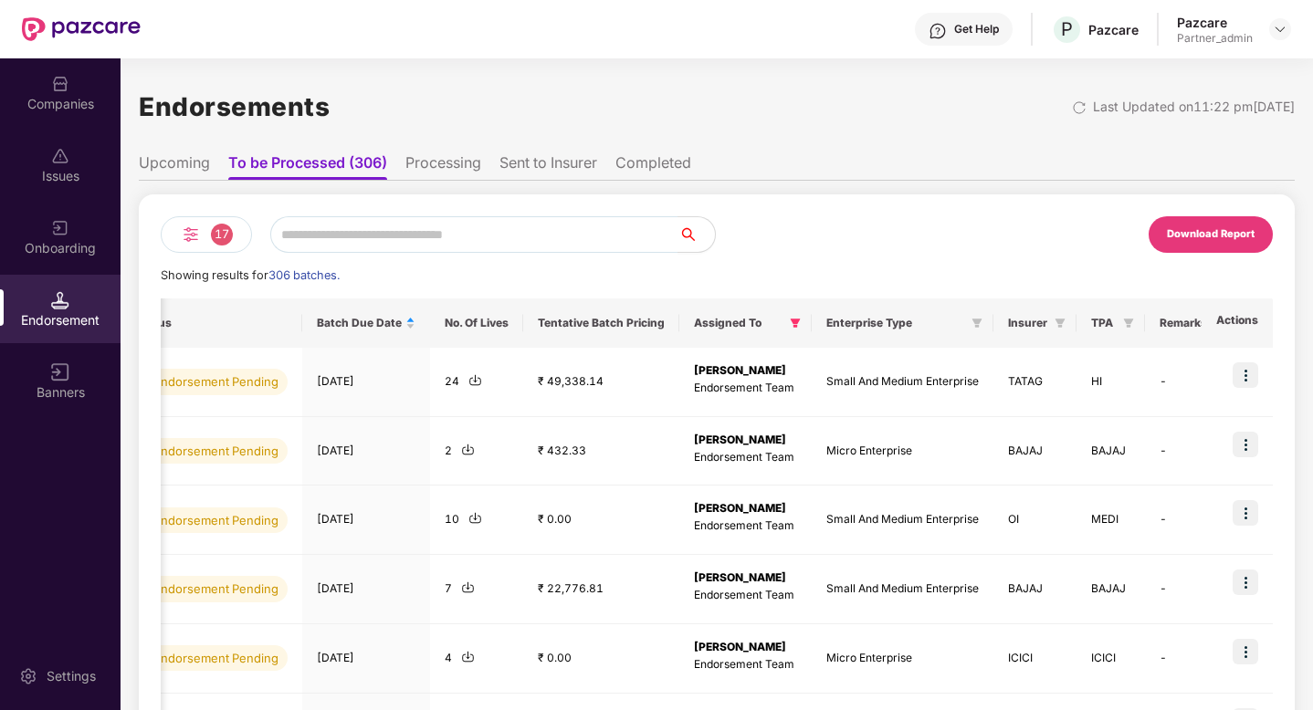
click at [464, 151] on ul "Upcoming To be Processed (306) Processing Sent to Insurer Completed" at bounding box center [717, 162] width 1156 height 37
click at [463, 155] on li "Processing" at bounding box center [443, 166] width 76 height 26
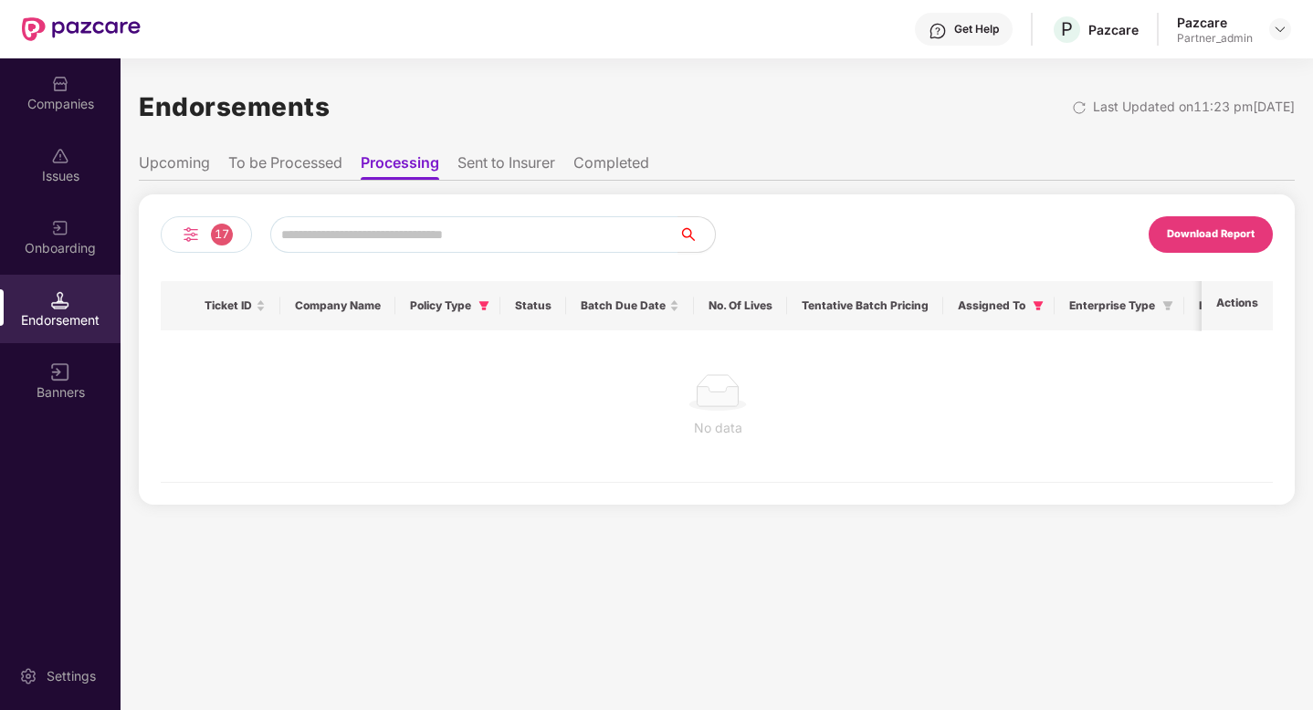
click at [499, 170] on li "Sent to Insurer" at bounding box center [506, 166] width 98 height 26
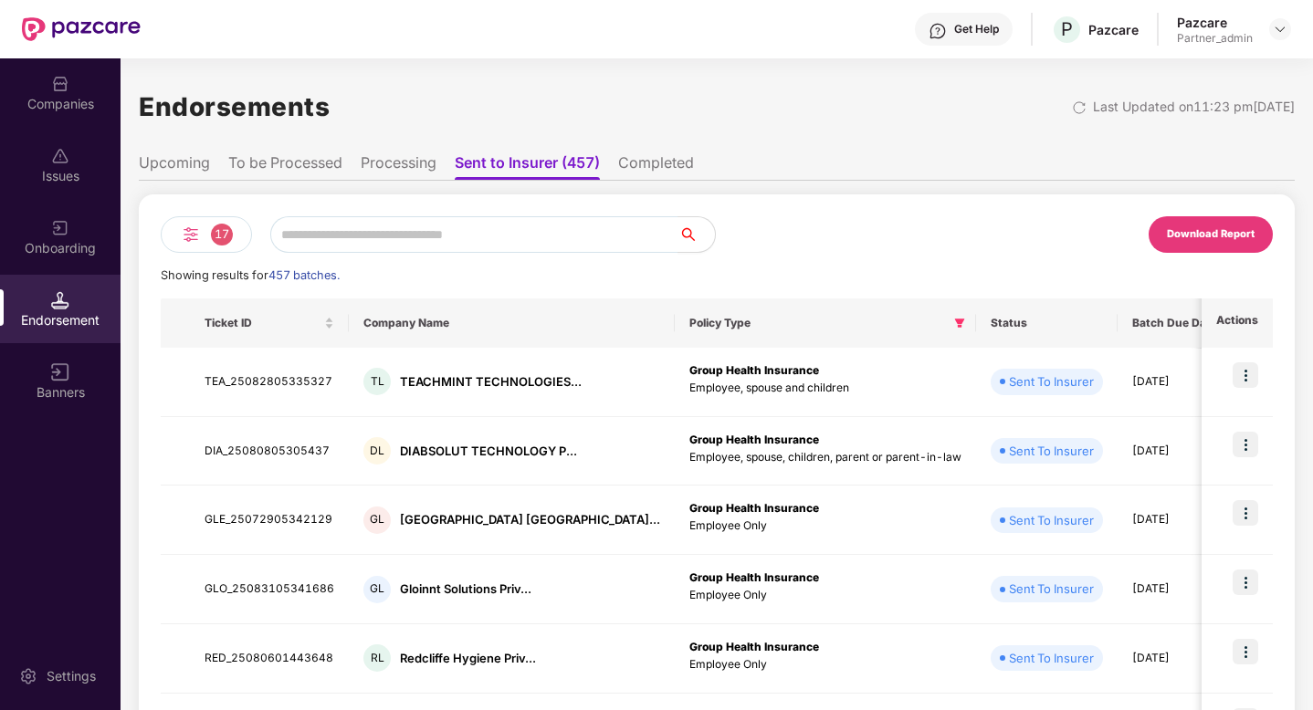
click at [621, 165] on li "Completed" at bounding box center [656, 166] width 76 height 26
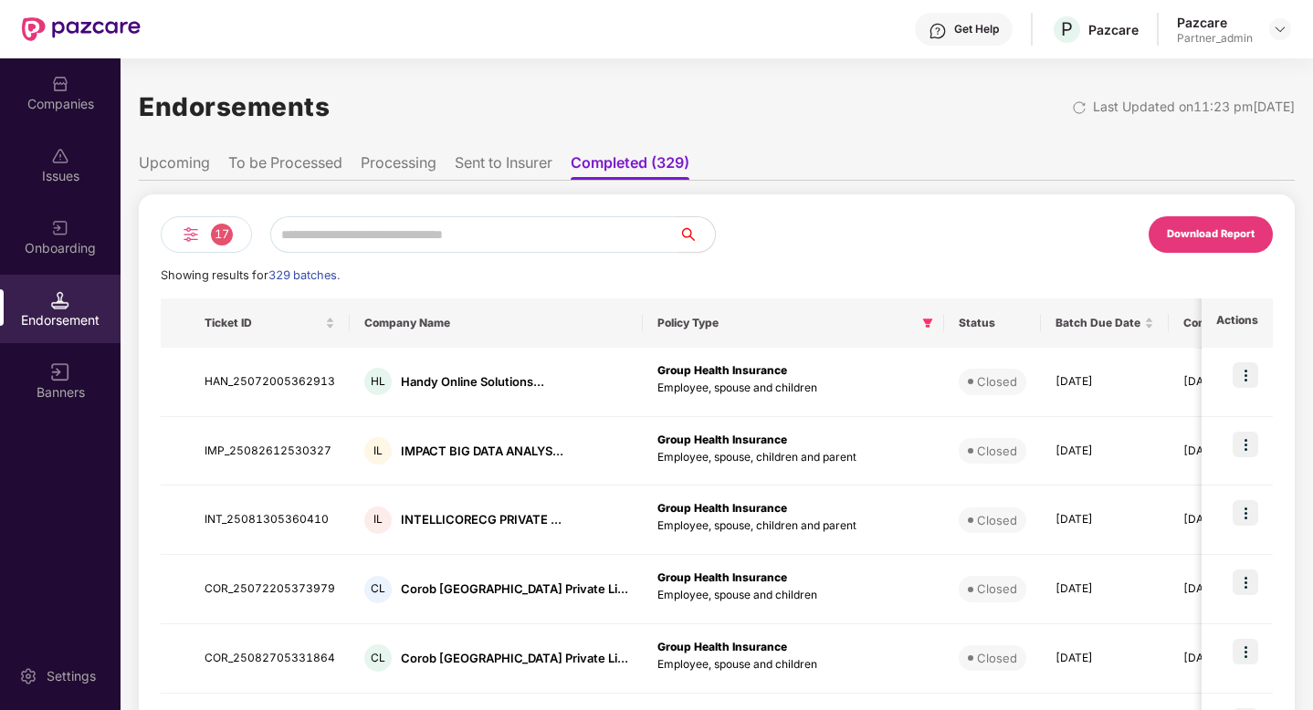
click at [515, 159] on li "Sent to Insurer" at bounding box center [504, 166] width 98 height 26
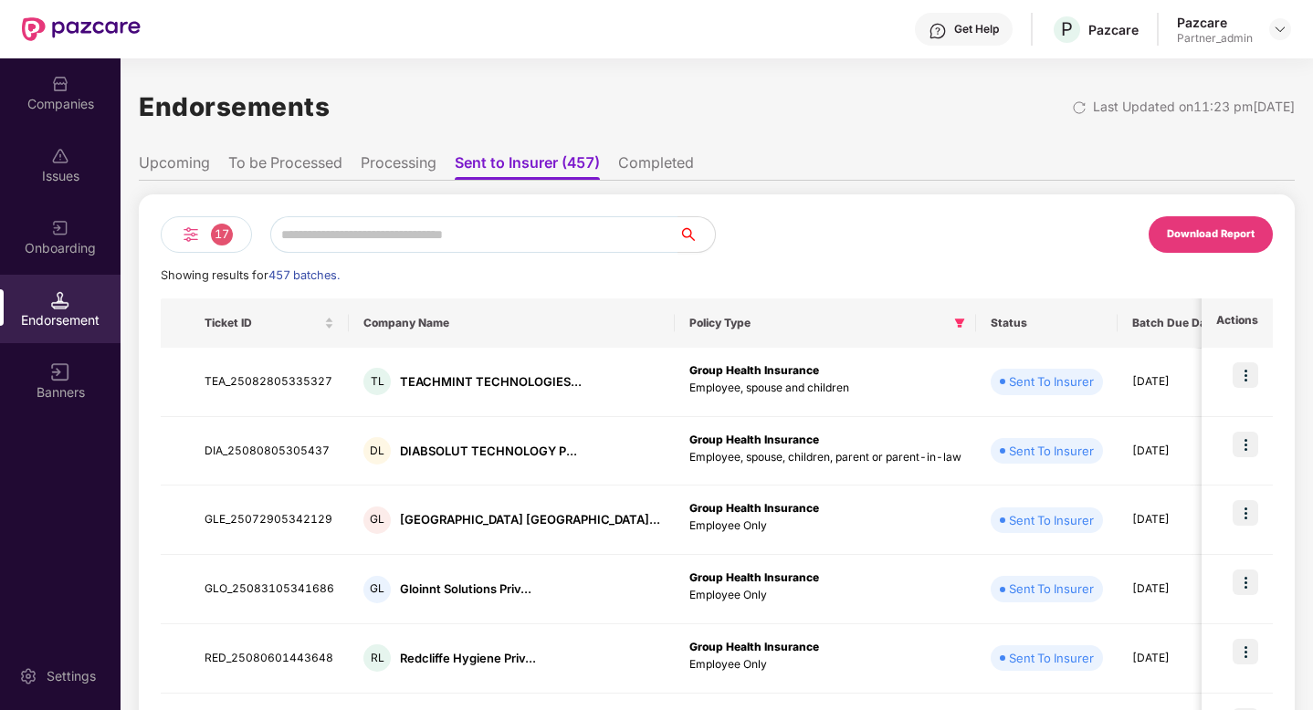
click at [388, 153] on li "Processing" at bounding box center [399, 166] width 76 height 26
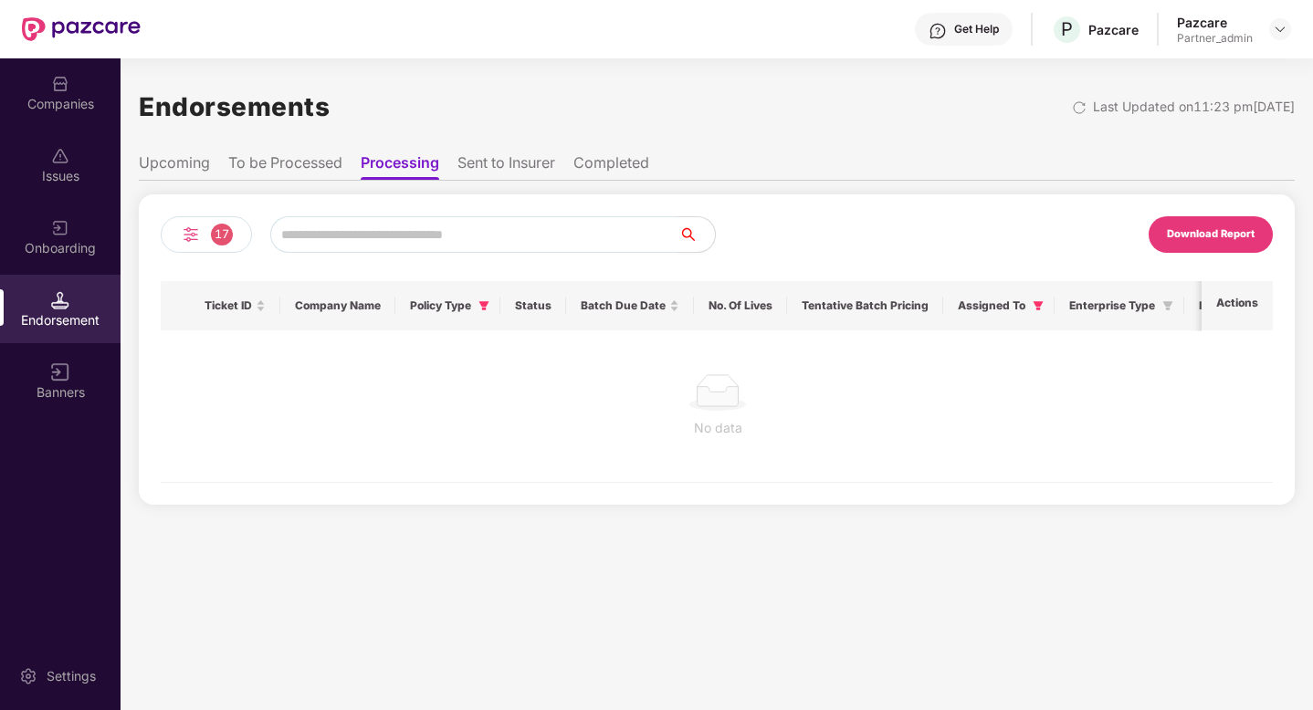
click at [300, 164] on li "To be Processed" at bounding box center [285, 166] width 114 height 26
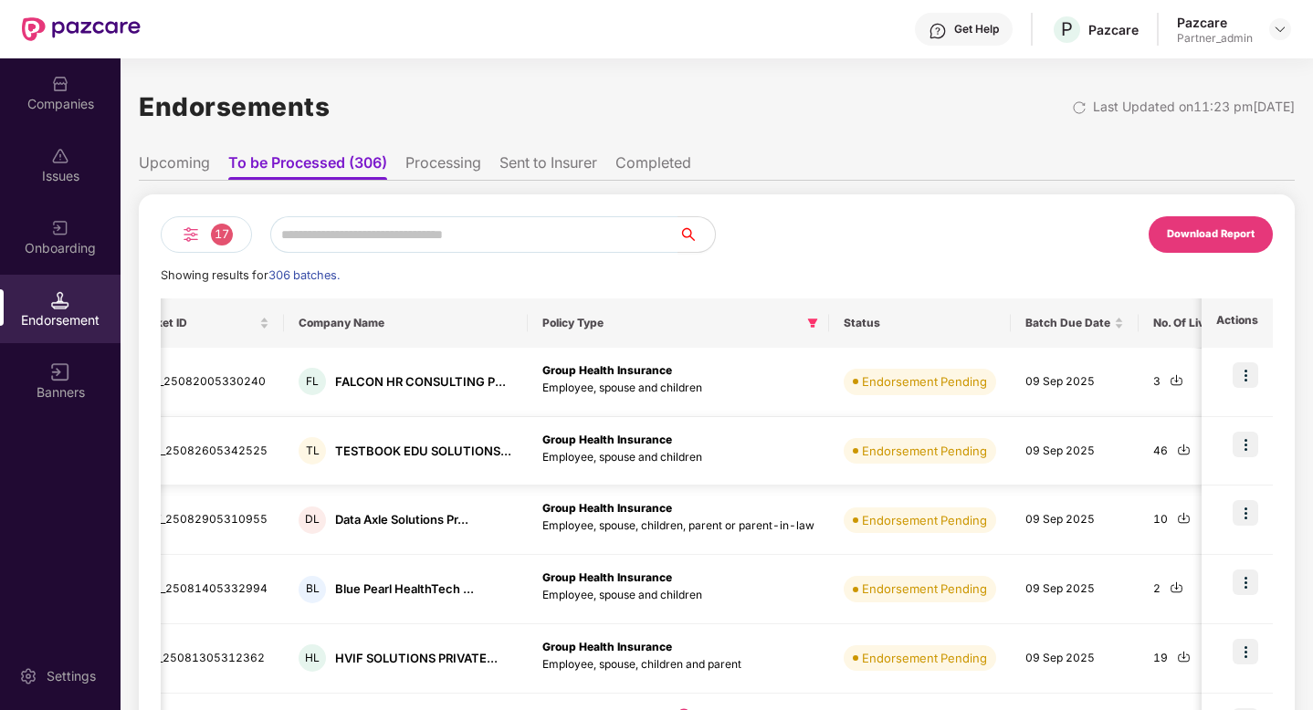
scroll to position [0, 83]
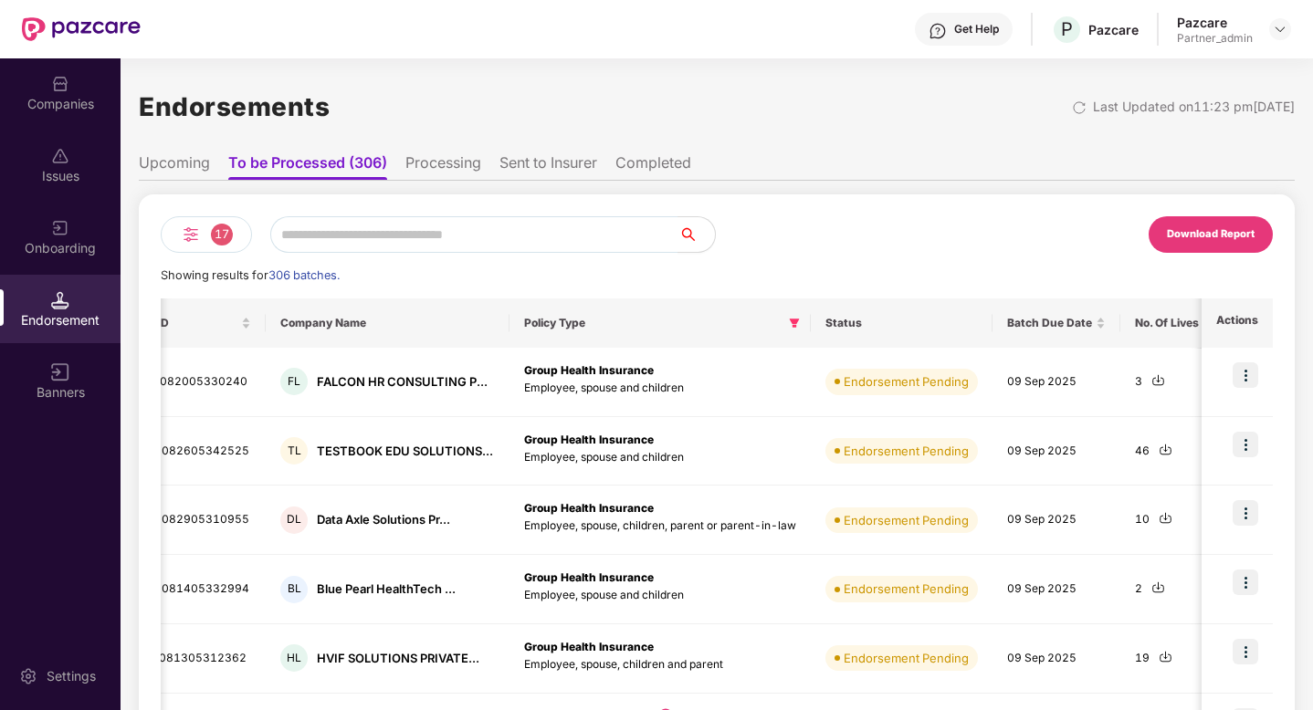
click at [195, 226] on img at bounding box center [191, 235] width 22 height 22
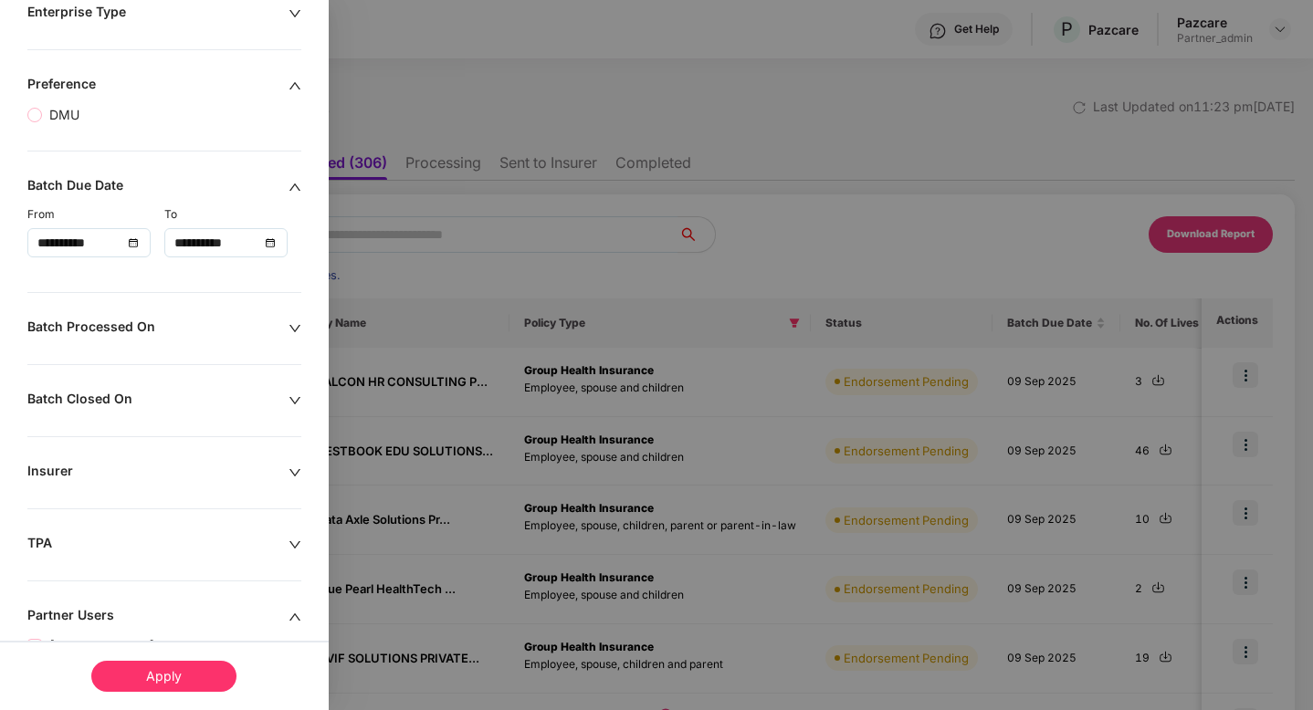
scroll to position [1263, 0]
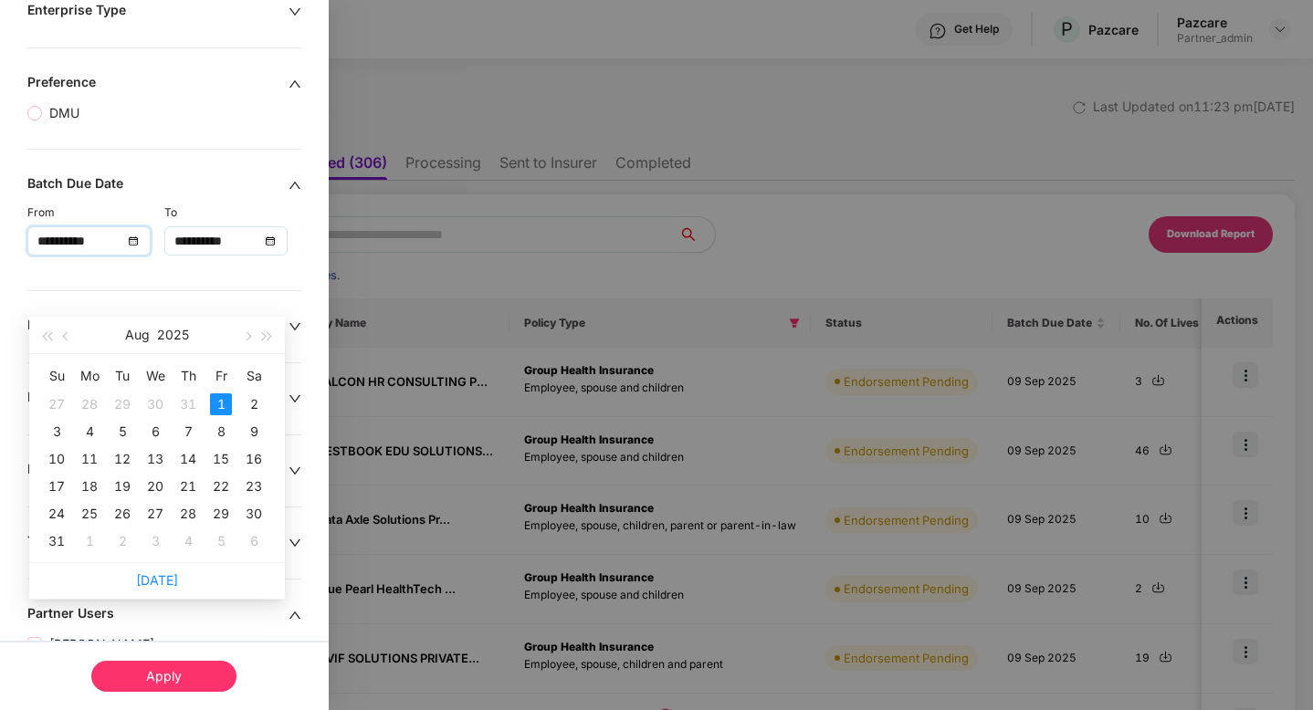
click at [105, 251] on input "**********" at bounding box center [79, 241] width 85 height 20
click at [244, 336] on span "button" at bounding box center [246, 336] width 9 height 9
type input "**********"
click at [89, 397] on div "1" at bounding box center [90, 405] width 22 height 22
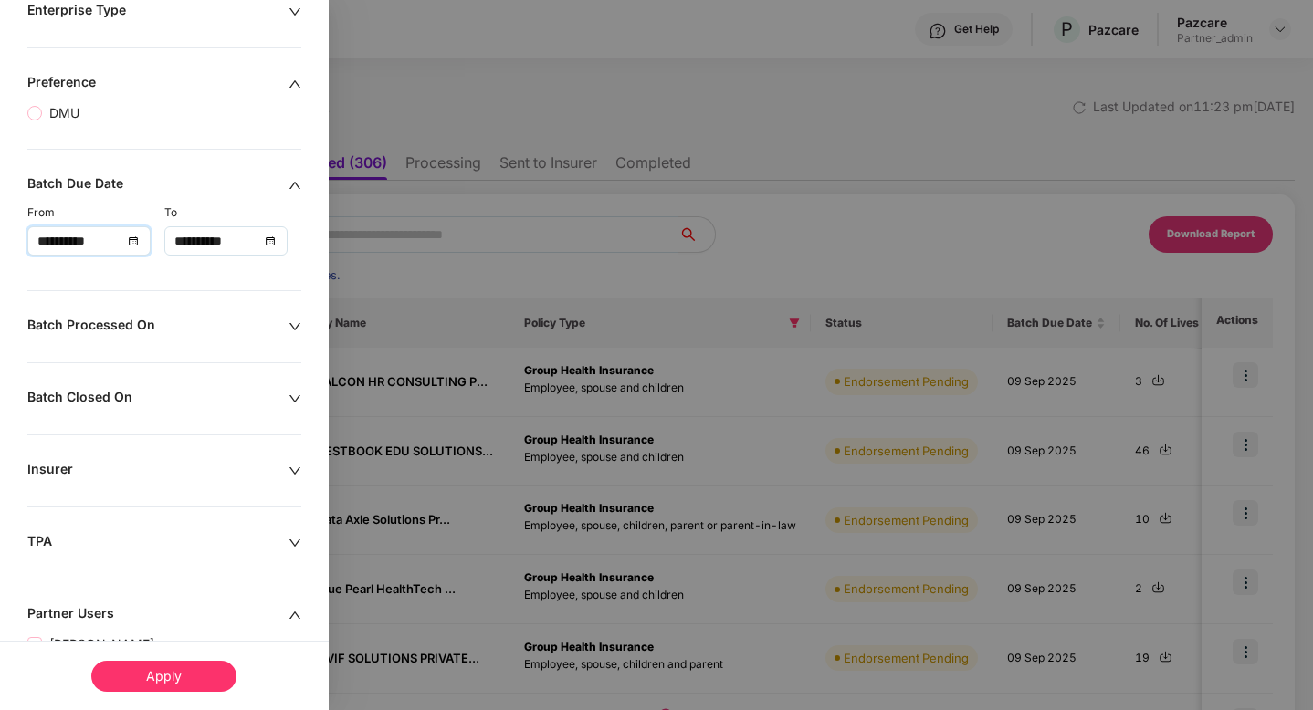
click at [142, 675] on div "Apply" at bounding box center [163, 676] width 145 height 31
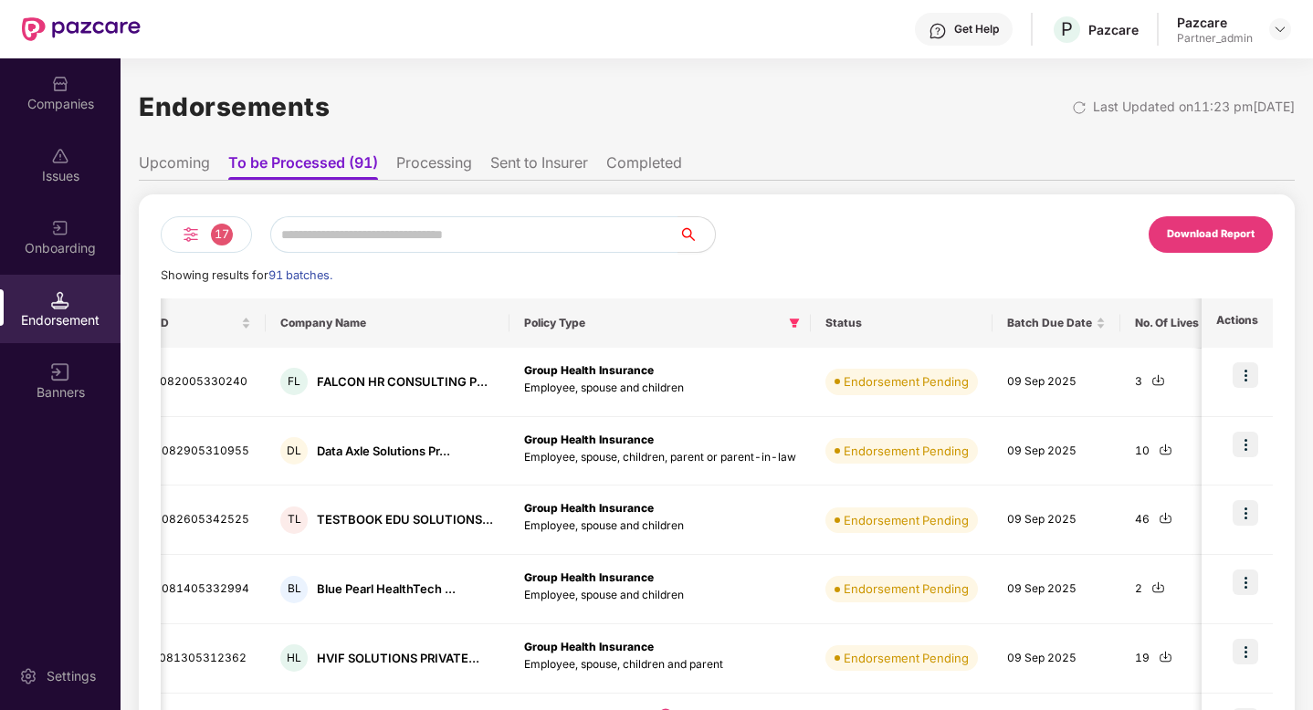
click at [455, 153] on li "Processing" at bounding box center [434, 166] width 76 height 26
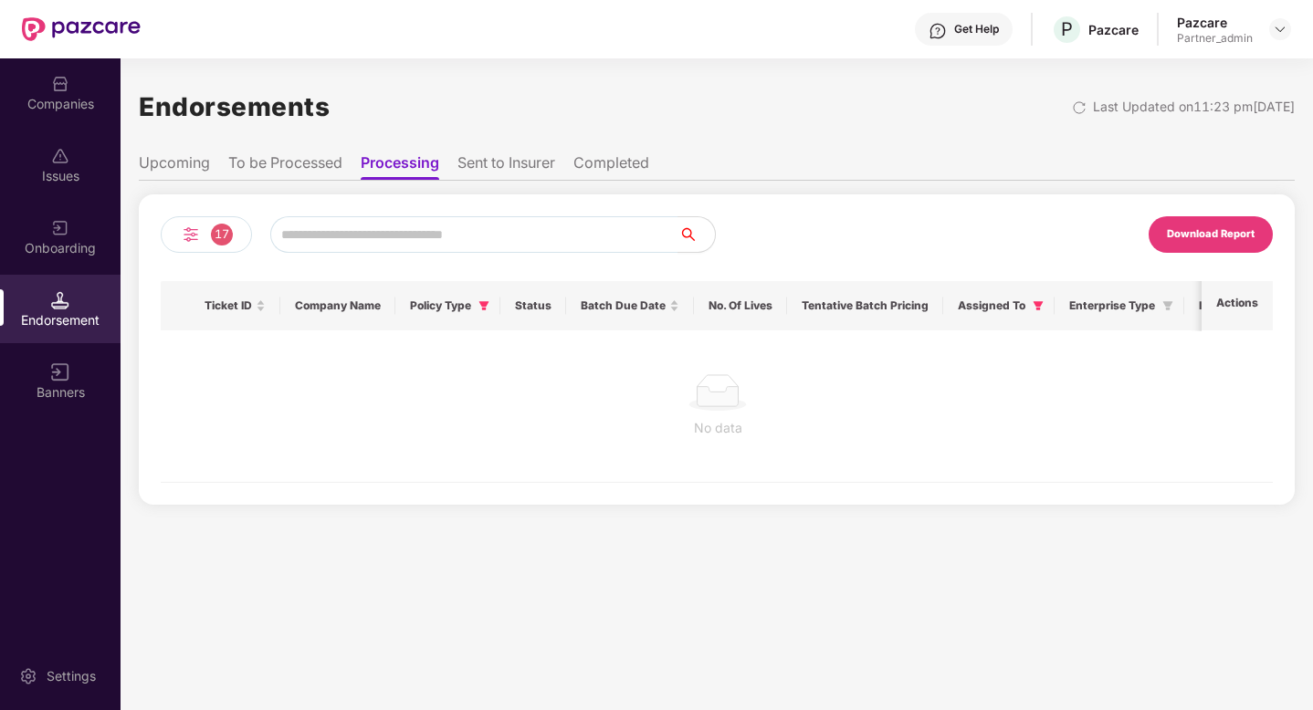
click at [485, 166] on li "Sent to Insurer" at bounding box center [506, 166] width 98 height 26
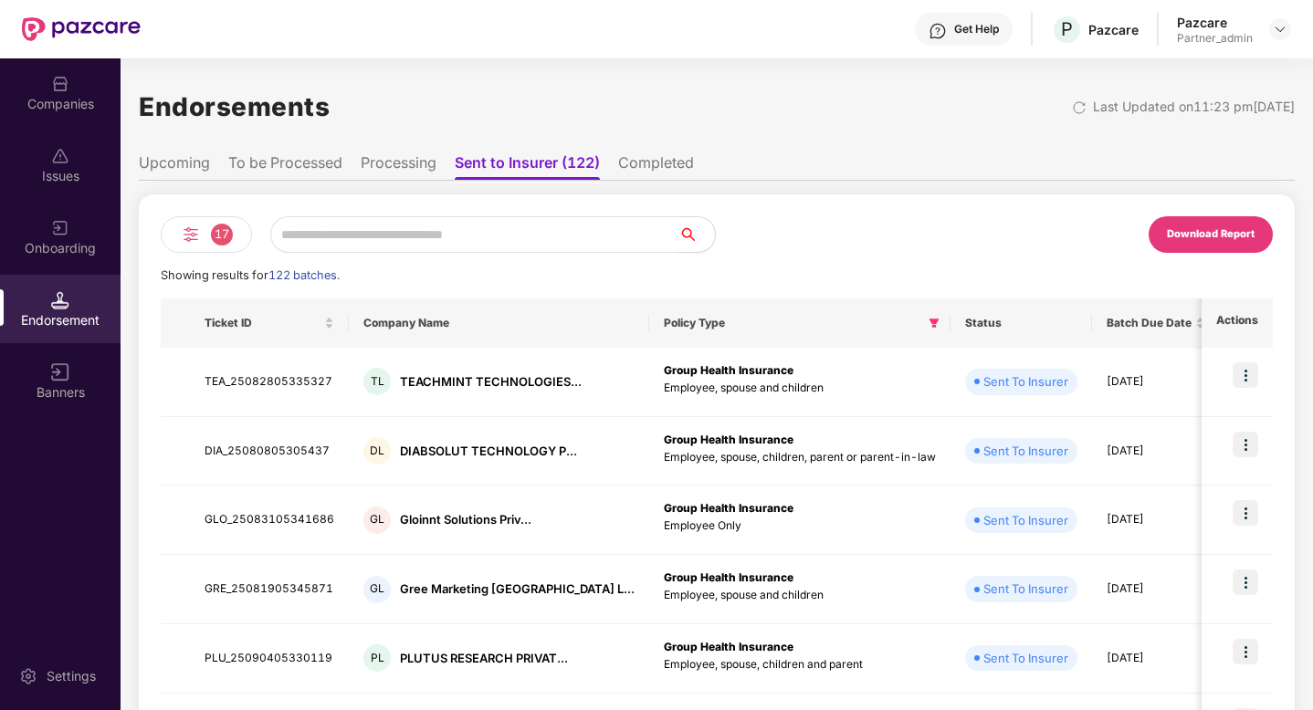
click at [654, 154] on li "Completed" at bounding box center [656, 166] width 76 height 26
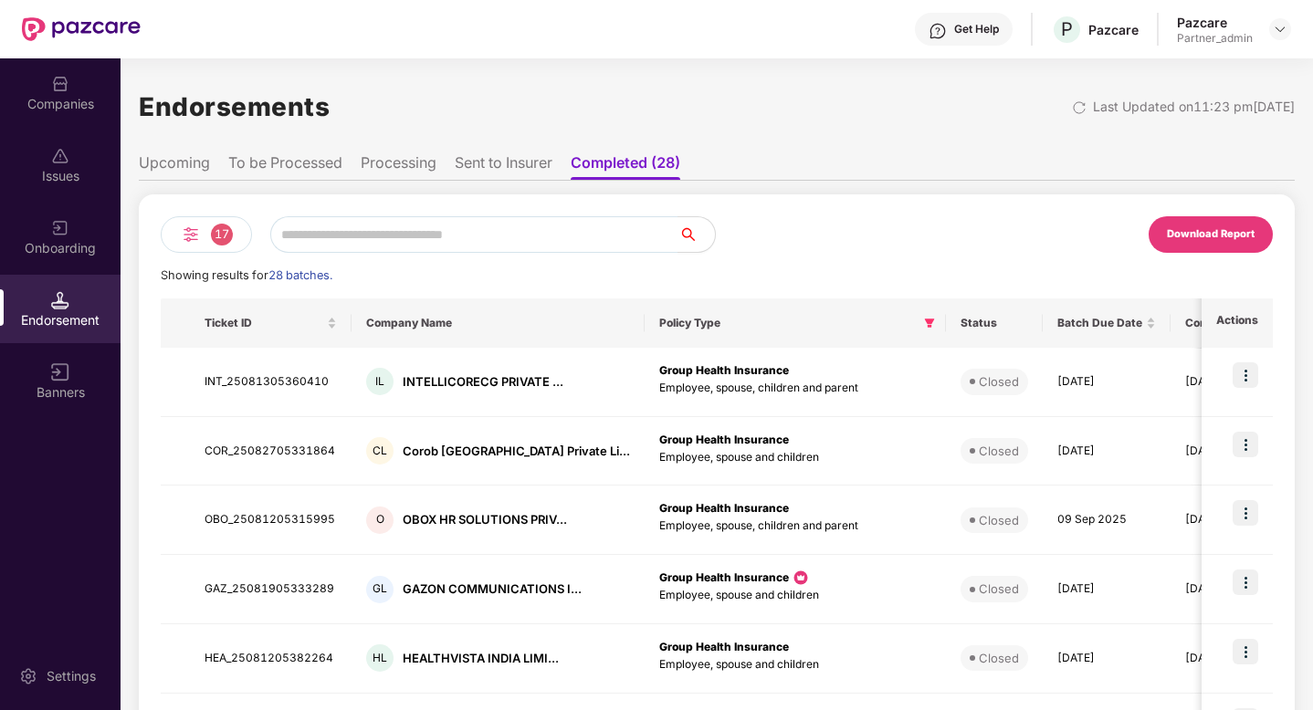
click at [504, 158] on li "Sent to Insurer" at bounding box center [504, 166] width 98 height 26
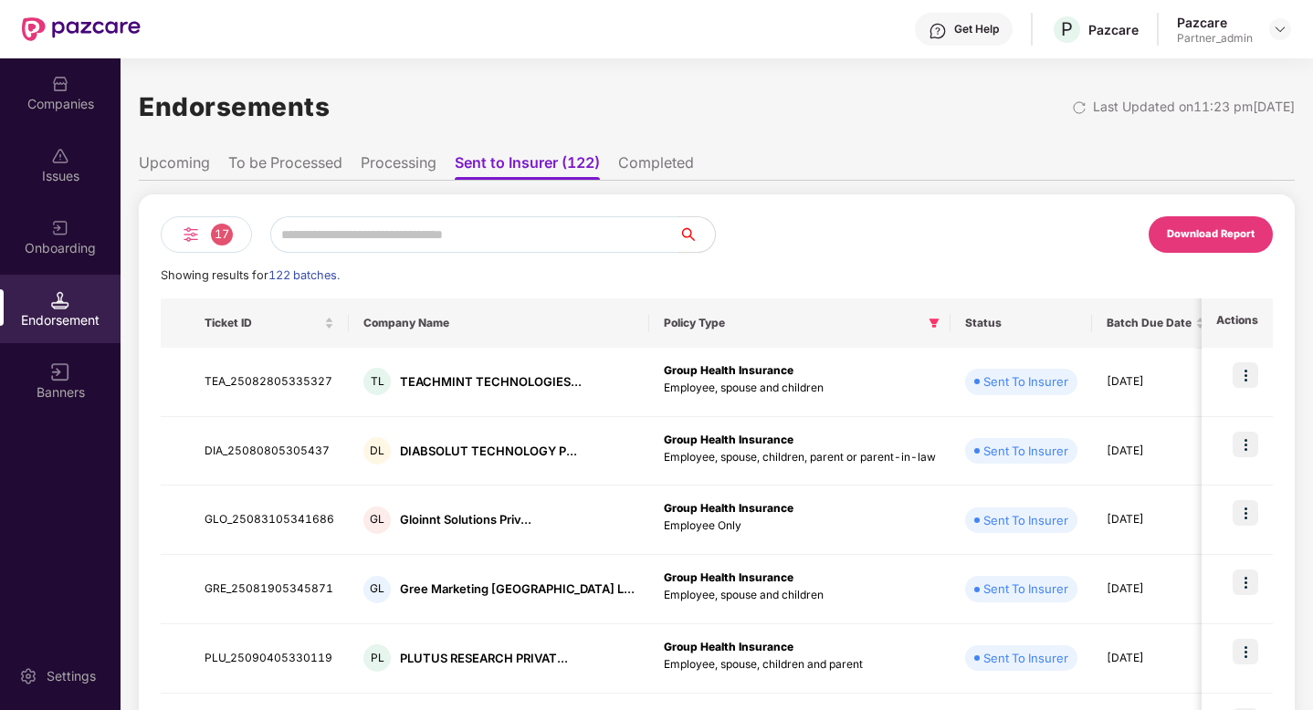
click at [416, 160] on li "Processing" at bounding box center [399, 166] width 76 height 26
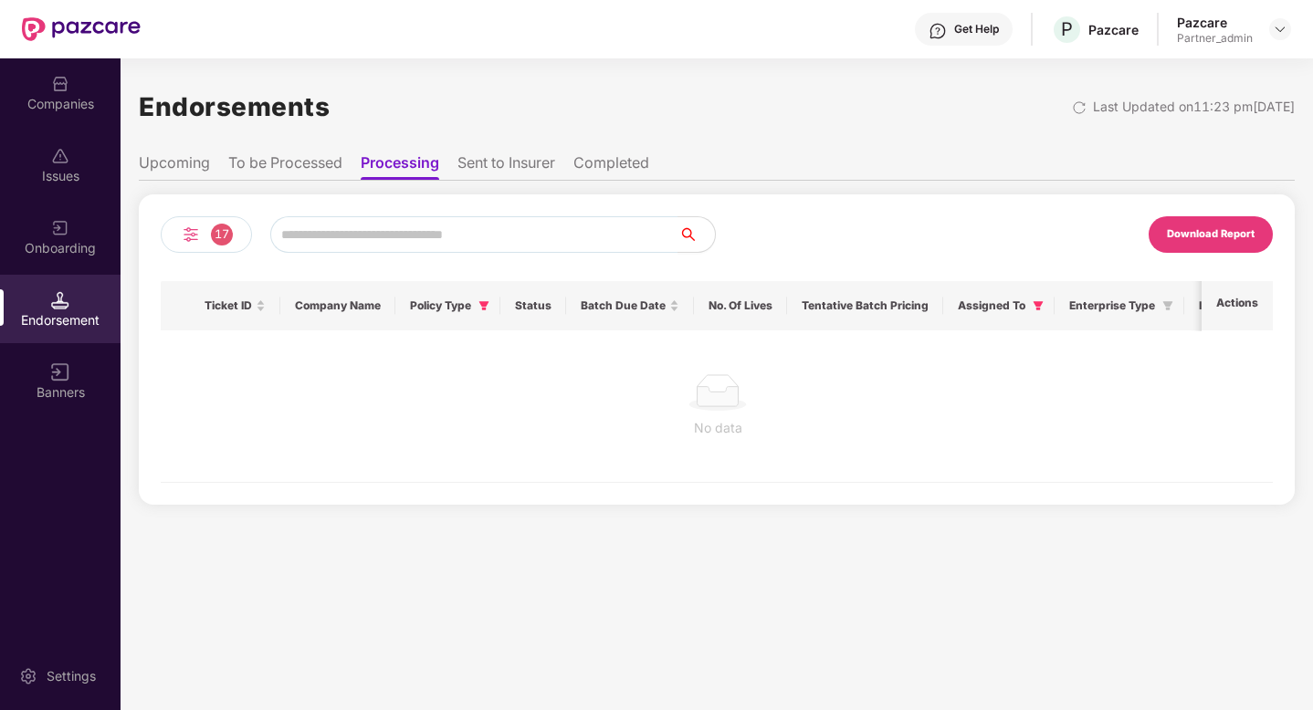
click at [318, 155] on li "To be Processed" at bounding box center [285, 166] width 114 height 26
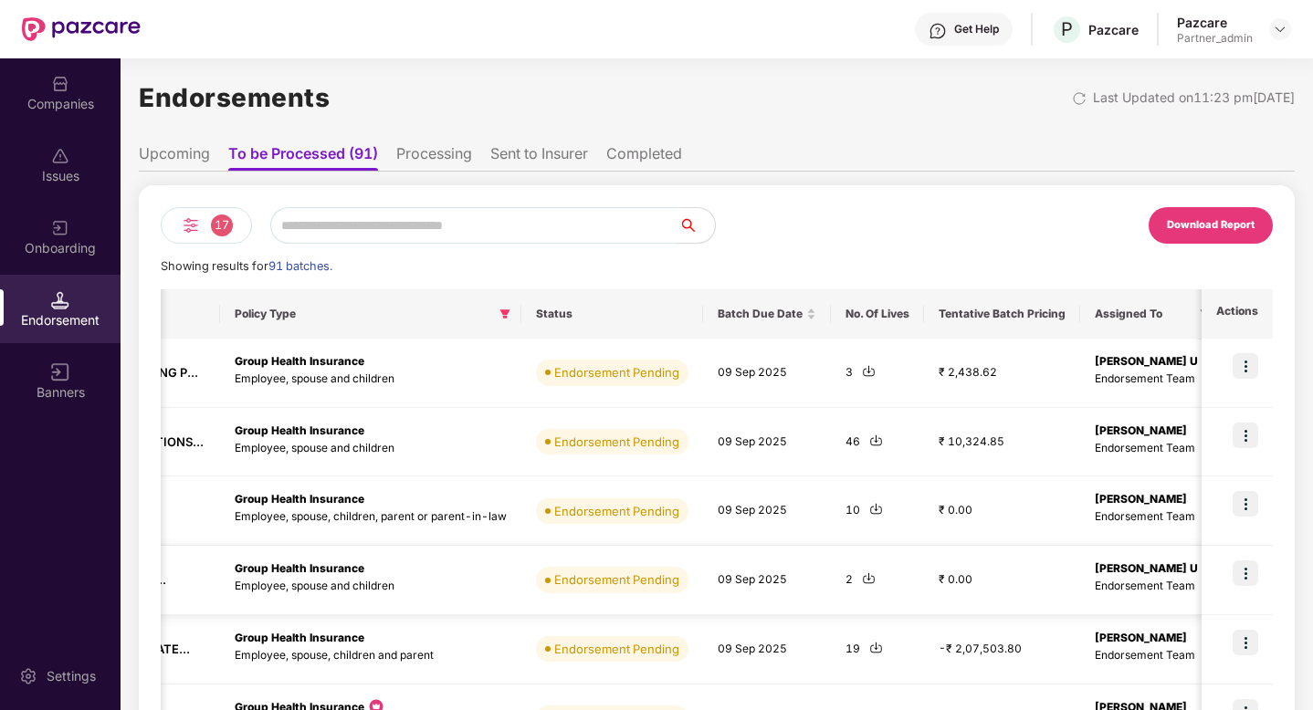
scroll to position [0, 0]
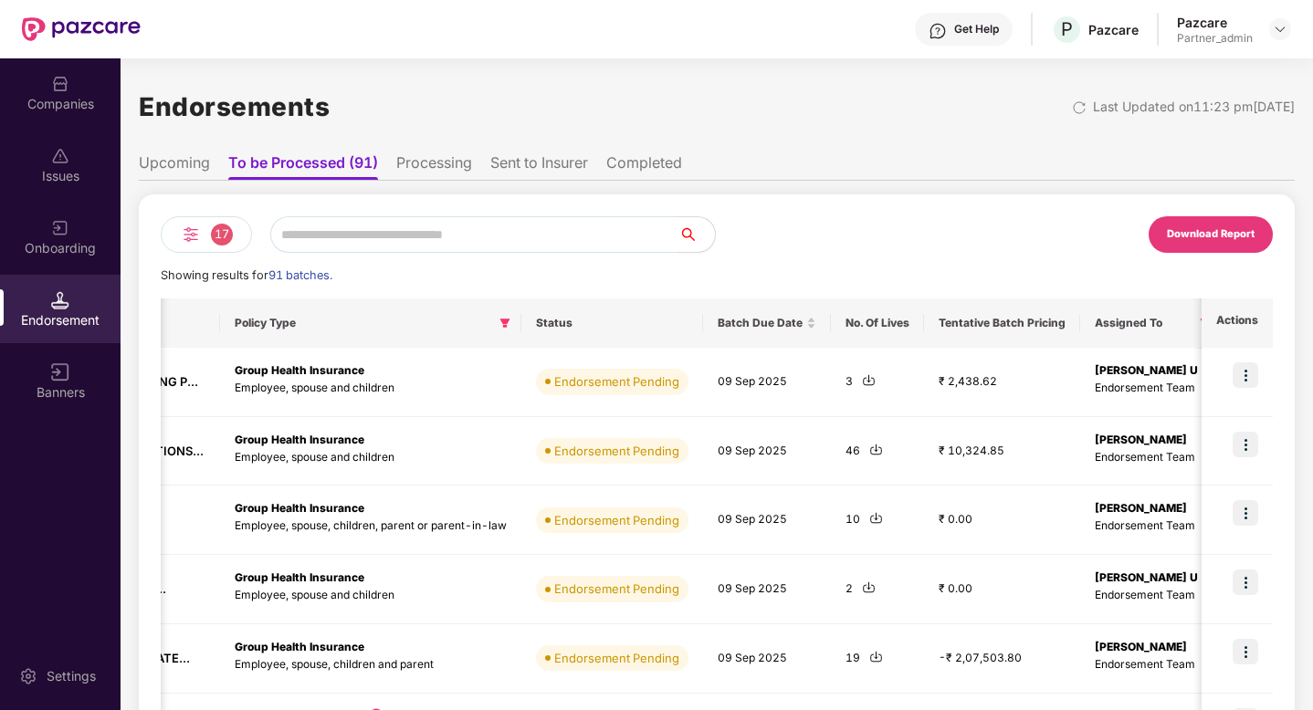
click at [431, 168] on li "Processing" at bounding box center [434, 166] width 76 height 26
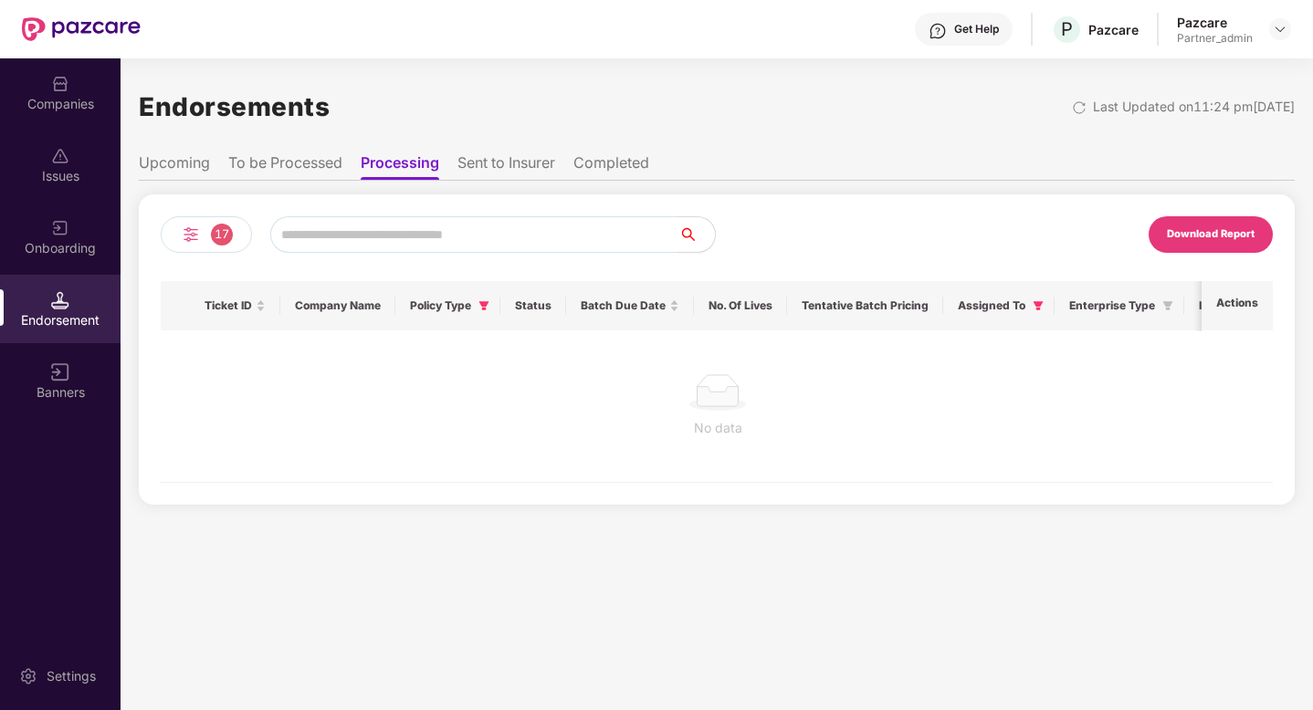
click at [186, 160] on li "Upcoming" at bounding box center [174, 166] width 71 height 26
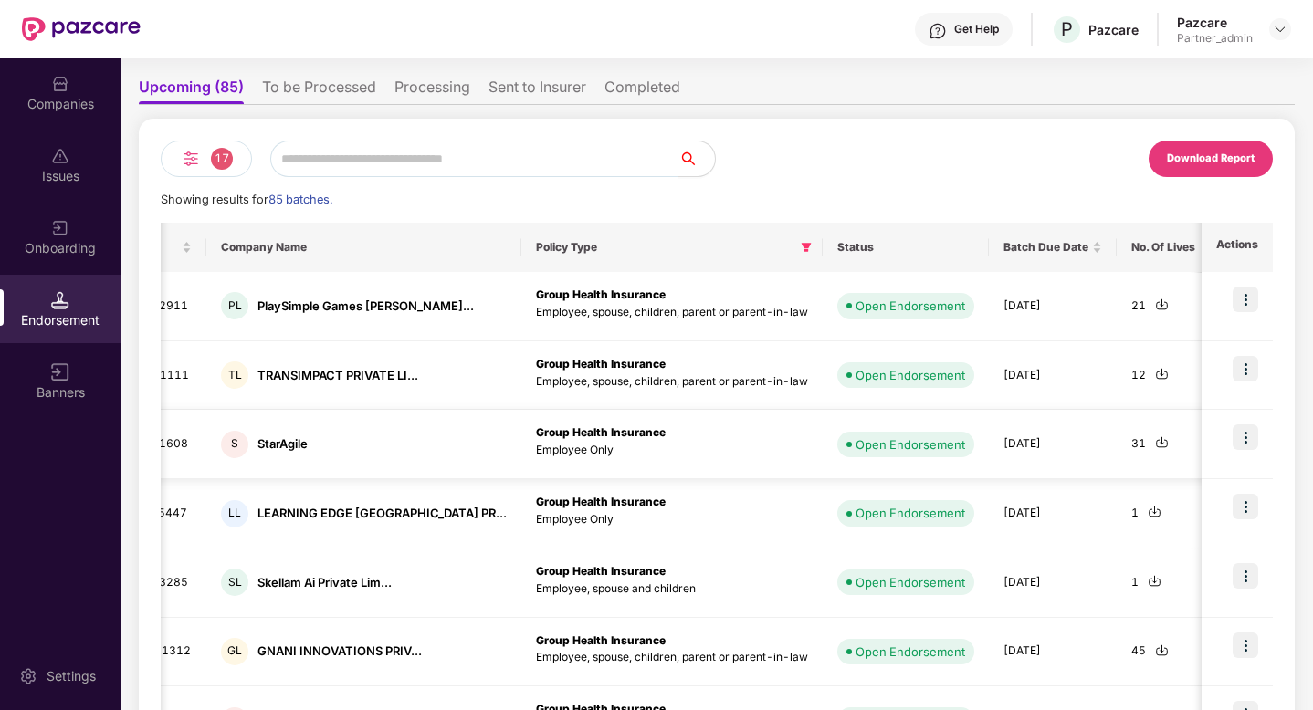
scroll to position [0, 177]
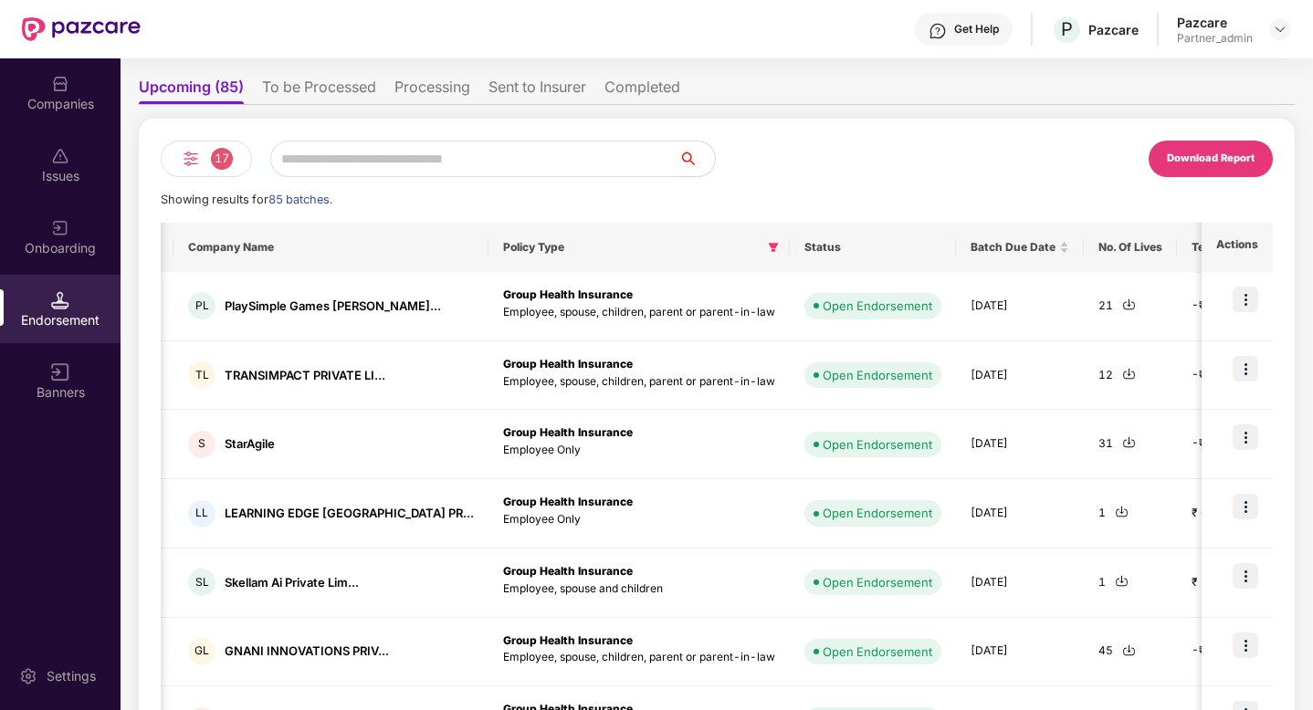
click at [319, 93] on li "To be Processed" at bounding box center [319, 91] width 114 height 26
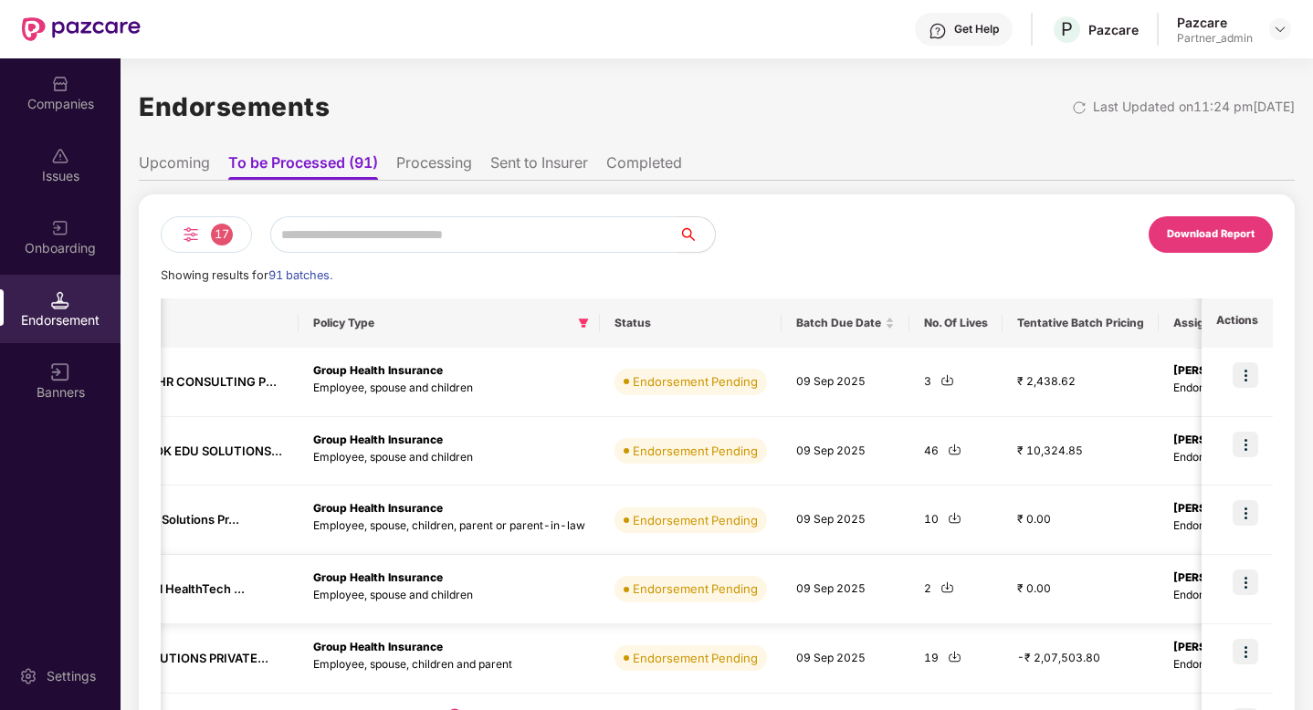
scroll to position [0, 311]
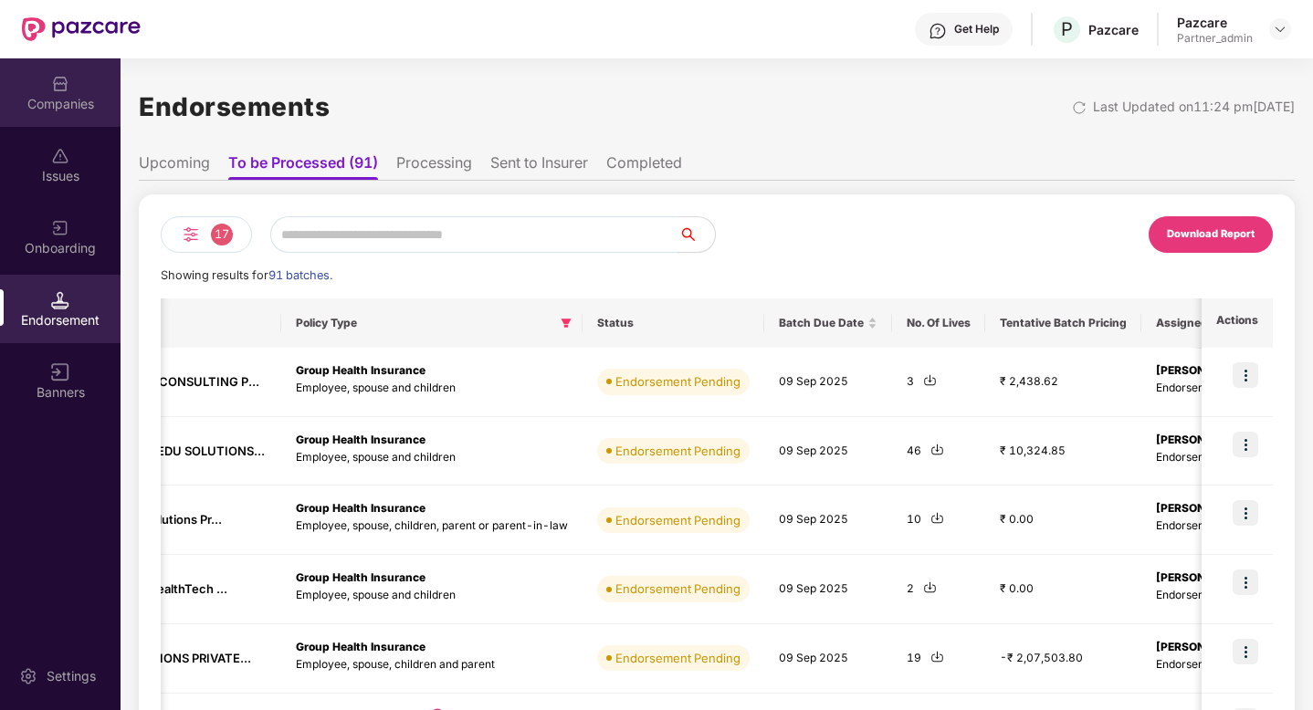
click at [50, 99] on div "Companies" at bounding box center [60, 104] width 121 height 18
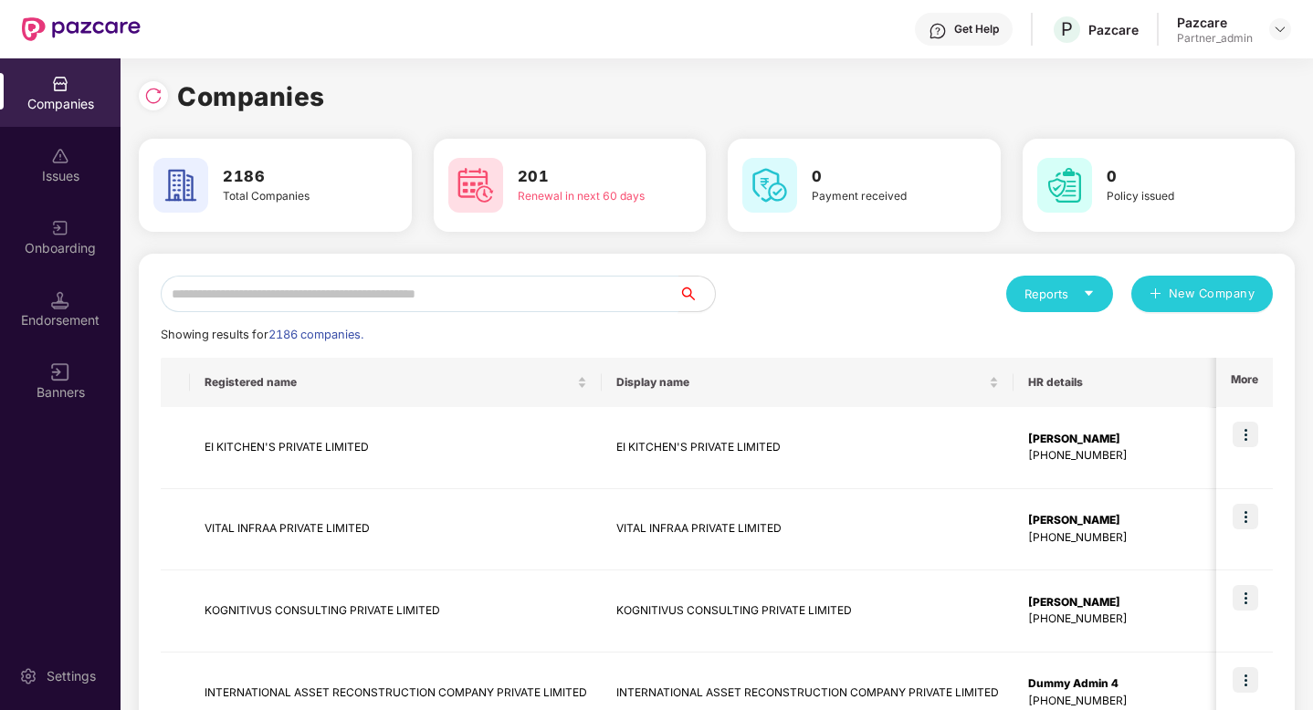
click at [379, 285] on input "text" at bounding box center [420, 294] width 518 height 37
type input "*"
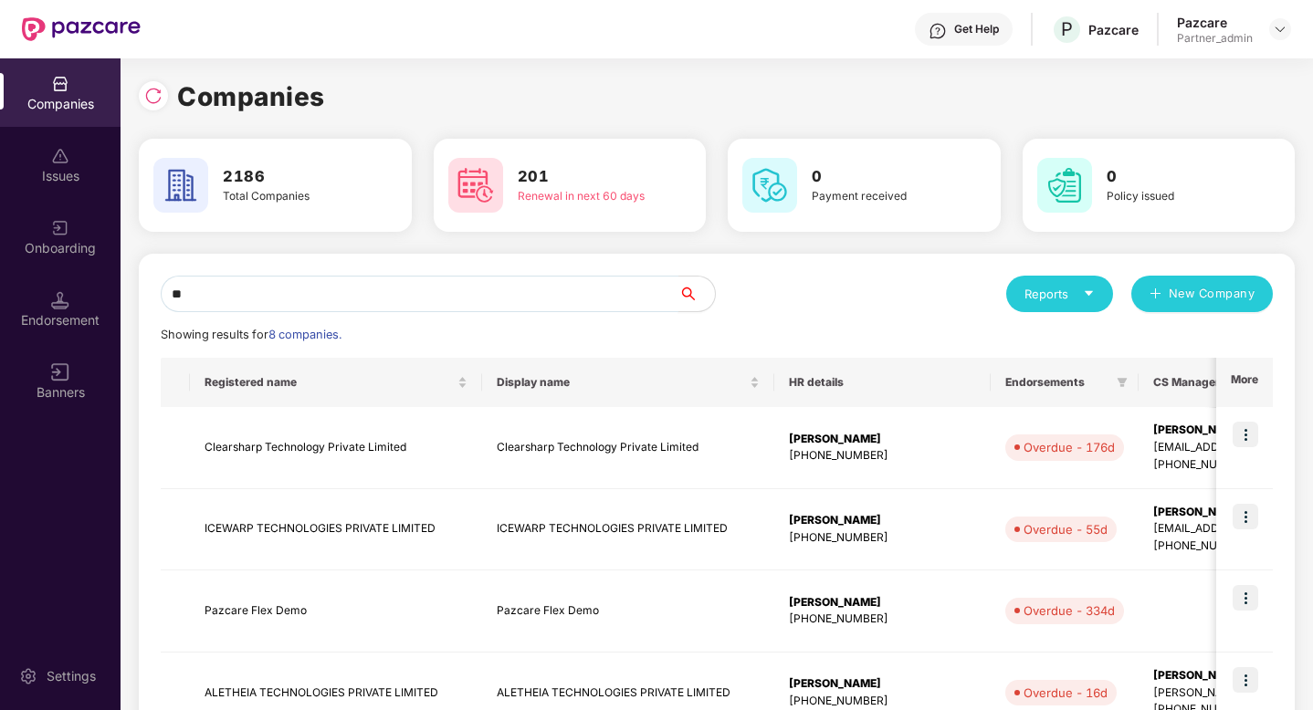
type input "*"
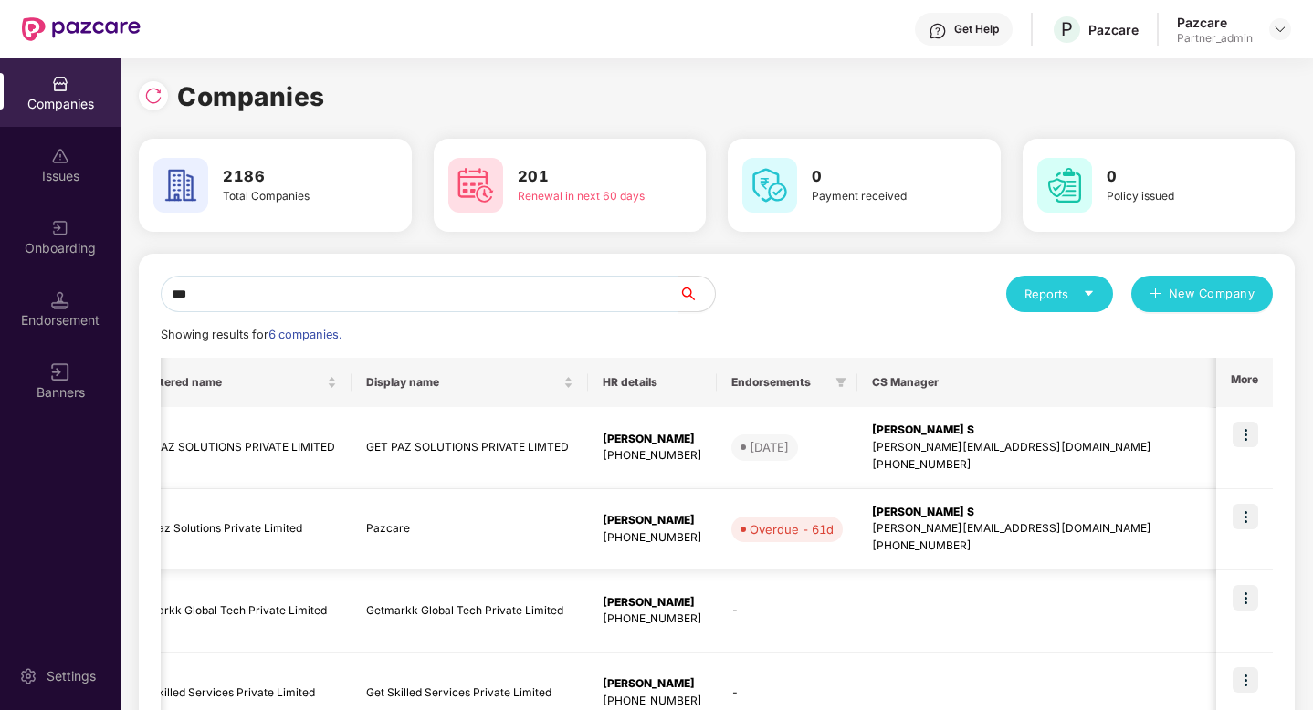
scroll to position [0, 0]
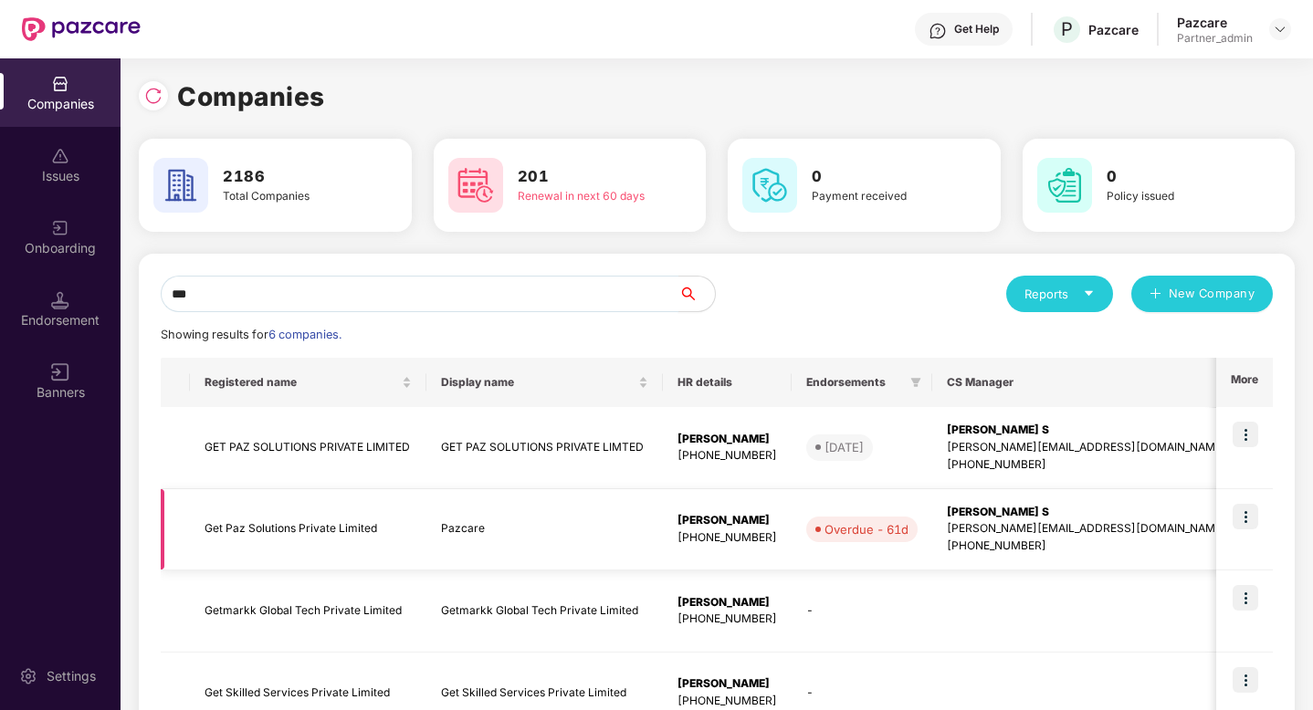
type input "***"
click at [1251, 508] on img at bounding box center [1246, 517] width 26 height 26
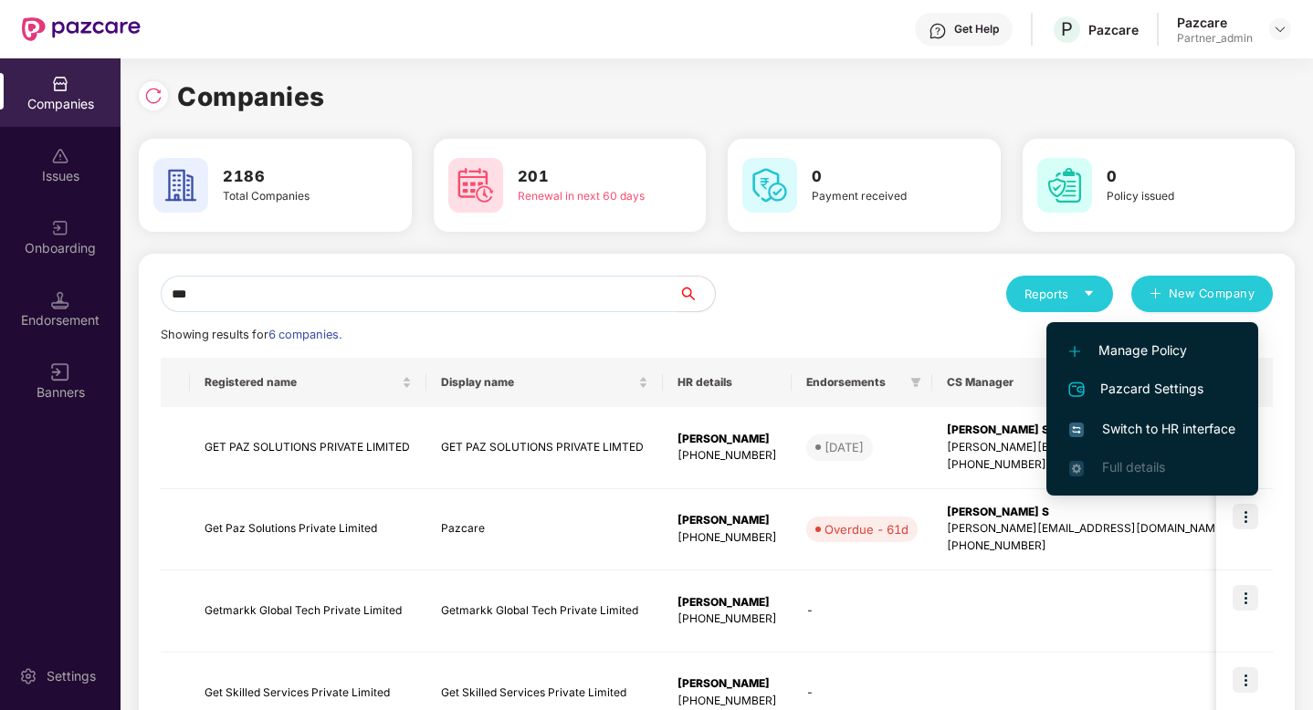
click at [1165, 418] on li "Switch to HR interface" at bounding box center [1152, 429] width 212 height 38
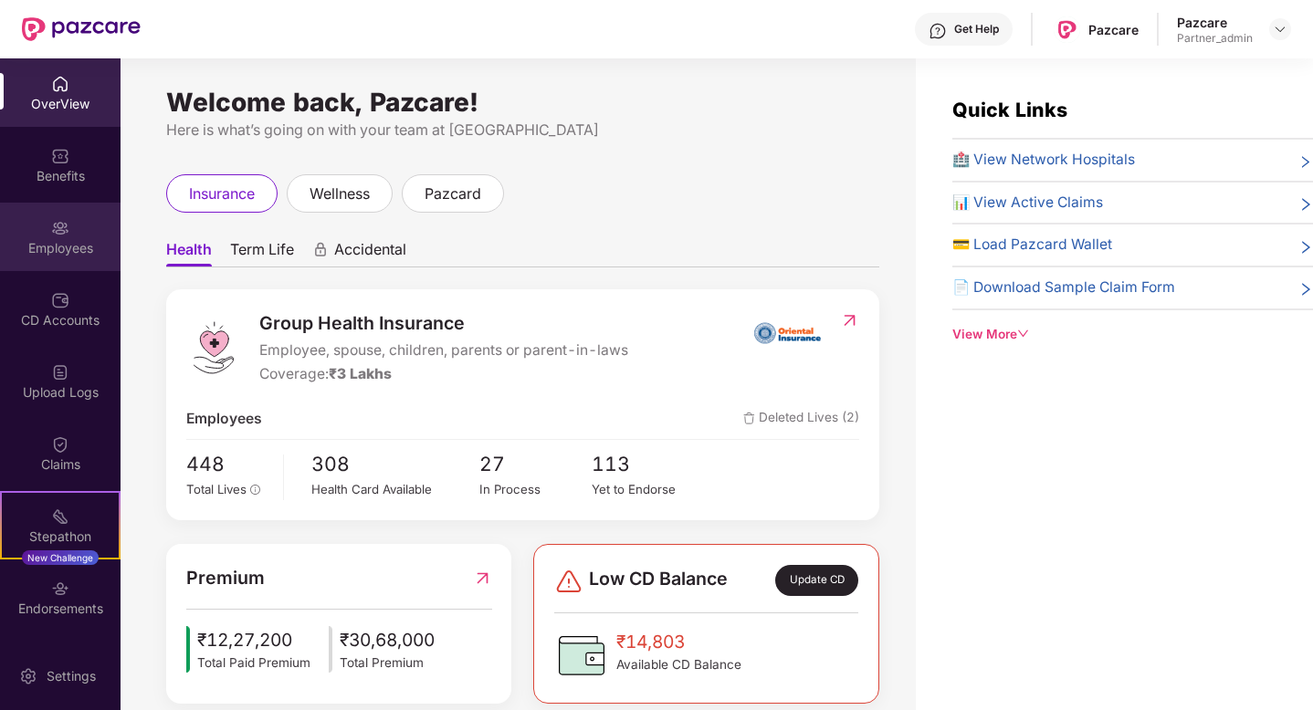
click at [74, 220] on div "Employees" at bounding box center [60, 237] width 121 height 68
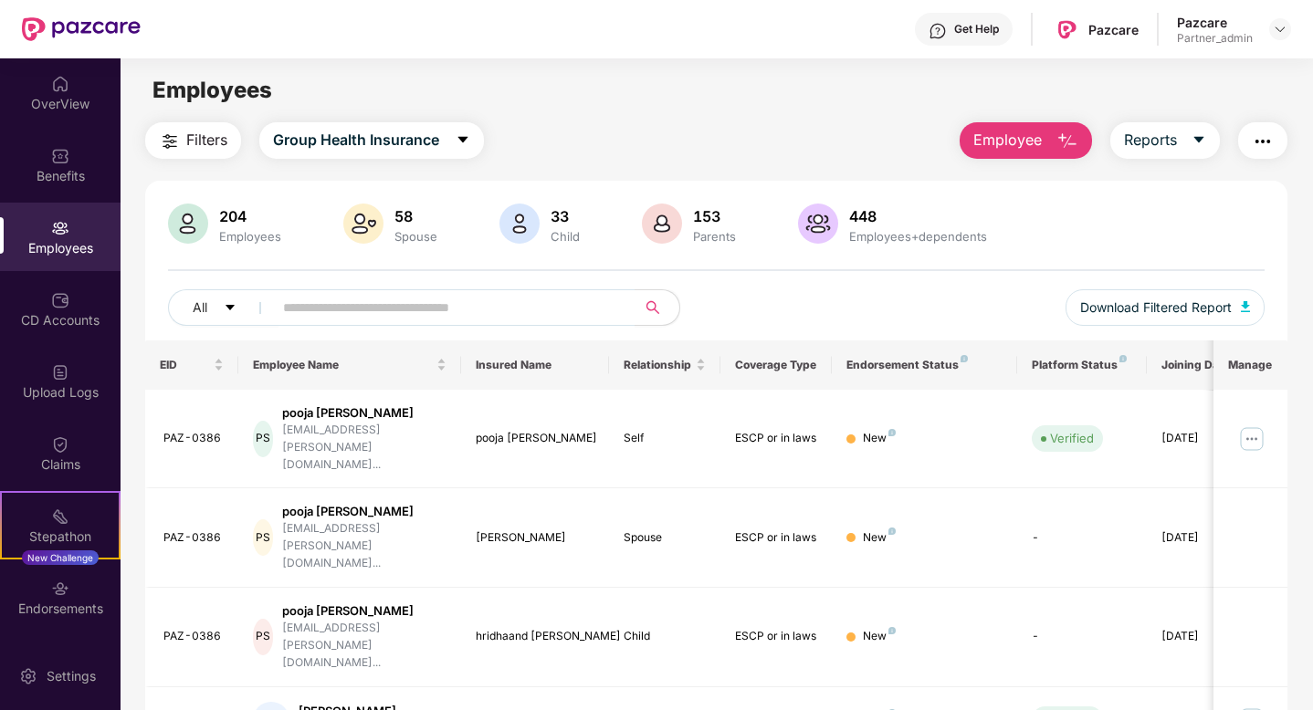
click at [340, 328] on div "All Download Filtered Report" at bounding box center [716, 314] width 1097 height 51
click at [356, 315] on input "text" at bounding box center [447, 307] width 328 height 27
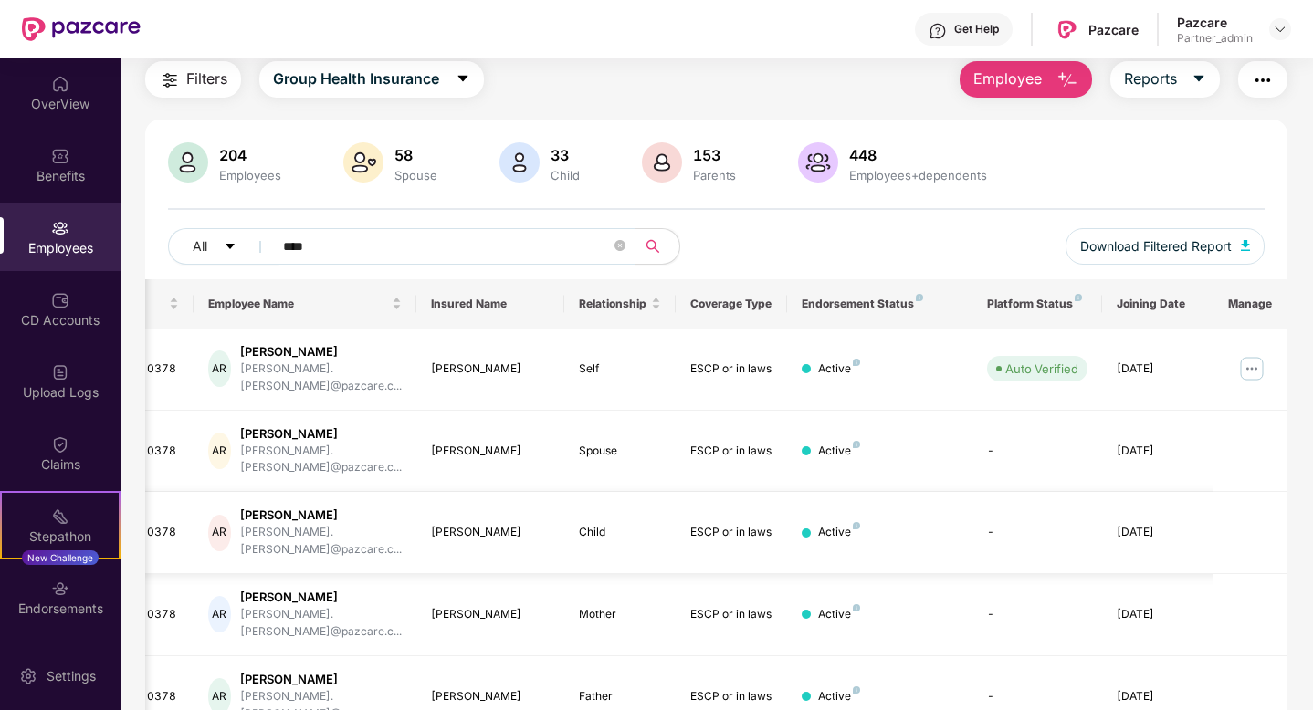
scroll to position [64, 0]
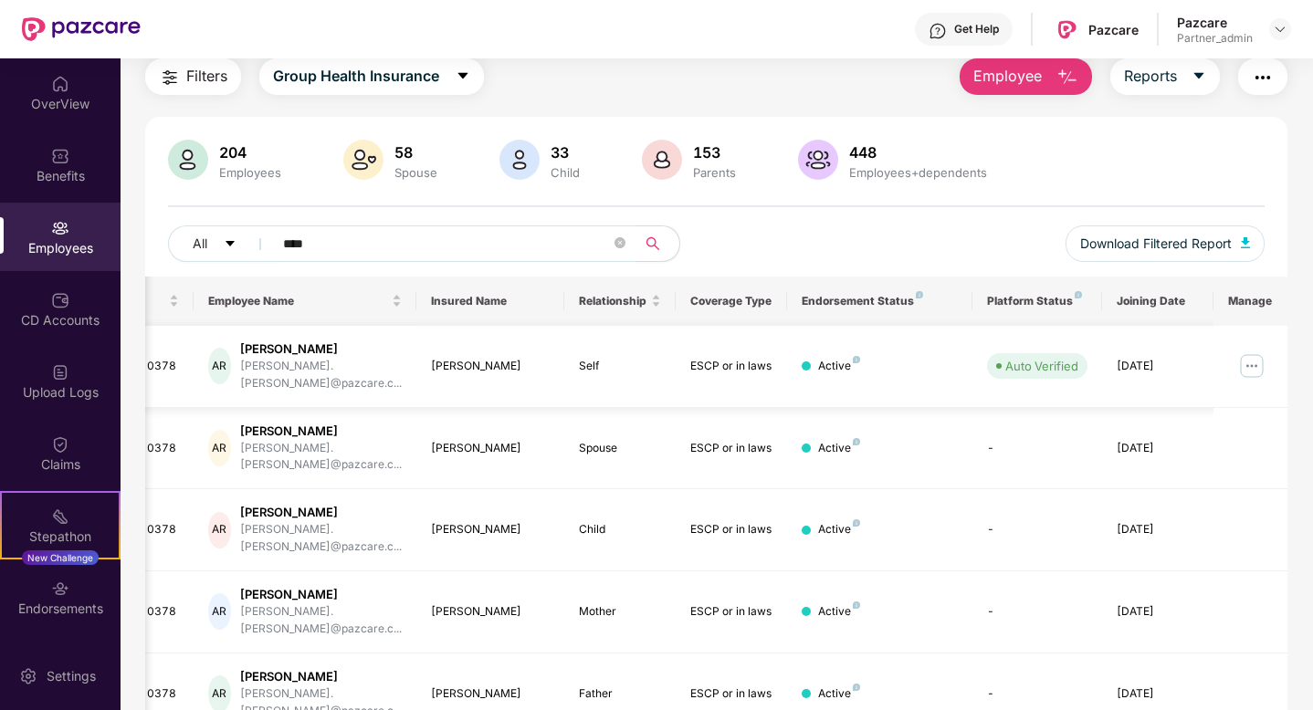
type input "****"
click at [1251, 373] on td at bounding box center [1251, 367] width 74 height 82
click at [1255, 368] on img at bounding box center [1251, 366] width 29 height 29
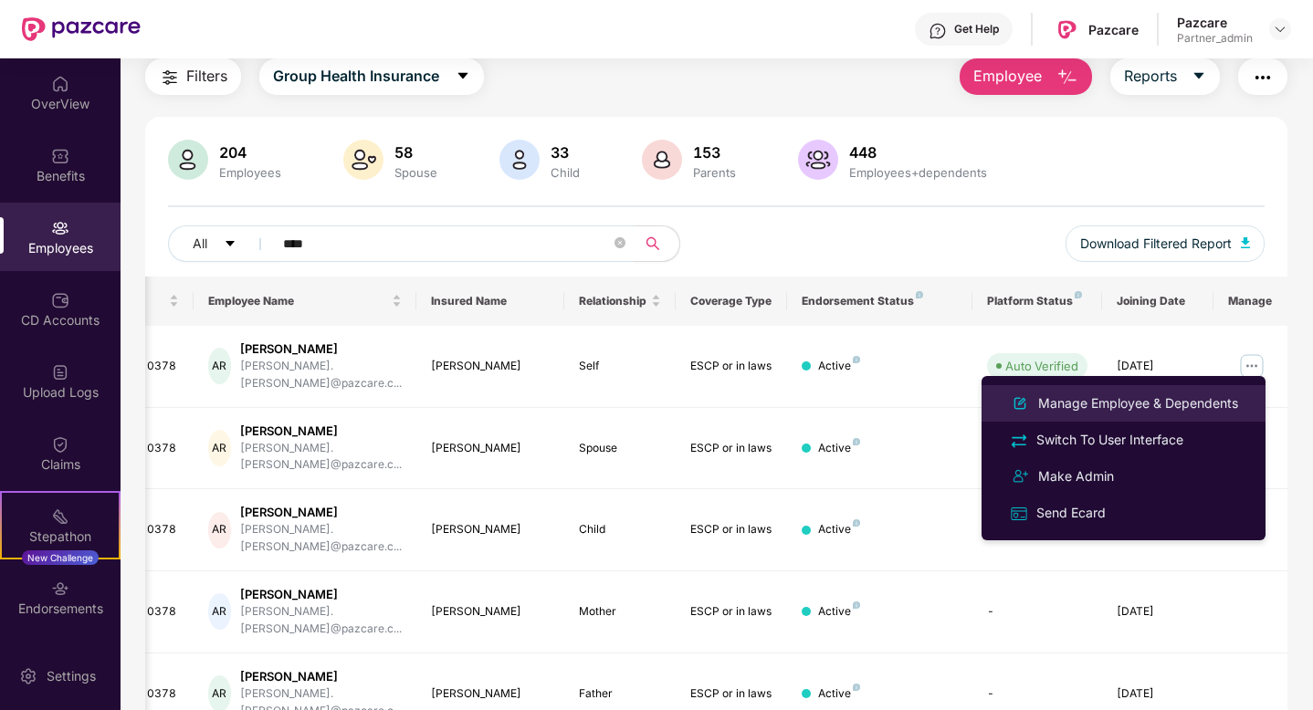
click at [1119, 409] on div "Manage Employee & Dependents" at bounding box center [1138, 404] width 207 height 20
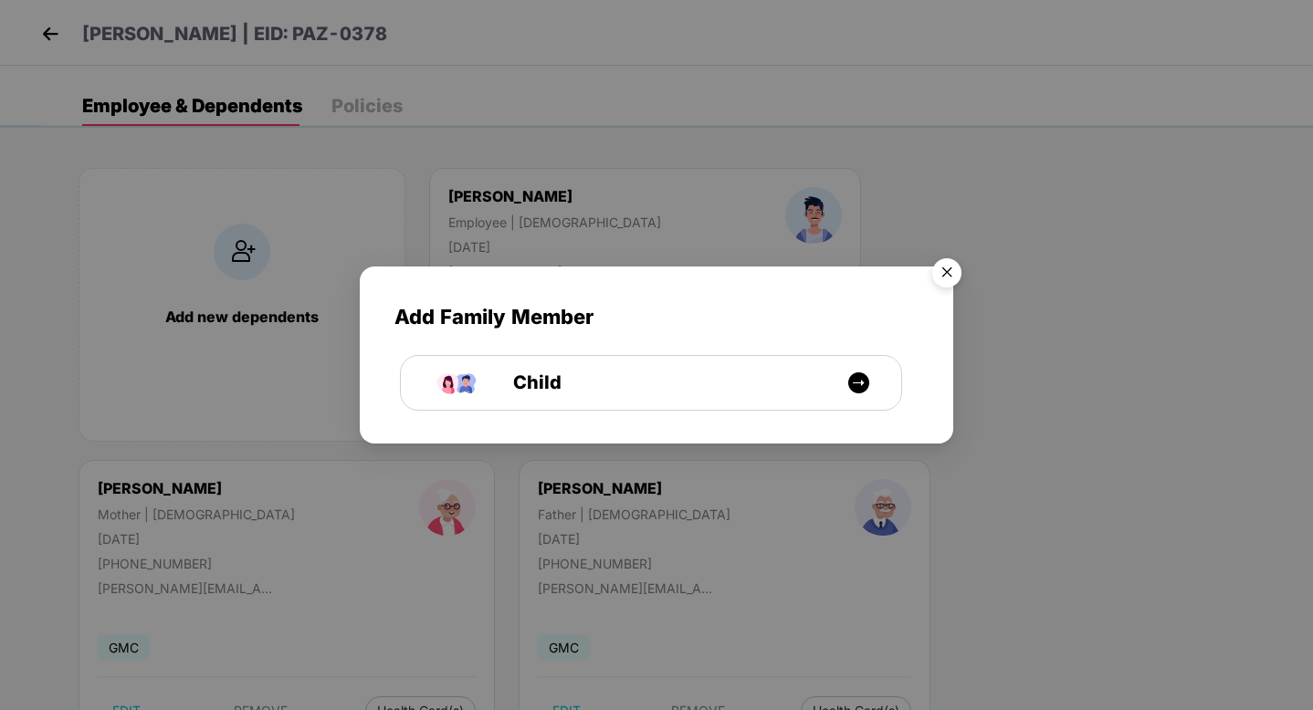
click at [946, 267] on img "Close" at bounding box center [946, 275] width 51 height 51
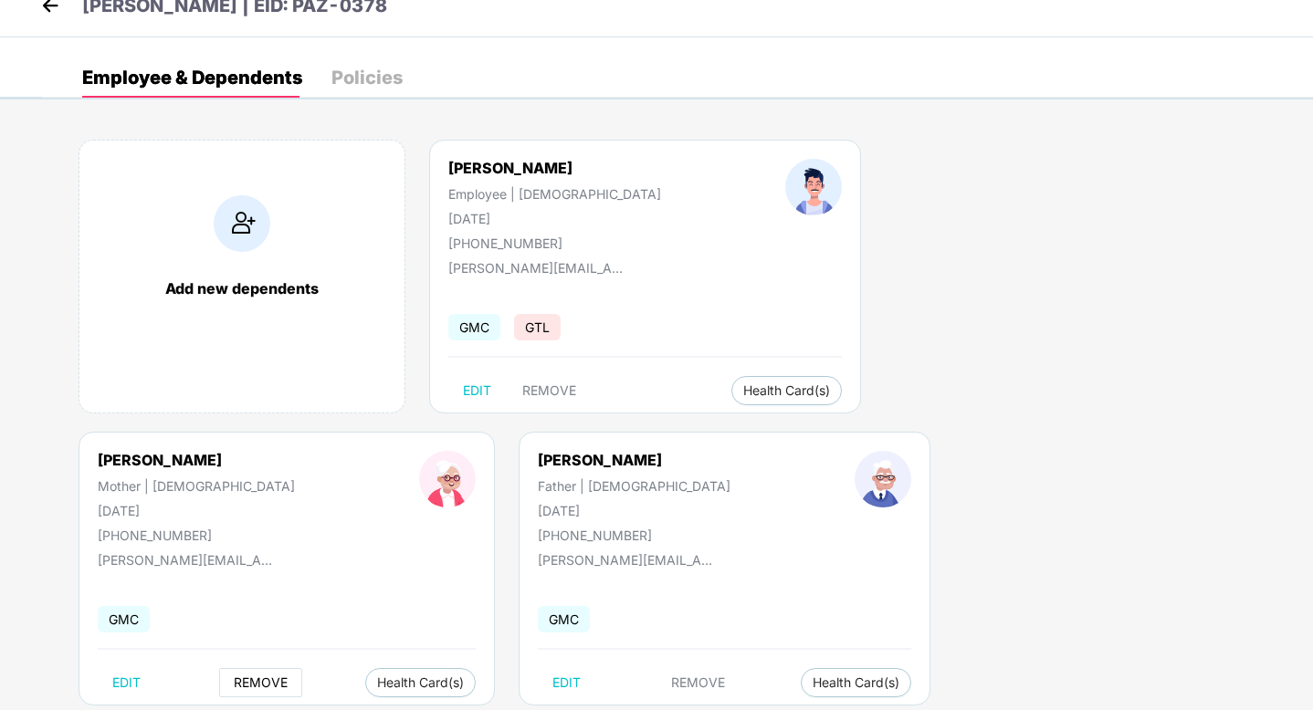
scroll to position [0, 0]
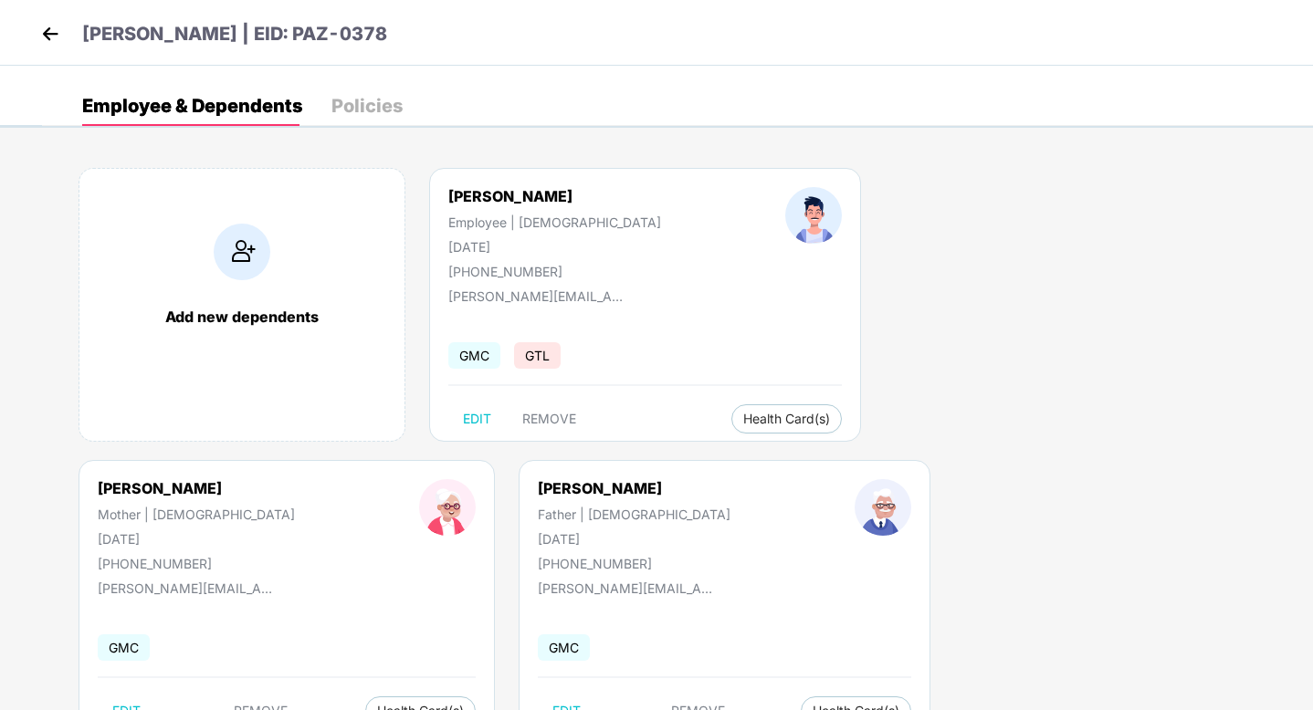
click at [327, 111] on div "Employee & Dependents Policies" at bounding box center [242, 106] width 320 height 40
click at [361, 108] on div "Policies" at bounding box center [366, 106] width 71 height 18
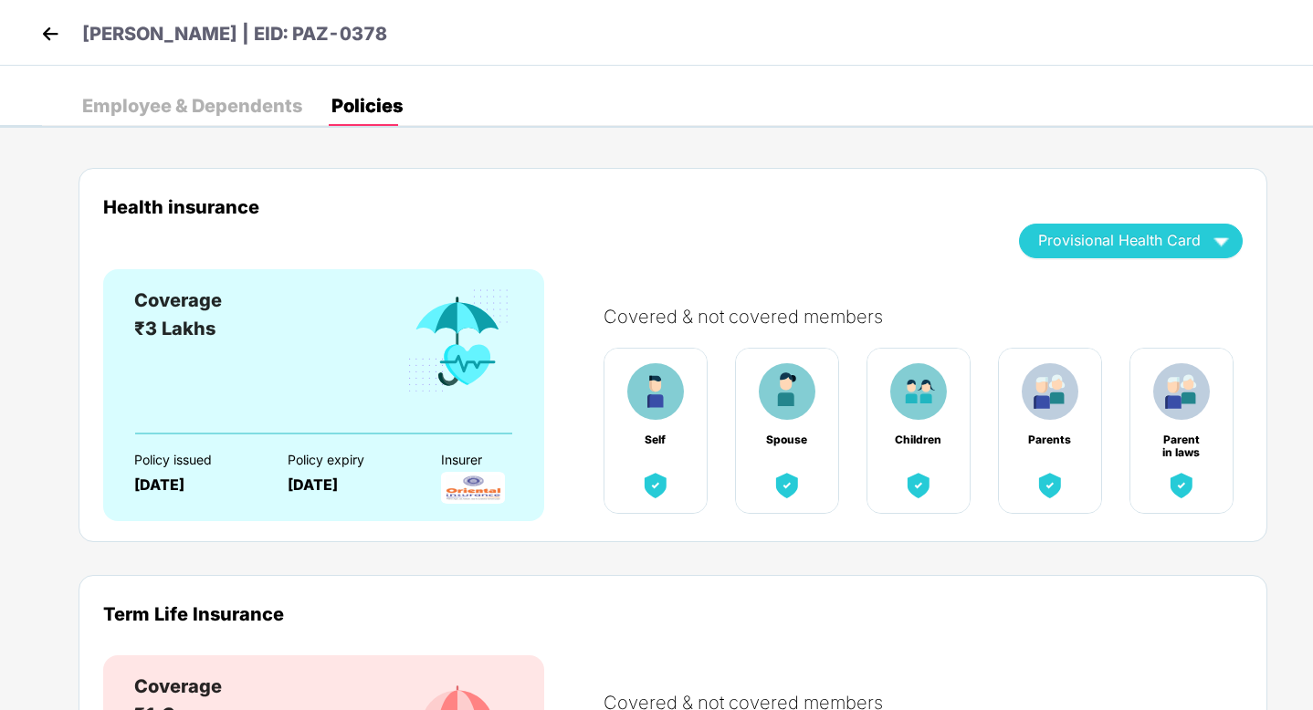
click at [48, 35] on img at bounding box center [50, 33] width 27 height 27
